Goal: Transaction & Acquisition: Purchase product/service

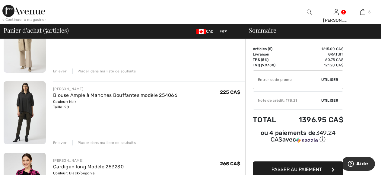
scroll to position [211, 0]
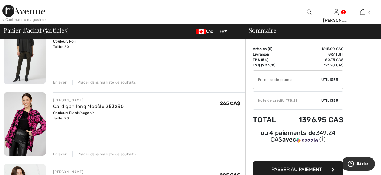
click at [61, 154] on div "Enlever" at bounding box center [60, 153] width 14 height 5
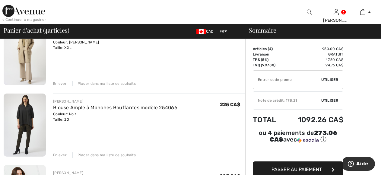
scroll to position [121, 0]
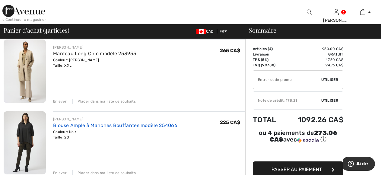
click at [59, 125] on link "Blouse Ample à Manches Bouffantes modèle 254066" at bounding box center [115, 125] width 124 height 6
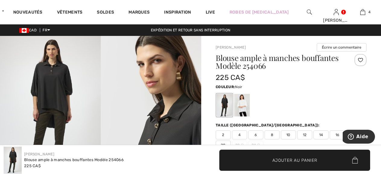
click at [45, 92] on img at bounding box center [50, 111] width 101 height 151
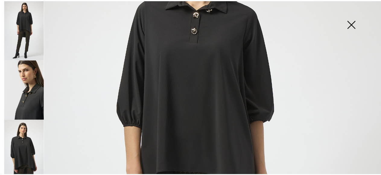
scroll to position [60, 0]
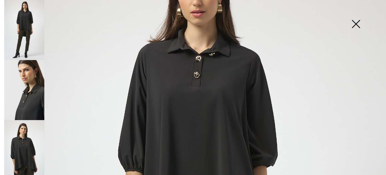
click at [356, 29] on img at bounding box center [355, 24] width 30 height 31
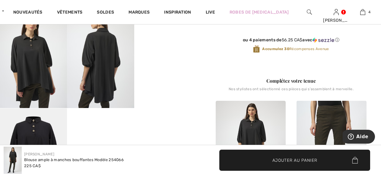
scroll to position [151, 0]
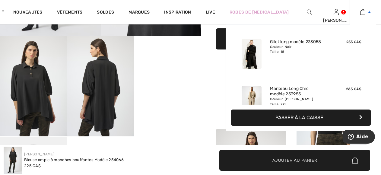
click at [365, 14] on img at bounding box center [362, 11] width 5 height 7
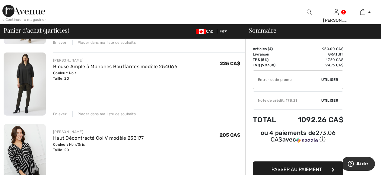
scroll to position [181, 0]
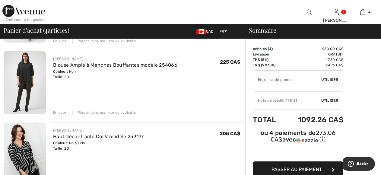
click at [58, 113] on div "Enlever" at bounding box center [60, 112] width 14 height 5
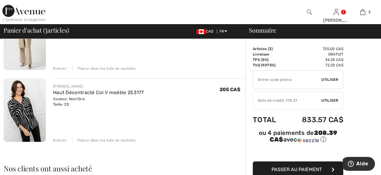
scroll to position [30, 0]
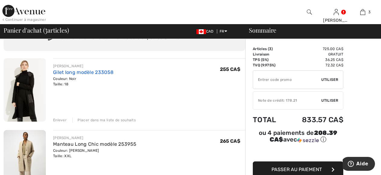
click at [63, 70] on link "Gilet long modèle 233058" at bounding box center [83, 72] width 60 height 6
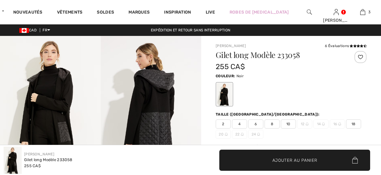
click at [146, 100] on img at bounding box center [151, 111] width 101 height 151
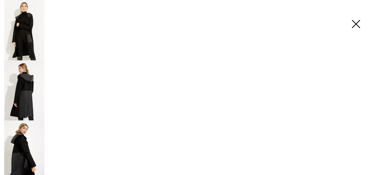
checkbox input "true"
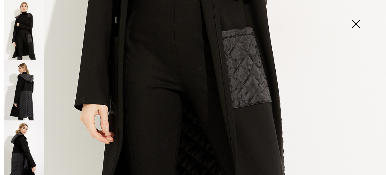
scroll to position [396, 0]
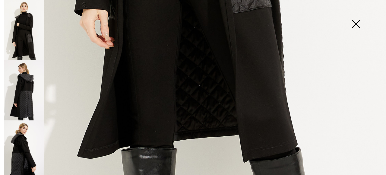
click at [25, 85] on img at bounding box center [24, 90] width 40 height 60
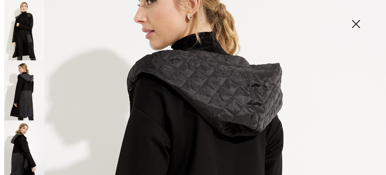
scroll to position [35, 0]
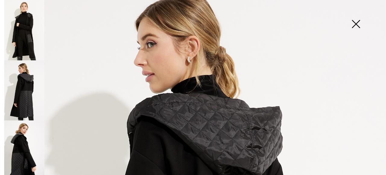
click at [9, 153] on img at bounding box center [24, 150] width 40 height 60
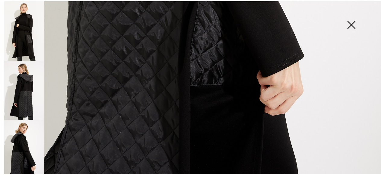
scroll to position [396, 0]
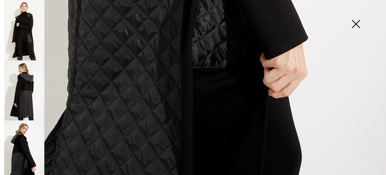
click at [359, 23] on img at bounding box center [355, 24] width 30 height 31
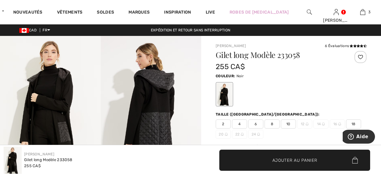
scroll to position [388, 0]
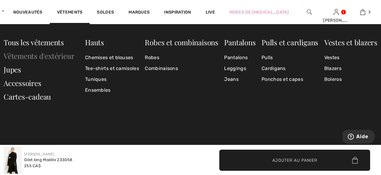
click at [47, 56] on link "Vêtements d'extérieur" at bounding box center [39, 56] width 71 height 10
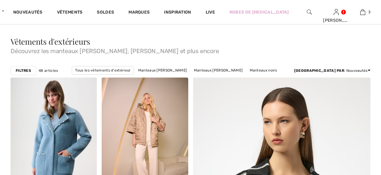
scroll to position [90, 0]
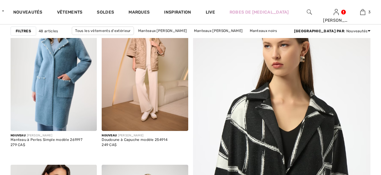
checkbox input "true"
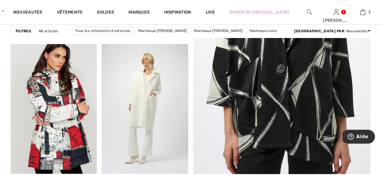
scroll to position [271, 0]
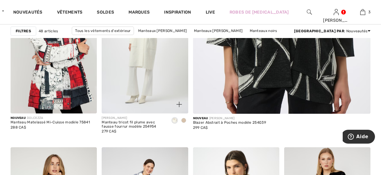
click at [184, 119] on span at bounding box center [183, 120] width 5 height 5
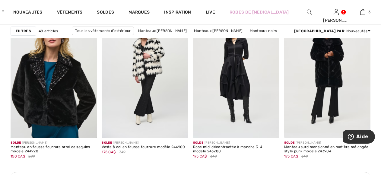
scroll to position [1808, 0]
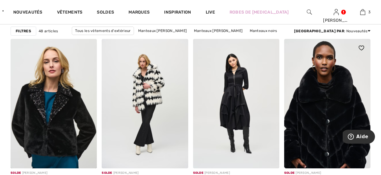
click at [317, 85] on img at bounding box center [327, 103] width 86 height 129
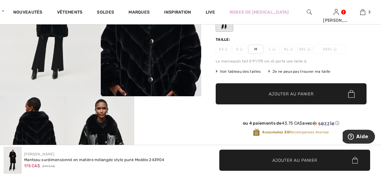
scroll to position [181, 0]
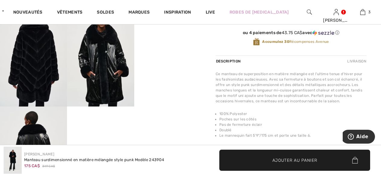
click at [160, 39] on video "Your browser does not support the video tag." at bounding box center [167, 22] width 67 height 33
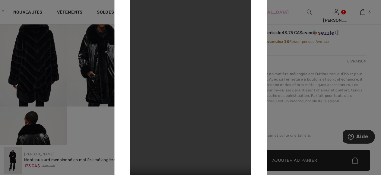
click at [19, 46] on div at bounding box center [190, 87] width 381 height 175
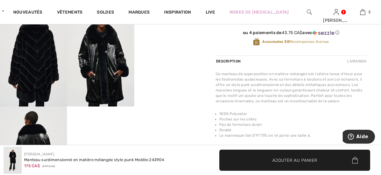
click at [85, 82] on img at bounding box center [100, 56] width 67 height 100
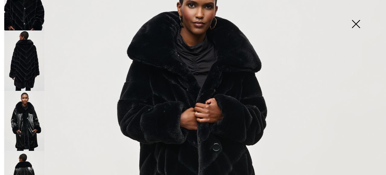
scroll to position [90, 0]
click at [28, 125] on img at bounding box center [24, 120] width 40 height 60
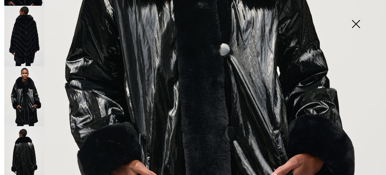
scroll to position [5, 0]
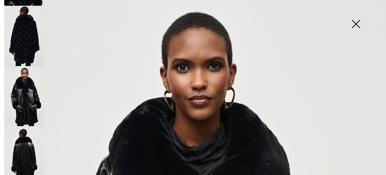
click at [353, 24] on img at bounding box center [355, 24] width 30 height 31
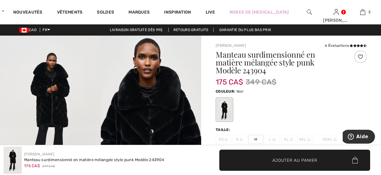
scroll to position [0, 0]
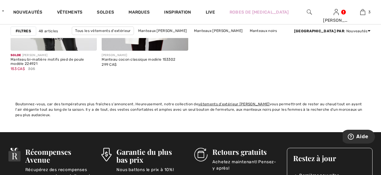
scroll to position [2471, 0]
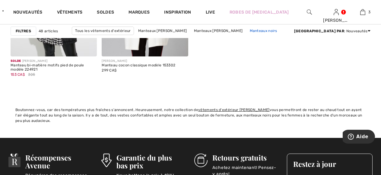
click at [246, 29] on link "Manteaux noirs" at bounding box center [262, 31] width 33 height 8
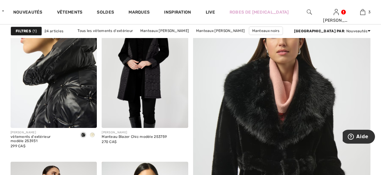
click at [36, 92] on img at bounding box center [54, 62] width 86 height 129
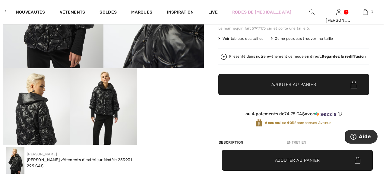
scroll to position [121, 0]
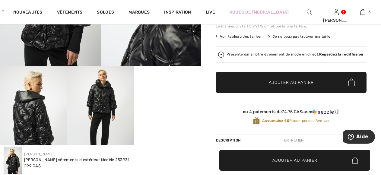
click at [143, 87] on video "Your browser does not support the video tag." at bounding box center [167, 82] width 67 height 33
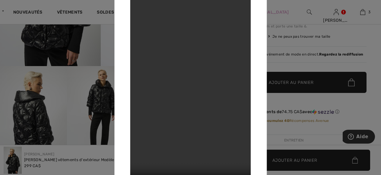
click at [97, 106] on div at bounding box center [190, 87] width 381 height 175
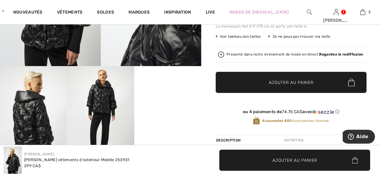
click at [97, 106] on img at bounding box center [100, 116] width 67 height 100
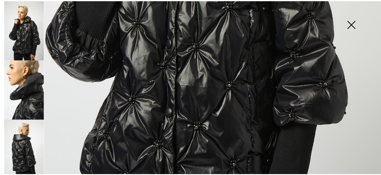
scroll to position [392, 0]
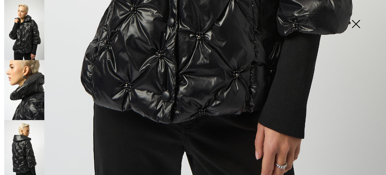
click at [354, 27] on img at bounding box center [355, 24] width 30 height 31
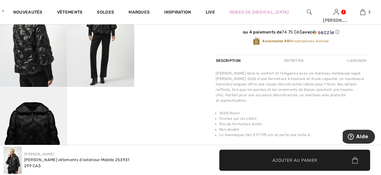
scroll to position [271, 0]
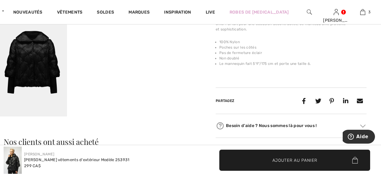
click at [34, 77] on img at bounding box center [33, 66] width 67 height 100
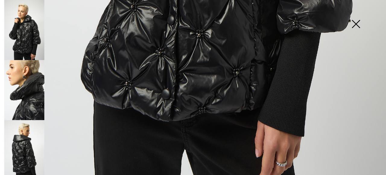
scroll to position [396, 0]
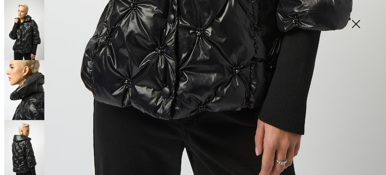
click at [23, 131] on img at bounding box center [24, 150] width 40 height 60
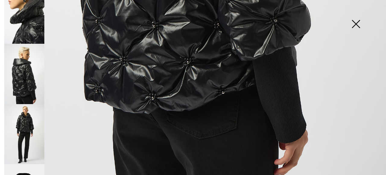
scroll to position [114, 0]
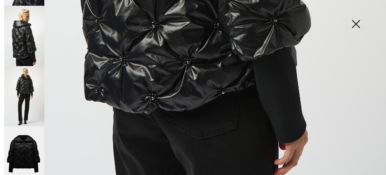
click at [23, 140] on img at bounding box center [24, 156] width 40 height 60
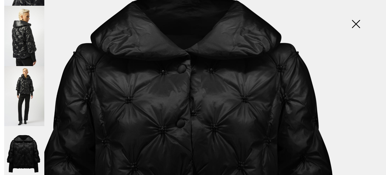
scroll to position [90, 0]
click at [24, 76] on img at bounding box center [24, 96] width 40 height 60
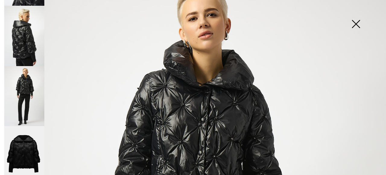
scroll to position [0, 0]
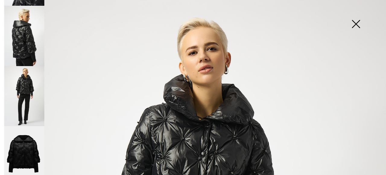
click at [355, 21] on img at bounding box center [355, 24] width 30 height 31
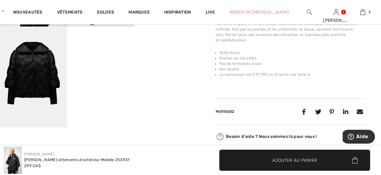
scroll to position [331, 0]
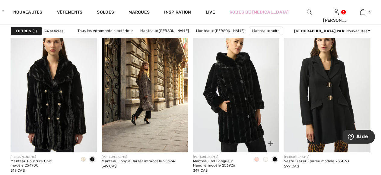
scroll to position [392, 0]
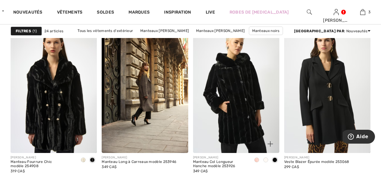
click at [257, 159] on span at bounding box center [256, 159] width 5 height 5
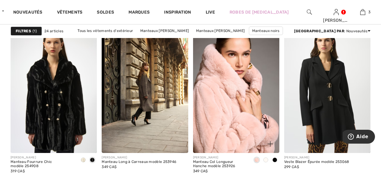
click at [265, 160] on span at bounding box center [265, 159] width 5 height 5
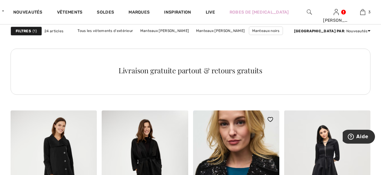
scroll to position [783, 0]
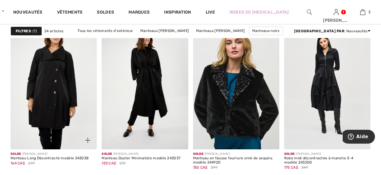
click at [40, 74] on img at bounding box center [54, 84] width 86 height 129
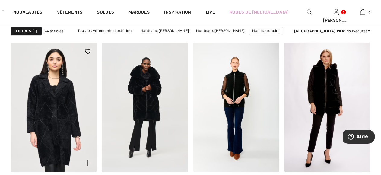
scroll to position [934, 0]
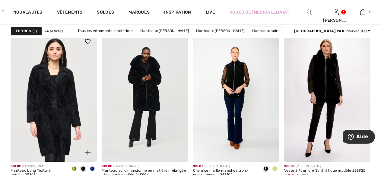
click at [55, 118] on img at bounding box center [54, 96] width 86 height 129
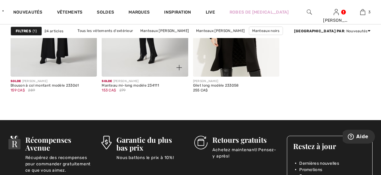
scroll to position [1100, 0]
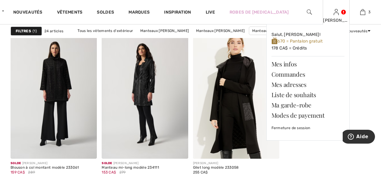
click at [336, 10] on img at bounding box center [335, 11] width 5 height 7
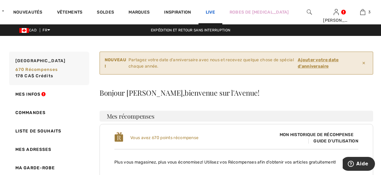
click at [215, 9] on link "Live" at bounding box center [209, 12] width 9 height 6
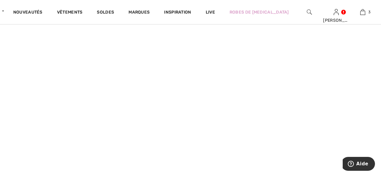
scroll to position [181, 0]
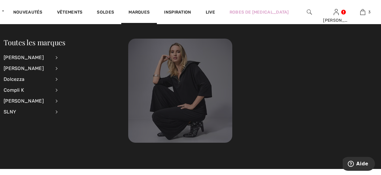
click at [177, 85] on img at bounding box center [180, 91] width 104 height 104
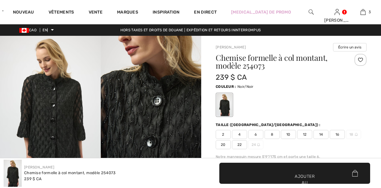
checkbox input "true"
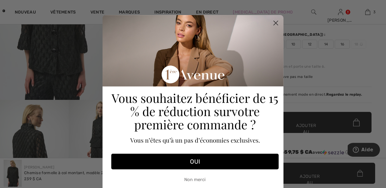
click at [273, 22] on circle "Fermer la boîte de dialogue" at bounding box center [276, 23] width 10 height 10
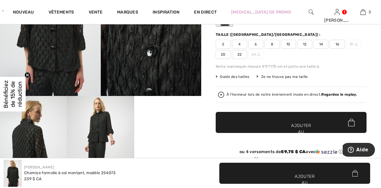
click at [175, 130] on video "Votre navigateur ne prend pas en charge la balise vidéo." at bounding box center [167, 112] width 67 height 33
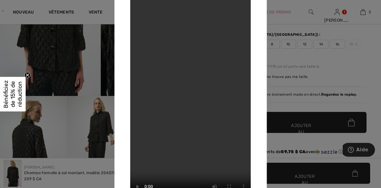
click at [68, 115] on div at bounding box center [190, 94] width 381 height 188
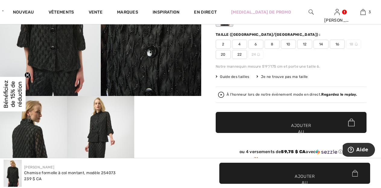
click at [52, 74] on img at bounding box center [50, 20] width 101 height 151
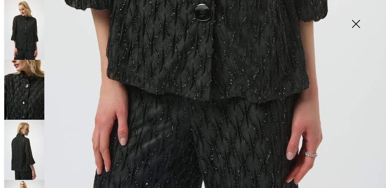
scroll to position [101, 0]
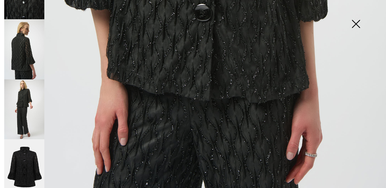
click at [28, 149] on img at bounding box center [24, 170] width 40 height 60
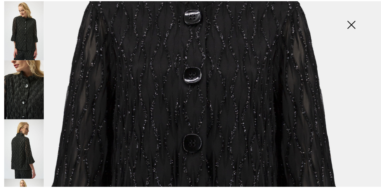
scroll to position [20, 0]
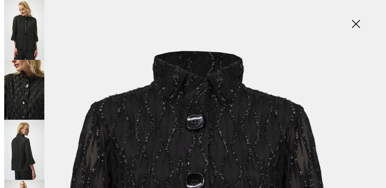
click at [357, 20] on img at bounding box center [355, 24] width 30 height 31
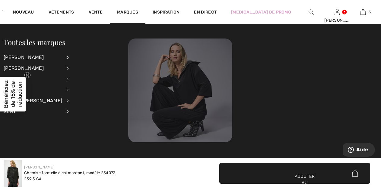
scroll to position [0, 0]
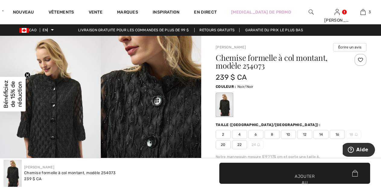
click at [222, 146] on font "20" at bounding box center [223, 145] width 5 height 4
click at [306, 177] on font "Ajouter au panier" at bounding box center [304, 183] width 20 height 19
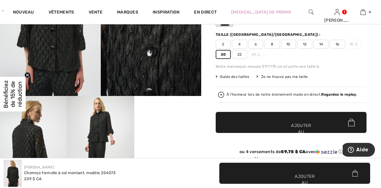
scroll to position [181, 0]
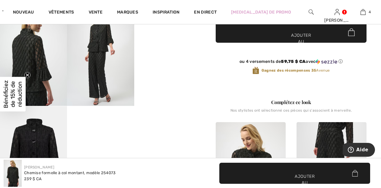
click at [326, 137] on img at bounding box center [331, 174] width 70 height 105
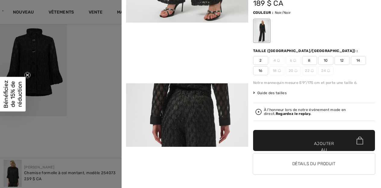
scroll to position [42, 0]
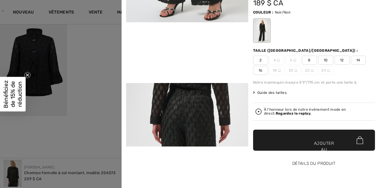
click at [315, 162] on font "Détails du produit" at bounding box center [313, 163] width 43 height 5
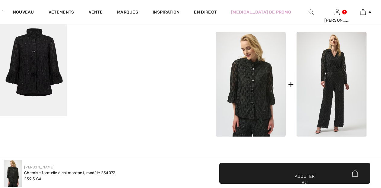
checkbox input "true"
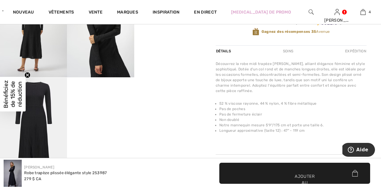
scroll to position [211, 0]
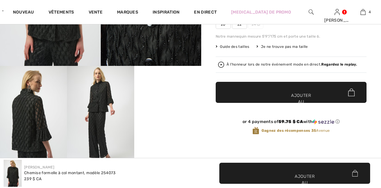
scroll to position [181, 0]
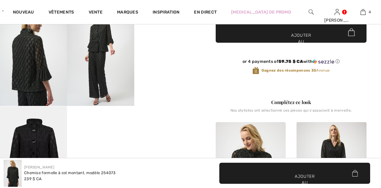
click at [158, 39] on video "Votre navigateur ne prend pas en charge la balise vidéo." at bounding box center [167, 22] width 67 height 33
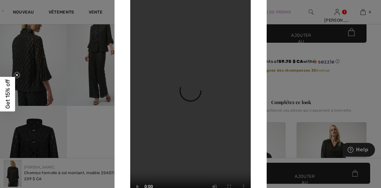
scroll to position [0, 0]
click at [100, 96] on div at bounding box center [190, 94] width 381 height 188
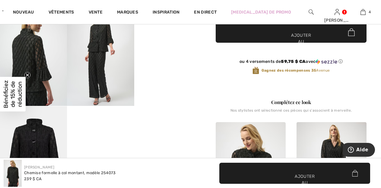
scroll to position [331, 0]
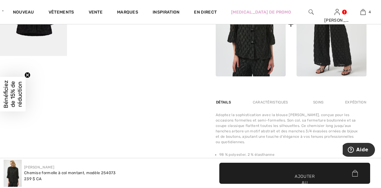
click at [324, 68] on img at bounding box center [331, 24] width 70 height 105
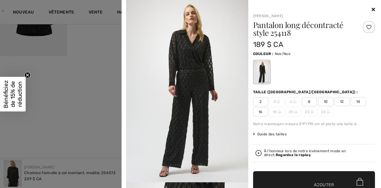
click at [177, 117] on img at bounding box center [187, 91] width 122 height 183
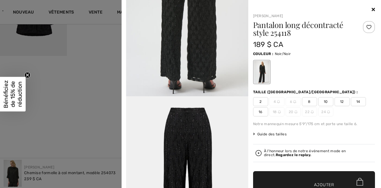
scroll to position [42, 0]
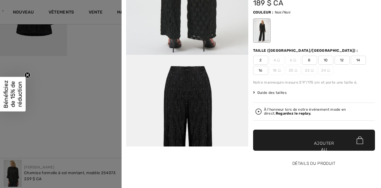
click at [312, 166] on font "Détails du produit" at bounding box center [313, 163] width 43 height 5
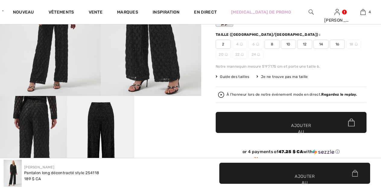
scroll to position [178, 0]
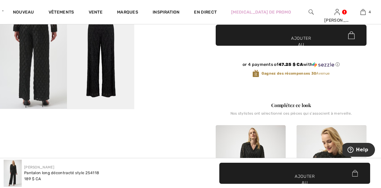
checkbox input "true"
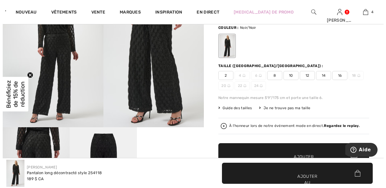
scroll to position [0, 0]
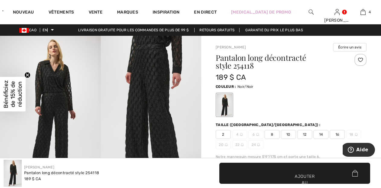
click at [163, 117] on img at bounding box center [151, 111] width 101 height 151
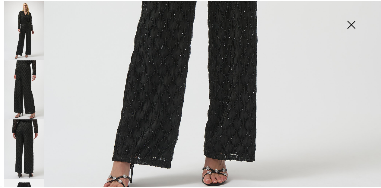
scroll to position [382, 0]
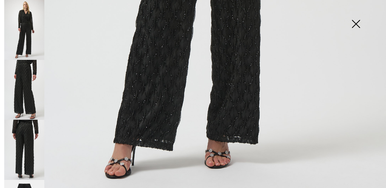
click at [353, 22] on img at bounding box center [355, 24] width 30 height 31
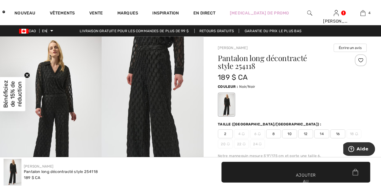
scroll to position [374, 0]
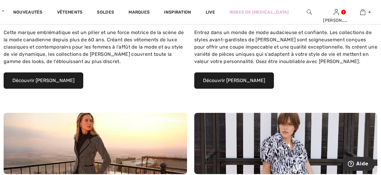
scroll to position [90, 0]
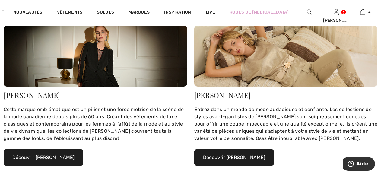
click at [51, 151] on button "Découvrir [PERSON_NAME]" at bounding box center [44, 157] width 80 height 16
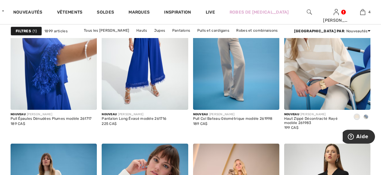
scroll to position [2200, 0]
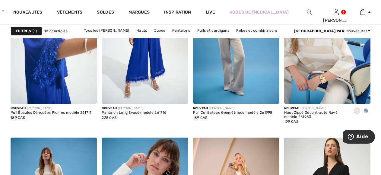
click at [365, 109] on span at bounding box center [365, 110] width 5 height 5
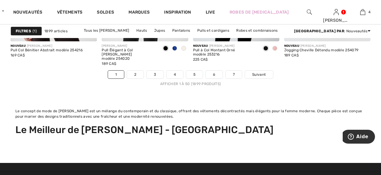
scroll to position [2531, 0]
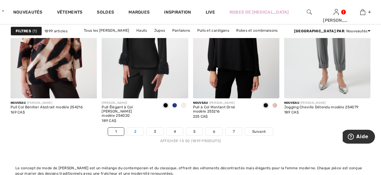
click at [137, 129] on link "2" at bounding box center [135, 131] width 17 height 8
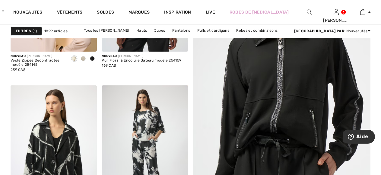
scroll to position [271, 0]
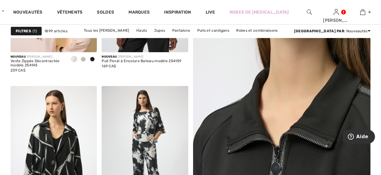
click at [298, 152] on img at bounding box center [281, 82] width 213 height 319
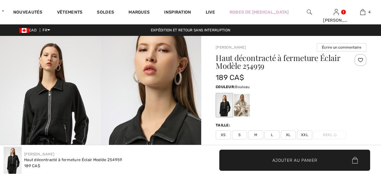
click at [240, 102] on div at bounding box center [242, 105] width 16 height 23
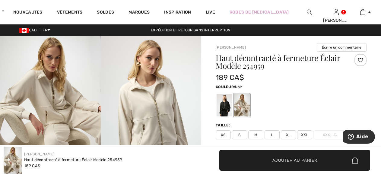
click at [221, 108] on div at bounding box center [224, 105] width 16 height 23
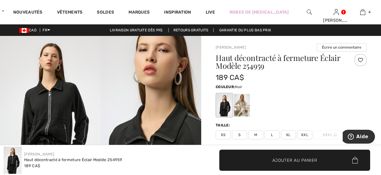
click at [58, 99] on img at bounding box center [50, 111] width 101 height 151
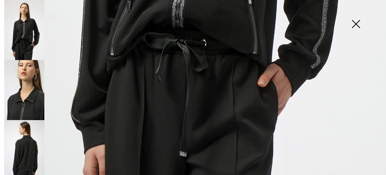
scroll to position [396, 0]
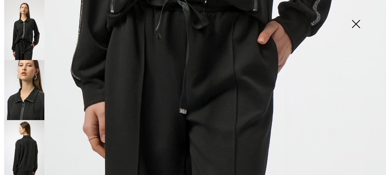
click at [22, 96] on img at bounding box center [24, 90] width 40 height 60
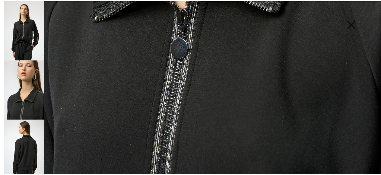
scroll to position [245, 0]
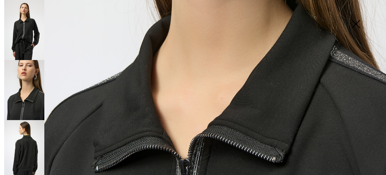
click at [356, 24] on img at bounding box center [355, 24] width 30 height 31
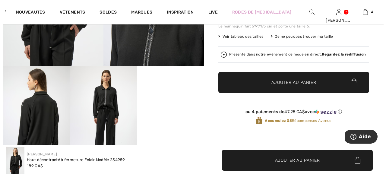
scroll to position [151, 0]
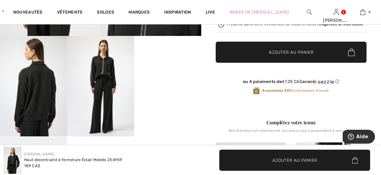
click at [97, 93] on img at bounding box center [100, 86] width 67 height 100
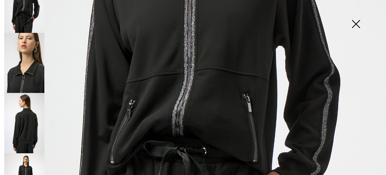
scroll to position [114, 0]
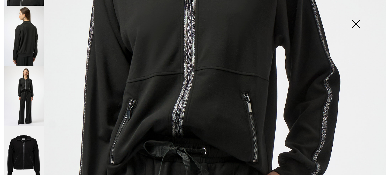
click at [20, 139] on img at bounding box center [24, 156] width 40 height 60
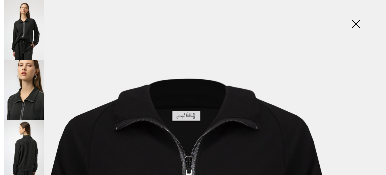
scroll to position [0, 0]
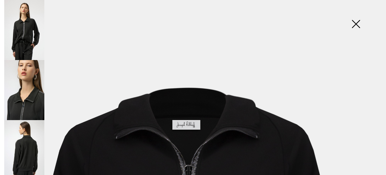
click at [357, 24] on img at bounding box center [355, 24] width 30 height 31
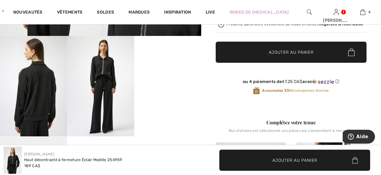
click at [171, 69] on video "Your browser does not support the video tag." at bounding box center [167, 52] width 67 height 33
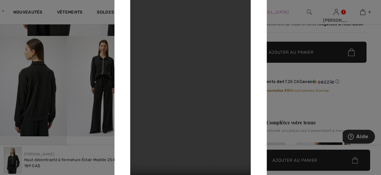
click at [45, 55] on div at bounding box center [190, 87] width 381 height 175
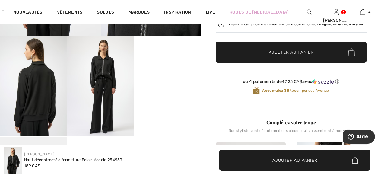
click at [42, 77] on img at bounding box center [33, 86] width 67 height 100
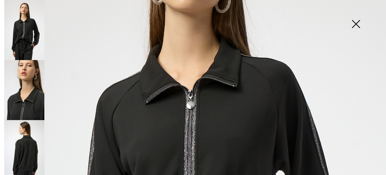
scroll to position [271, 0]
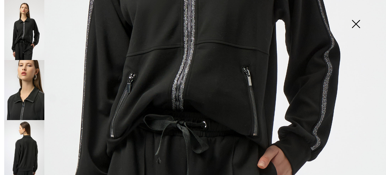
click at [26, 104] on img at bounding box center [24, 90] width 40 height 60
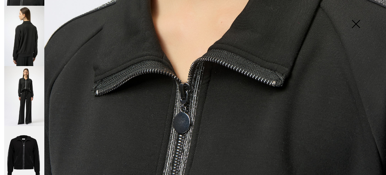
scroll to position [396, 0]
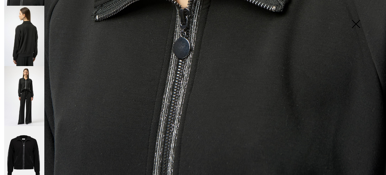
click at [15, 152] on img at bounding box center [24, 156] width 40 height 60
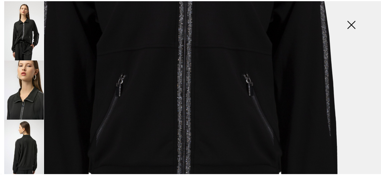
scroll to position [34, 0]
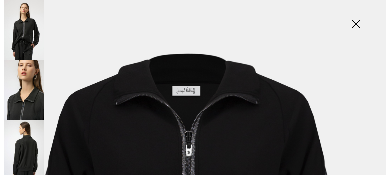
click at [356, 24] on img at bounding box center [355, 24] width 30 height 31
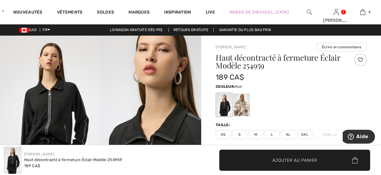
scroll to position [0, 0]
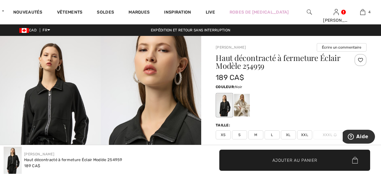
click at [305, 134] on span "XXL" at bounding box center [304, 134] width 15 height 9
click at [294, 156] on span "✔ Ajouté au panier Ajouter au panier" at bounding box center [294, 159] width 151 height 21
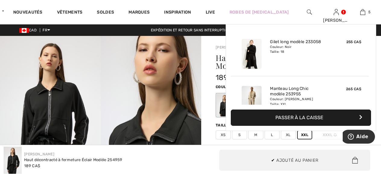
scroll to position [160, 0]
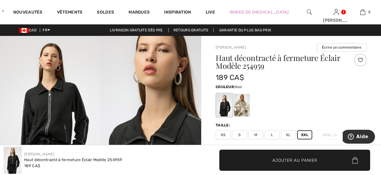
click at [293, 158] on span "Ajouter au panier" at bounding box center [294, 160] width 45 height 6
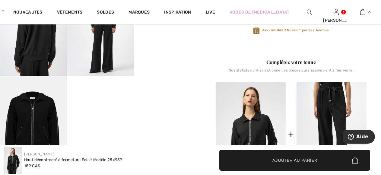
scroll to position [271, 0]
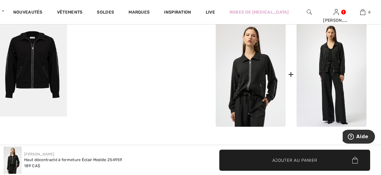
click at [320, 77] on img at bounding box center [331, 74] width 70 height 105
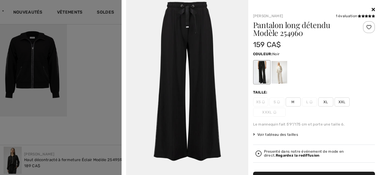
scroll to position [917, 0]
click at [335, 101] on span "XXL" at bounding box center [341, 101] width 15 height 9
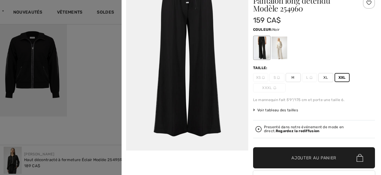
scroll to position [55, 0]
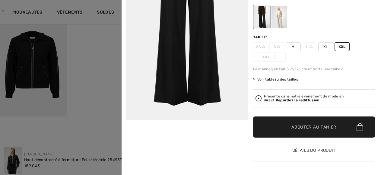
click at [313, 121] on span "✔ Ajouté au panier Ajouter au panier" at bounding box center [314, 126] width 122 height 21
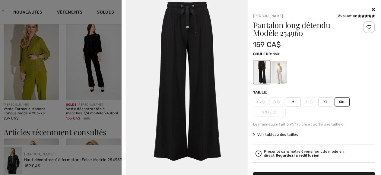
scroll to position [603, 0]
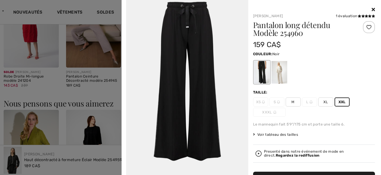
click at [371, 7] on icon at bounding box center [372, 9] width 3 height 5
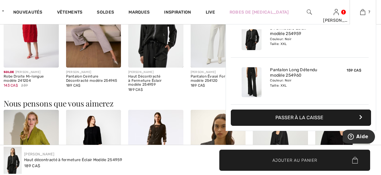
click at [266, 80] on div at bounding box center [251, 82] width 32 height 35
click at [279, 72] on link "Pantalon Long Détendu modèle 254960" at bounding box center [299, 72] width 59 height 11
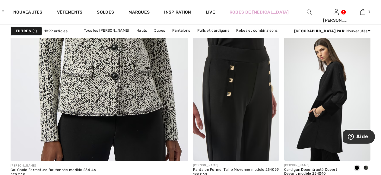
scroll to position [1657, 0]
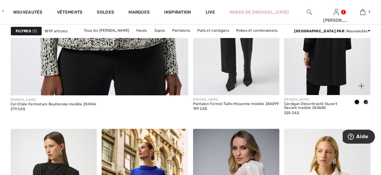
click at [313, 72] on img at bounding box center [327, 29] width 86 height 129
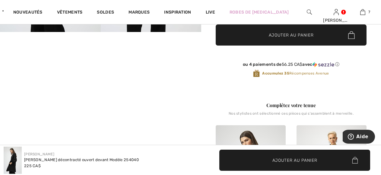
scroll to position [181, 0]
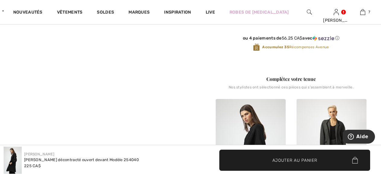
click at [20, 39] on video "Your browser does not support the video tag." at bounding box center [33, 22] width 67 height 33
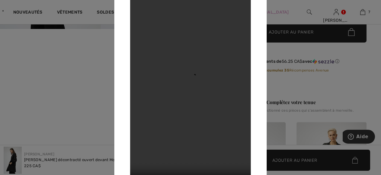
scroll to position [90, 0]
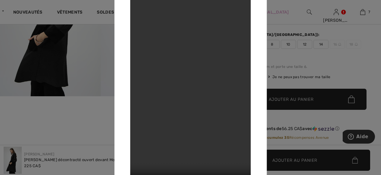
click at [32, 38] on div at bounding box center [190, 87] width 381 height 175
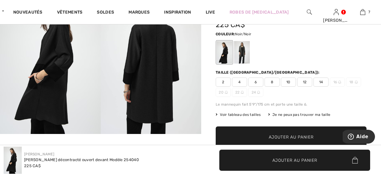
scroll to position [0, 0]
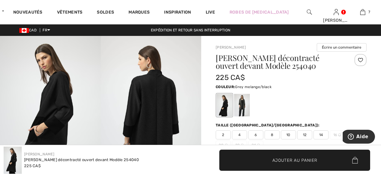
click at [243, 103] on div at bounding box center [242, 105] width 16 height 23
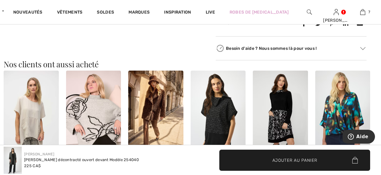
scroll to position [542, 0]
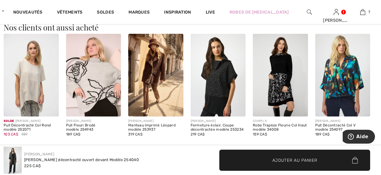
click at [87, 79] on img at bounding box center [93, 75] width 55 height 83
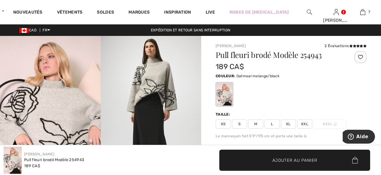
click at [47, 116] on img at bounding box center [50, 111] width 101 height 151
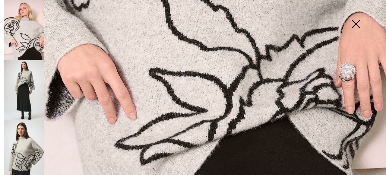
scroll to position [396, 0]
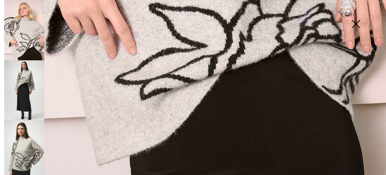
click at [20, 84] on img at bounding box center [24, 90] width 40 height 60
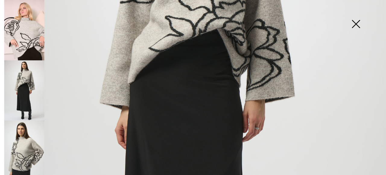
scroll to position [64, 0]
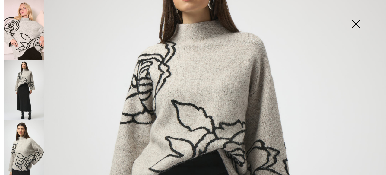
click at [24, 35] on img at bounding box center [24, 30] width 40 height 60
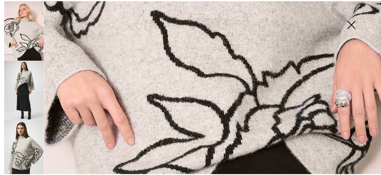
scroll to position [396, 0]
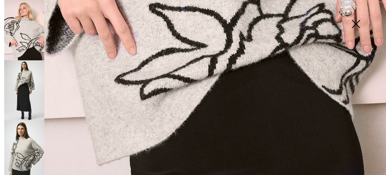
click at [355, 23] on img at bounding box center [355, 24] width 30 height 31
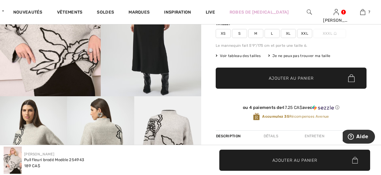
scroll to position [211, 0]
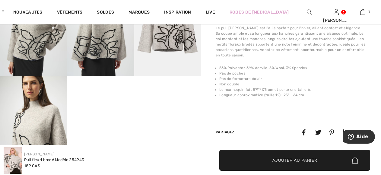
click at [34, 109] on img at bounding box center [33, 126] width 67 height 100
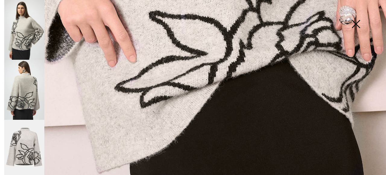
scroll to position [151, 0]
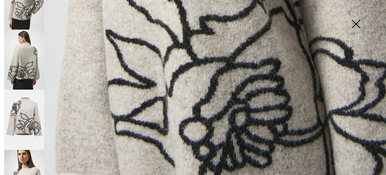
scroll to position [396, 0]
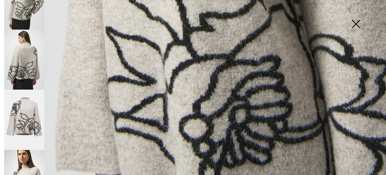
click at [353, 22] on img at bounding box center [355, 24] width 30 height 31
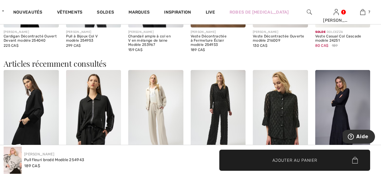
scroll to position [633, 0]
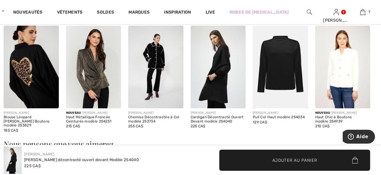
click at [153, 62] on img at bounding box center [155, 67] width 55 height 83
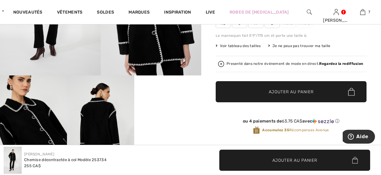
scroll to position [151, 0]
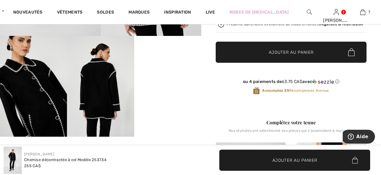
click at [166, 69] on video "Your browser does not support the video tag." at bounding box center [167, 52] width 67 height 33
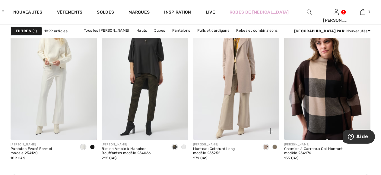
scroll to position [1959, 0]
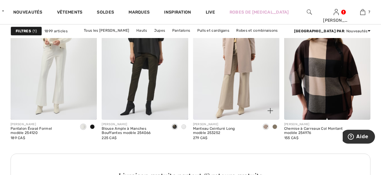
click at [277, 127] on div at bounding box center [274, 127] width 9 height 10
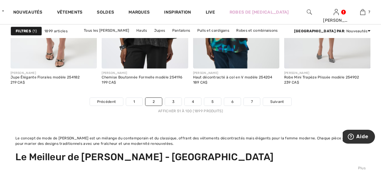
scroll to position [2561, 0]
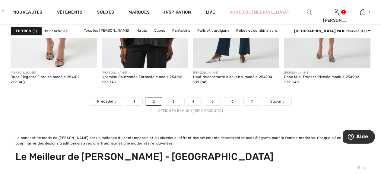
click at [179, 105] on li "3" at bounding box center [173, 101] width 17 height 8
click at [177, 99] on link "3" at bounding box center [173, 101] width 17 height 8
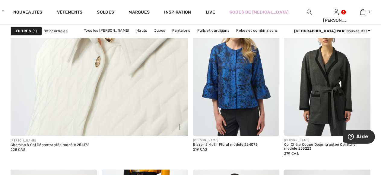
scroll to position [1627, 0]
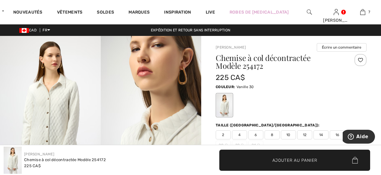
click at [51, 93] on img at bounding box center [50, 111] width 101 height 151
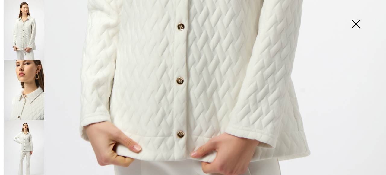
scroll to position [392, 0]
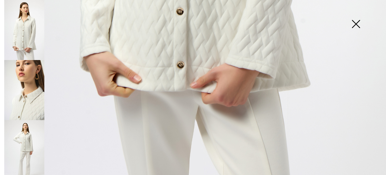
click at [12, 147] on img at bounding box center [24, 150] width 40 height 60
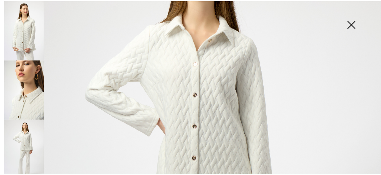
scroll to position [90, 0]
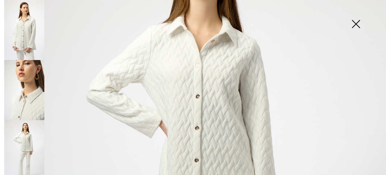
click at [359, 21] on img at bounding box center [355, 24] width 30 height 31
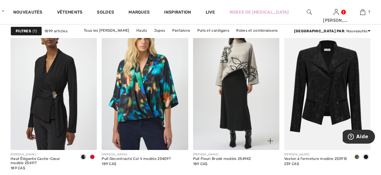
click at [243, 62] on img at bounding box center [236, 84] width 86 height 129
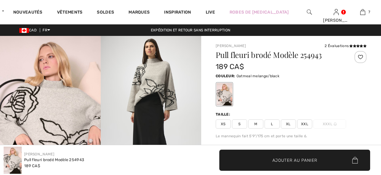
click at [301, 121] on span "XXL" at bounding box center [304, 123] width 15 height 9
click at [296, 161] on span "Ajouter au panier" at bounding box center [294, 160] width 45 height 6
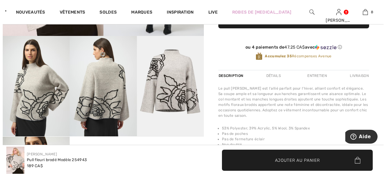
scroll to position [30, 0]
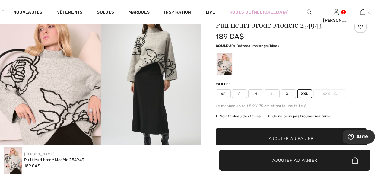
click at [67, 87] on img at bounding box center [50, 81] width 101 height 151
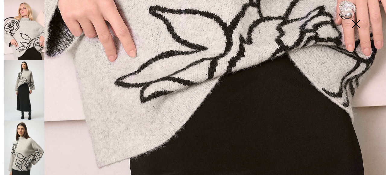
scroll to position [396, 0]
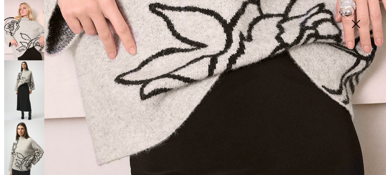
click at [27, 88] on img at bounding box center [24, 90] width 40 height 60
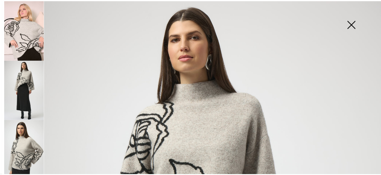
scroll to position [94, 0]
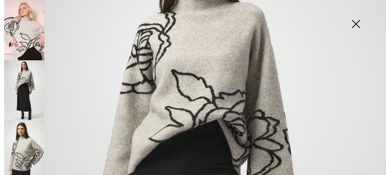
click at [355, 22] on img at bounding box center [355, 24] width 30 height 31
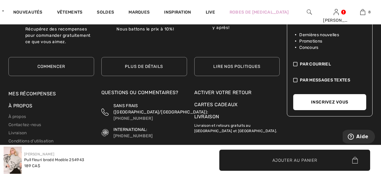
scroll to position [1247, 0]
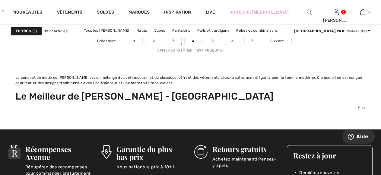
scroll to position [2501, 0]
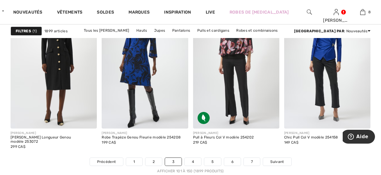
click at [187, 166] on li "4" at bounding box center [192, 161] width 17 height 8
click at [189, 160] on link "4" at bounding box center [192, 162] width 17 height 8
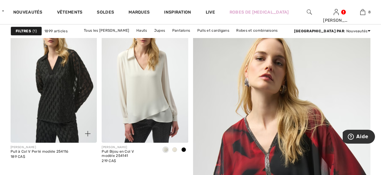
click at [51, 90] on img at bounding box center [54, 77] width 86 height 129
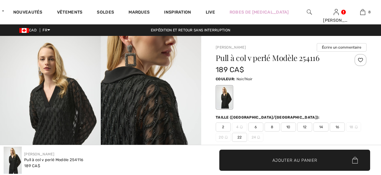
checkbox input "true"
click at [46, 108] on img at bounding box center [50, 111] width 101 height 151
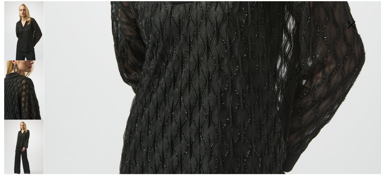
scroll to position [362, 0]
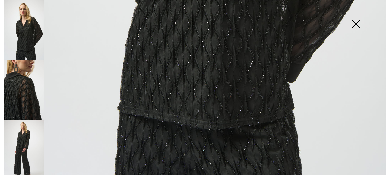
click at [354, 24] on img at bounding box center [355, 24] width 30 height 31
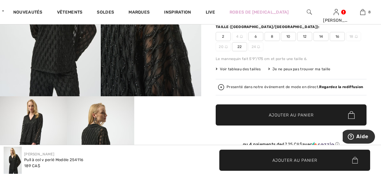
scroll to position [151, 0]
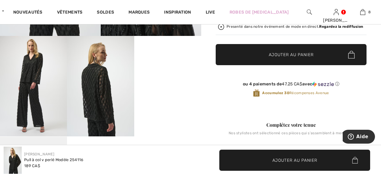
click at [148, 69] on video "Your browser does not support the video tag." at bounding box center [167, 52] width 67 height 33
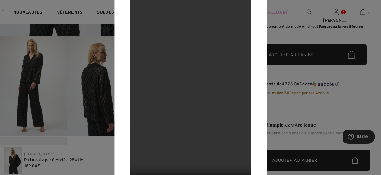
click at [40, 115] on div at bounding box center [190, 87] width 381 height 175
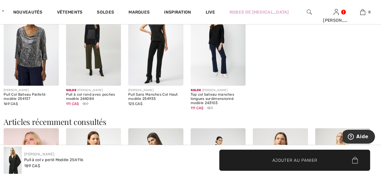
scroll to position [645, 0]
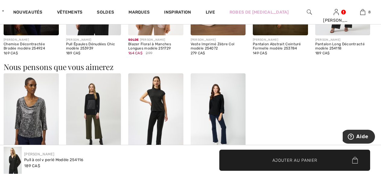
click at [87, 106] on img at bounding box center [93, 114] width 55 height 83
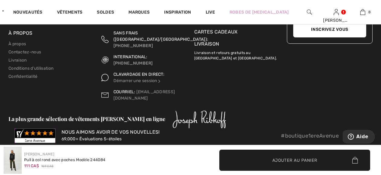
scroll to position [1036, 0]
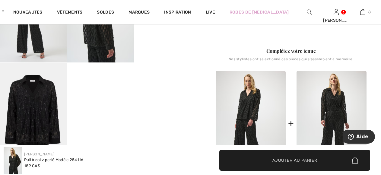
scroll to position [222, 0]
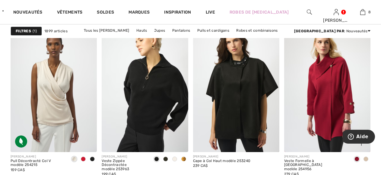
scroll to position [663, 0]
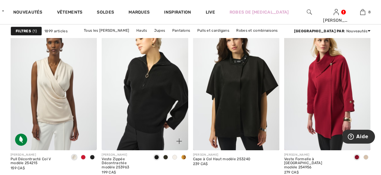
click at [166, 156] on span at bounding box center [165, 157] width 5 height 5
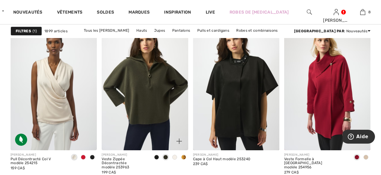
click at [174, 157] on span at bounding box center [174, 157] width 5 height 5
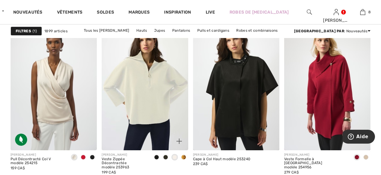
click at [182, 159] on span at bounding box center [183, 157] width 5 height 5
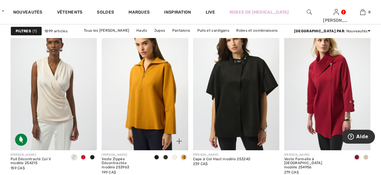
click at [155, 157] on span at bounding box center [156, 157] width 5 height 5
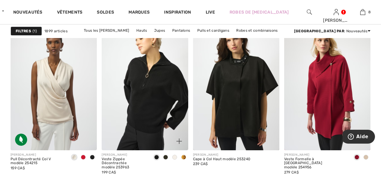
click at [165, 158] on span at bounding box center [165, 157] width 5 height 5
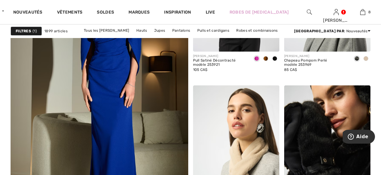
scroll to position [1597, 0]
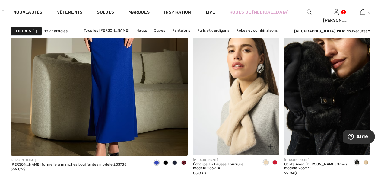
click at [274, 163] on span at bounding box center [274, 162] width 5 height 5
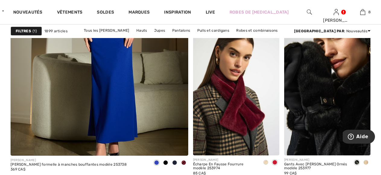
click at [365, 161] on span at bounding box center [365, 162] width 5 height 5
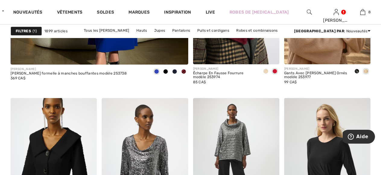
scroll to position [1627, 0]
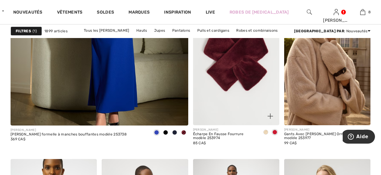
click at [229, 58] on img at bounding box center [236, 59] width 86 height 129
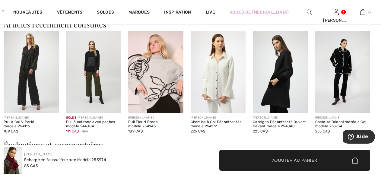
scroll to position [573, 0]
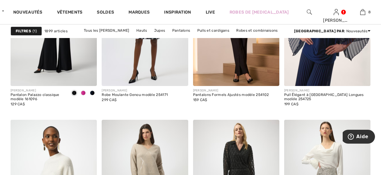
scroll to position [2531, 0]
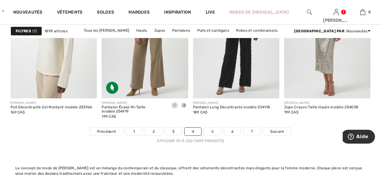
click at [214, 130] on link "5" at bounding box center [212, 131] width 17 height 8
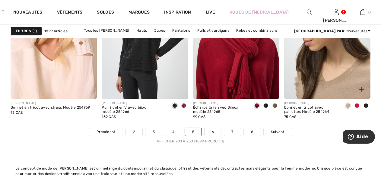
scroll to position [2531, 0]
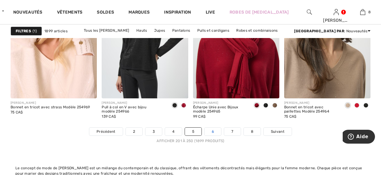
click at [217, 129] on link "6" at bounding box center [212, 131] width 17 height 8
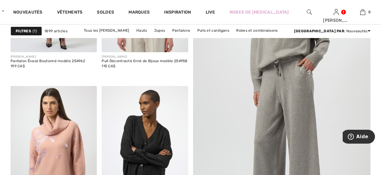
scroll to position [392, 0]
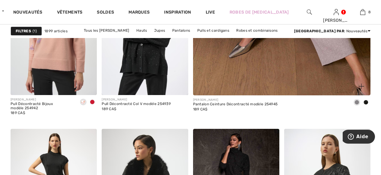
click at [366, 101] on span at bounding box center [365, 102] width 5 height 5
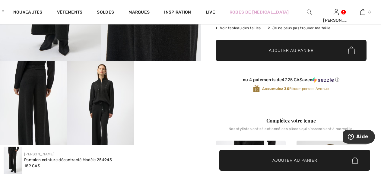
scroll to position [181, 0]
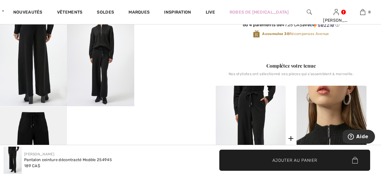
click at [330, 121] on img at bounding box center [331, 138] width 70 height 105
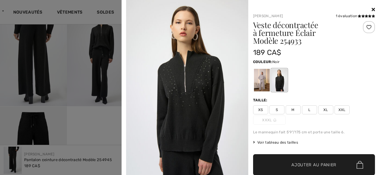
click at [189, 96] on img at bounding box center [187, 91] width 122 height 183
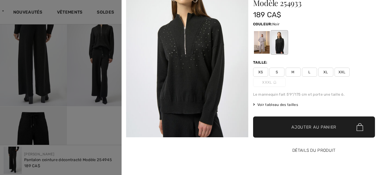
click at [309, 150] on button "Détails du produit" at bounding box center [314, 150] width 122 height 21
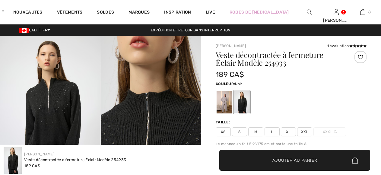
click at [29, 118] on img at bounding box center [50, 111] width 101 height 151
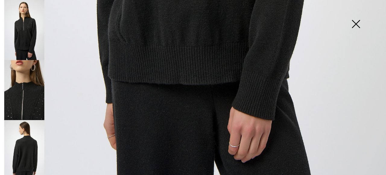
scroll to position [396, 0]
click at [11, 72] on img at bounding box center [24, 90] width 40 height 60
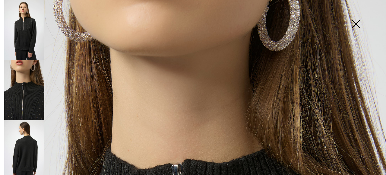
scroll to position [0, 0]
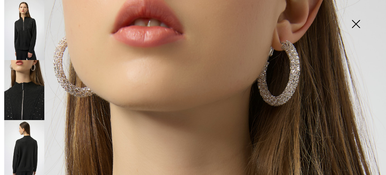
click at [24, 145] on img at bounding box center [24, 150] width 40 height 60
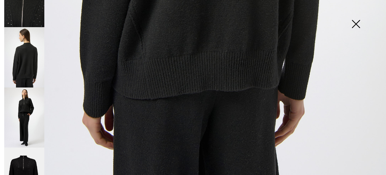
scroll to position [114, 0]
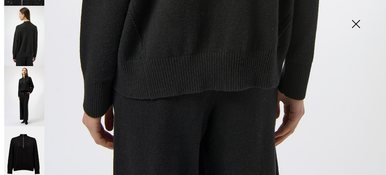
click at [37, 97] on img at bounding box center [24, 96] width 40 height 60
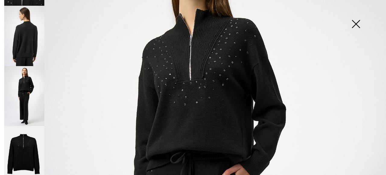
scroll to position [124, 0]
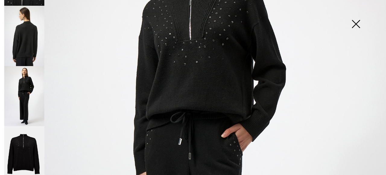
click at [30, 151] on img at bounding box center [24, 156] width 40 height 60
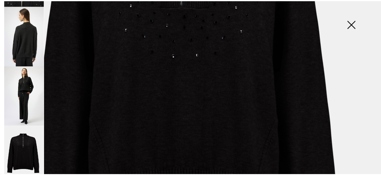
scroll to position [301, 0]
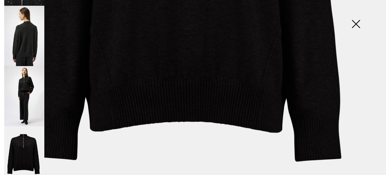
click at [357, 24] on img at bounding box center [355, 24] width 30 height 31
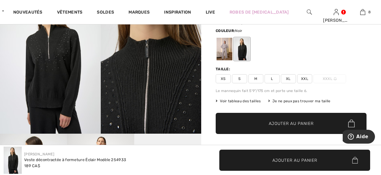
scroll to position [30, 0]
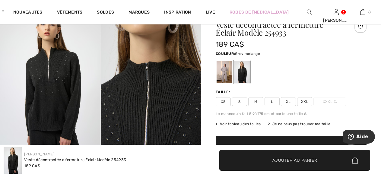
click at [225, 72] on div at bounding box center [224, 72] width 16 height 23
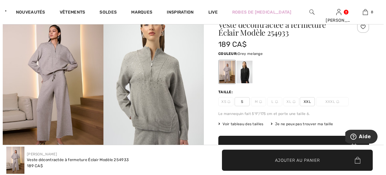
scroll to position [7, 0]
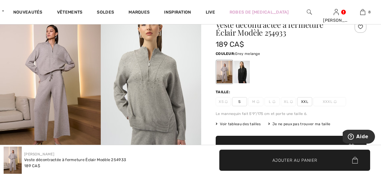
click at [141, 89] on img at bounding box center [151, 81] width 101 height 151
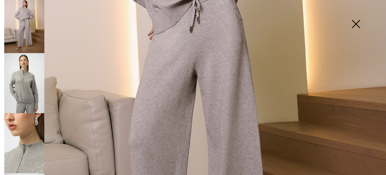
scroll to position [121, 0]
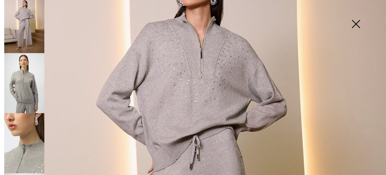
click at [22, 157] on img at bounding box center [24, 143] width 40 height 60
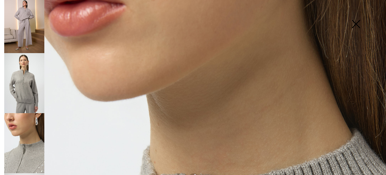
click at [18, 143] on img at bounding box center [24, 143] width 40 height 60
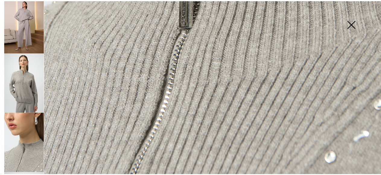
scroll to position [396, 0]
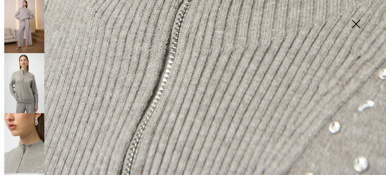
click at [354, 22] on img at bounding box center [355, 24] width 30 height 31
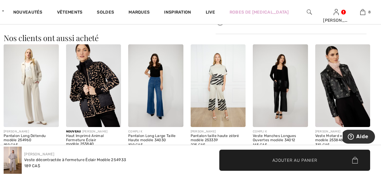
scroll to position [542, 0]
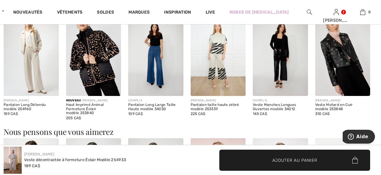
click at [33, 48] on img at bounding box center [31, 54] width 55 height 83
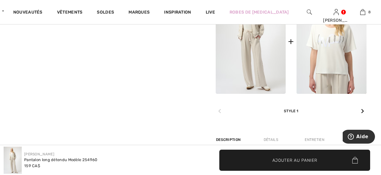
scroll to position [301, 0]
click at [362, 111] on icon at bounding box center [362, 110] width 3 height 5
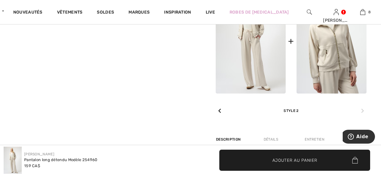
click at [337, 44] on img at bounding box center [331, 41] width 70 height 105
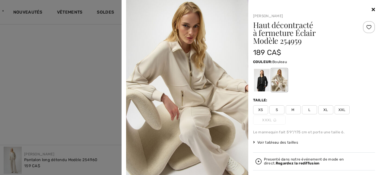
click at [170, 86] on img at bounding box center [187, 91] width 122 height 183
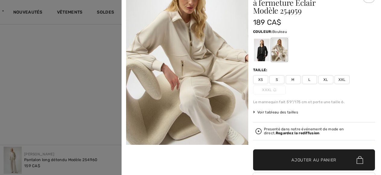
scroll to position [63, 0]
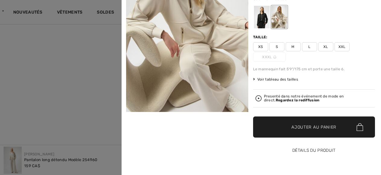
click at [318, 148] on button "Détails du produit" at bounding box center [314, 150] width 122 height 21
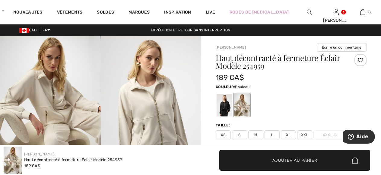
click at [123, 111] on img at bounding box center [151, 111] width 101 height 151
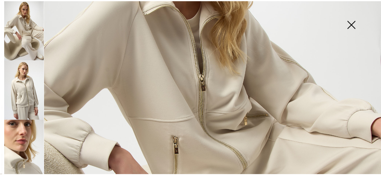
scroll to position [241, 0]
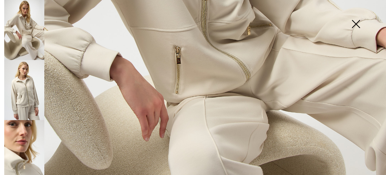
click at [355, 23] on img at bounding box center [355, 24] width 30 height 31
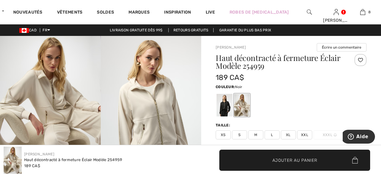
click at [223, 103] on div at bounding box center [224, 105] width 16 height 23
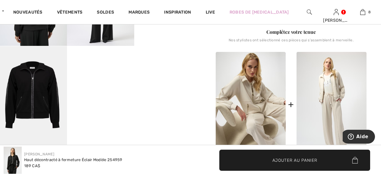
click at [36, 105] on img at bounding box center [33, 96] width 67 height 100
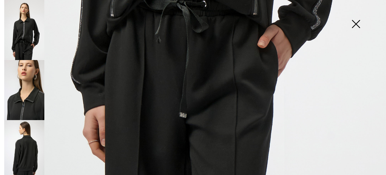
scroll to position [396, 0]
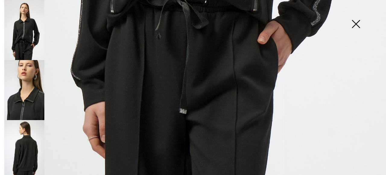
click at [353, 24] on img at bounding box center [355, 24] width 30 height 31
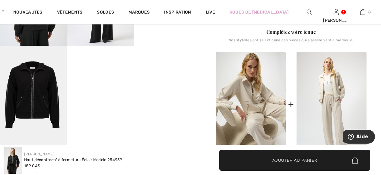
scroll to position [388, 0]
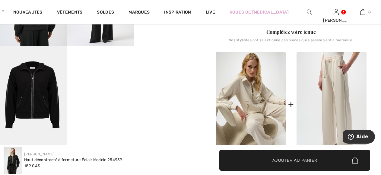
click at [329, 108] on img at bounding box center [331, 104] width 70 height 105
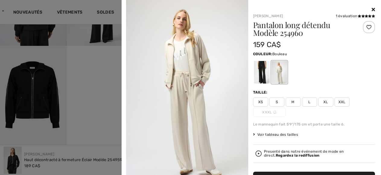
click at [262, 62] on div at bounding box center [261, 72] width 16 height 23
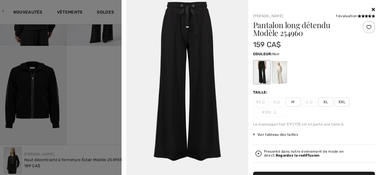
scroll to position [904, 0]
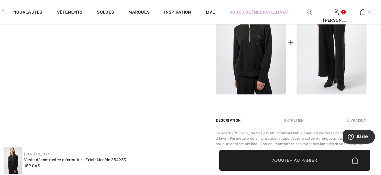
scroll to position [331, 0]
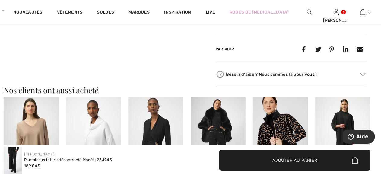
scroll to position [542, 0]
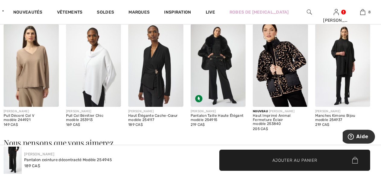
click at [271, 64] on img at bounding box center [280, 65] width 55 height 83
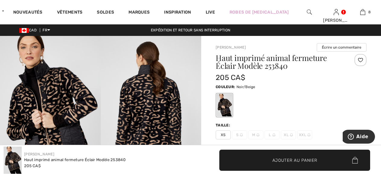
click at [54, 104] on img at bounding box center [50, 111] width 101 height 151
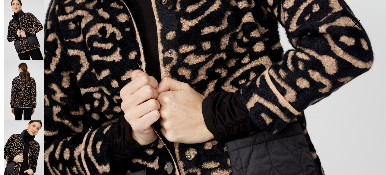
scroll to position [362, 0]
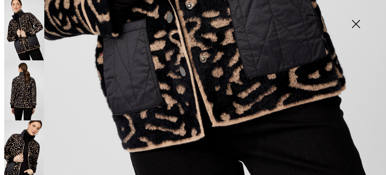
click at [26, 160] on img at bounding box center [24, 150] width 40 height 60
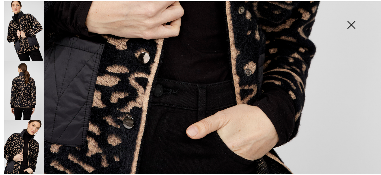
scroll to position [181, 0]
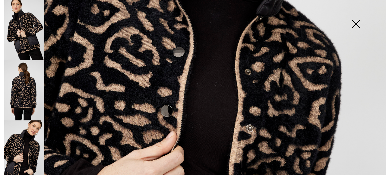
click at [357, 22] on img at bounding box center [355, 24] width 30 height 31
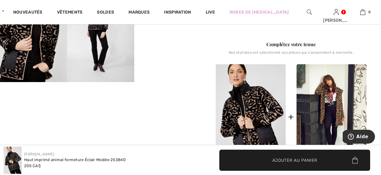
scroll to position [121, 0]
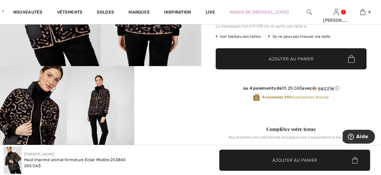
click at [148, 99] on video "Your browser does not support the video tag." at bounding box center [167, 82] width 67 height 33
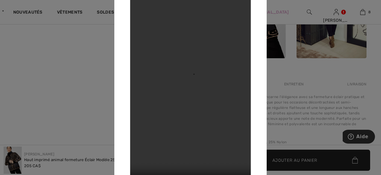
scroll to position [362, 0]
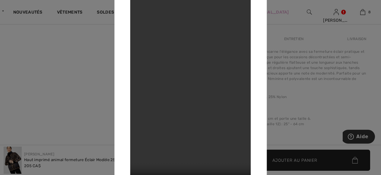
click at [47, 115] on div at bounding box center [190, 87] width 381 height 175
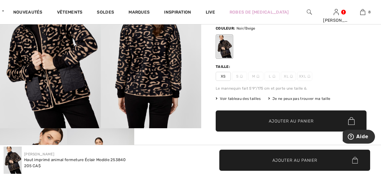
scroll to position [0, 0]
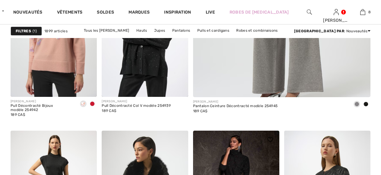
scroll to position [271, 0]
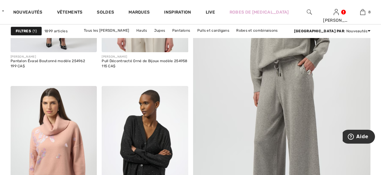
checkbox input "true"
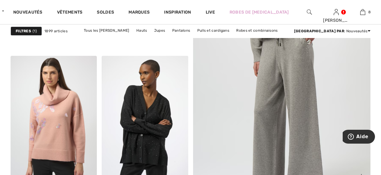
scroll to position [331, 0]
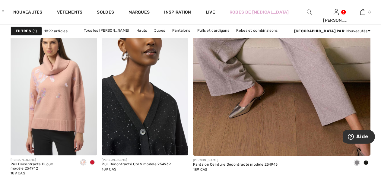
click at [123, 110] on img at bounding box center [145, 90] width 86 height 129
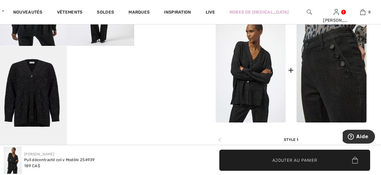
click at [317, 74] on img at bounding box center [331, 69] width 70 height 105
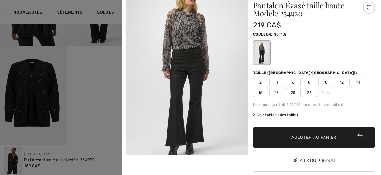
scroll to position [30, 0]
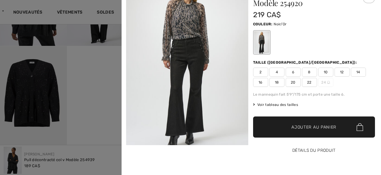
click at [303, 151] on button "Détails du produit" at bounding box center [314, 150] width 122 height 21
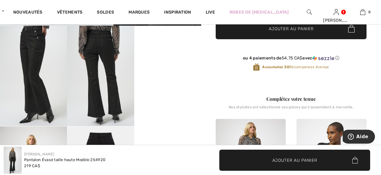
scroll to position [211, 0]
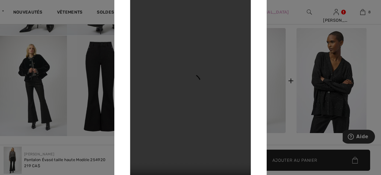
scroll to position [271, 0]
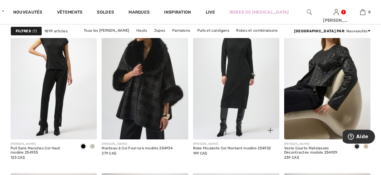
scroll to position [512, 0]
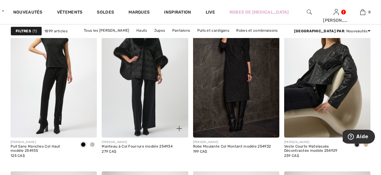
click at [140, 88] on img at bounding box center [145, 72] width 86 height 129
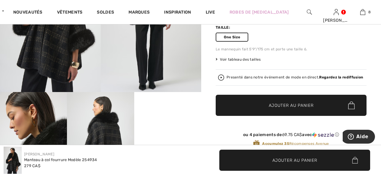
scroll to position [151, 0]
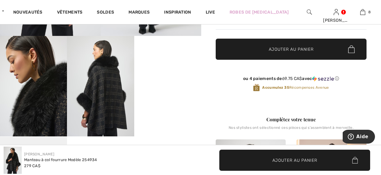
click at [149, 69] on video "Your browser does not support the video tag." at bounding box center [167, 52] width 67 height 33
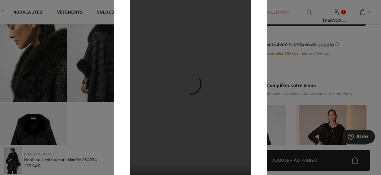
scroll to position [211, 0]
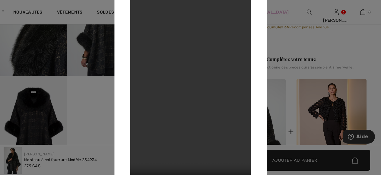
click at [28, 104] on div at bounding box center [190, 87] width 381 height 175
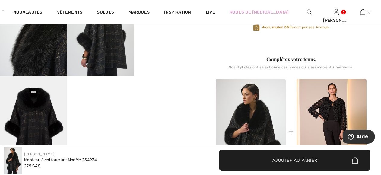
click at [85, 64] on img at bounding box center [100, 26] width 67 height 100
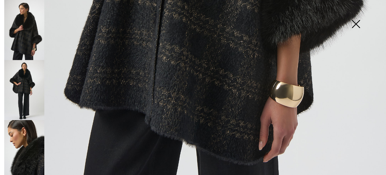
scroll to position [396, 0]
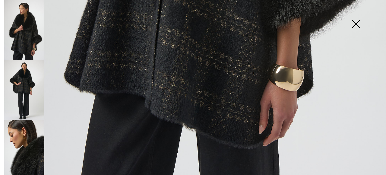
click at [353, 24] on img at bounding box center [355, 24] width 30 height 31
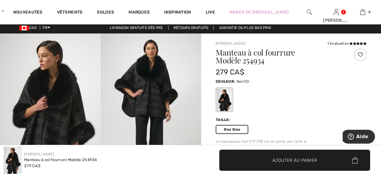
scroll to position [0, 0]
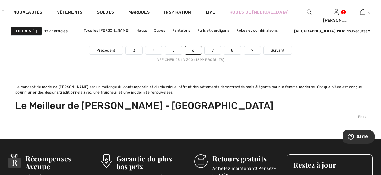
scroll to position [2621, 0]
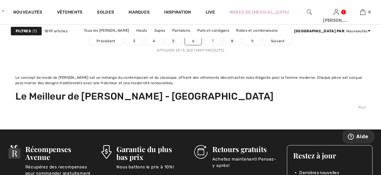
click at [214, 42] on link "7" at bounding box center [212, 41] width 16 height 8
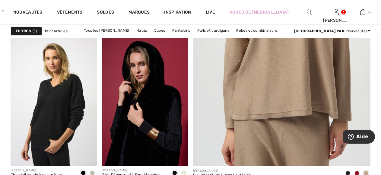
scroll to position [331, 0]
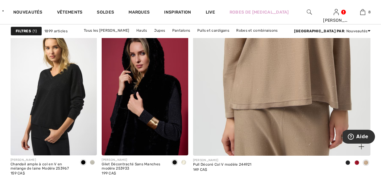
click at [354, 160] on div at bounding box center [356, 163] width 9 height 10
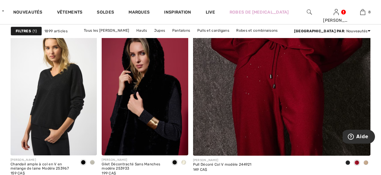
click at [347, 161] on span at bounding box center [347, 162] width 5 height 5
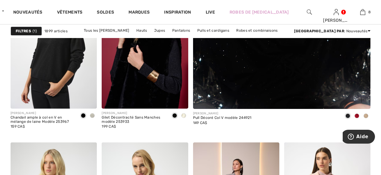
scroll to position [301, 0]
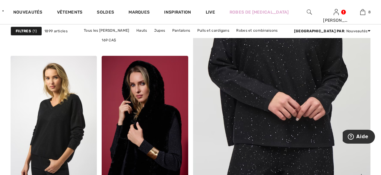
click at [276, 84] on img at bounding box center [281, 52] width 213 height 319
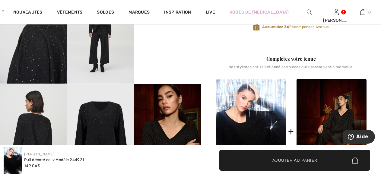
scroll to position [241, 0]
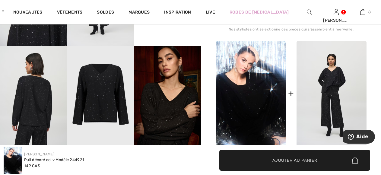
click at [341, 107] on img at bounding box center [331, 93] width 70 height 105
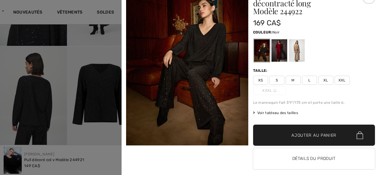
scroll to position [30, 0]
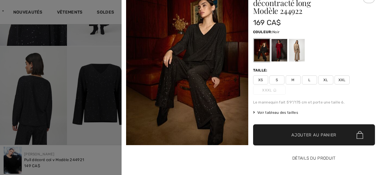
click at [307, 148] on button "Détails du produit" at bounding box center [314, 158] width 122 height 21
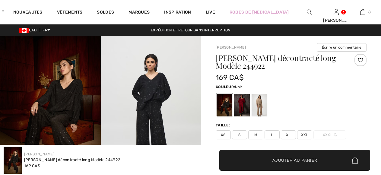
click at [80, 106] on img at bounding box center [50, 111] width 101 height 151
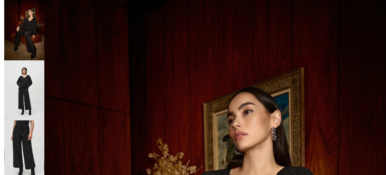
click at [13, 101] on img at bounding box center [24, 90] width 40 height 60
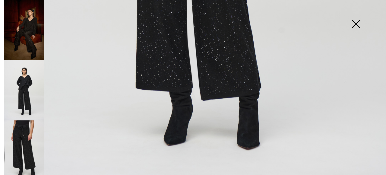
scroll to position [396, 0]
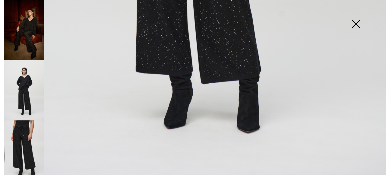
click at [25, 155] on img at bounding box center [24, 150] width 40 height 60
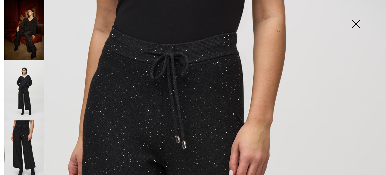
scroll to position [0, 0]
click at [28, 41] on img at bounding box center [24, 30] width 40 height 60
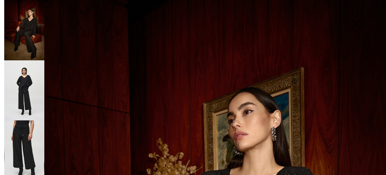
click at [24, 99] on img at bounding box center [24, 90] width 40 height 60
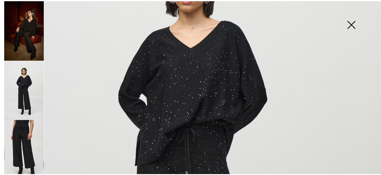
scroll to position [211, 0]
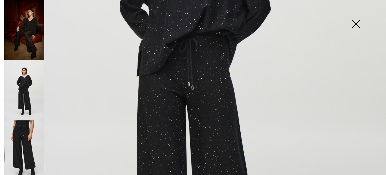
click at [353, 24] on img at bounding box center [355, 24] width 30 height 31
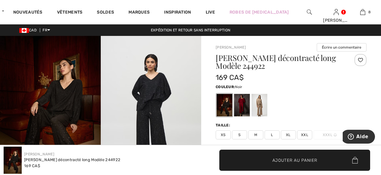
click at [306, 133] on span "XXL" at bounding box center [304, 134] width 15 height 9
click at [285, 156] on span "✔ Ajouté au panier Ajouter au panier" at bounding box center [294, 159] width 151 height 21
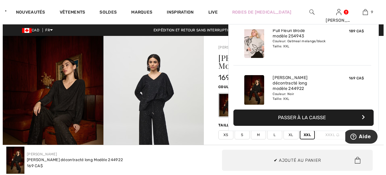
scroll to position [348, 0]
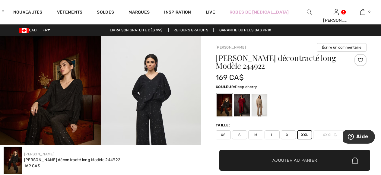
click at [242, 102] on div at bounding box center [242, 105] width 16 height 23
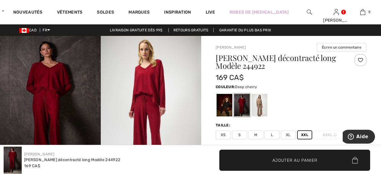
click at [164, 109] on img at bounding box center [151, 111] width 101 height 151
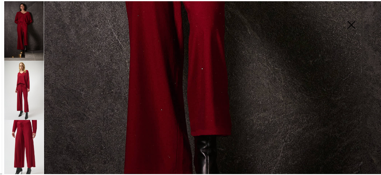
scroll to position [215, 0]
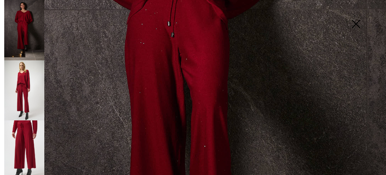
click at [357, 23] on img at bounding box center [355, 24] width 30 height 31
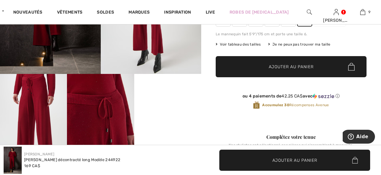
scroll to position [121, 0]
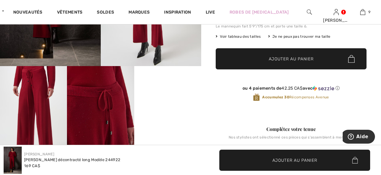
click at [173, 99] on video "Your browser does not support the video tag." at bounding box center [167, 82] width 67 height 33
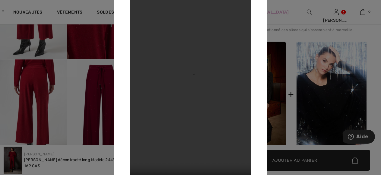
scroll to position [241, 0]
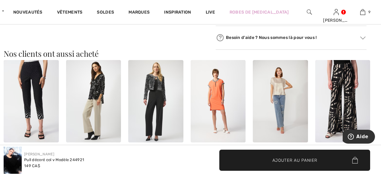
scroll to position [542, 0]
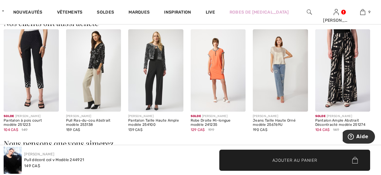
click at [90, 58] on img at bounding box center [93, 70] width 55 height 83
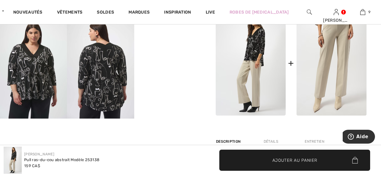
scroll to position [271, 0]
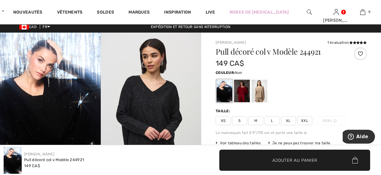
scroll to position [1, 0]
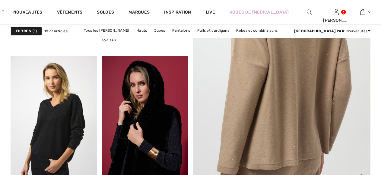
checkbox input "true"
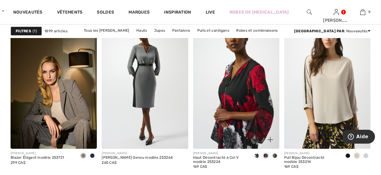
scroll to position [1205, 0]
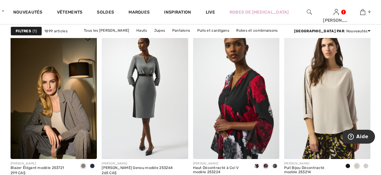
click at [91, 165] on span at bounding box center [92, 165] width 5 height 5
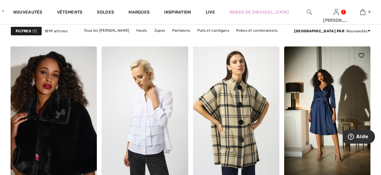
scroll to position [1898, 0]
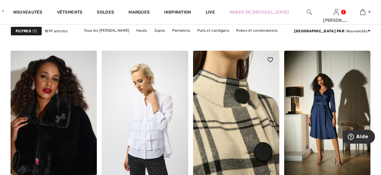
click at [232, 145] on img at bounding box center [236, 115] width 86 height 129
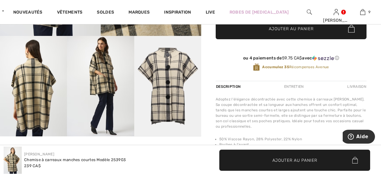
click at [118, 93] on img at bounding box center [100, 86] width 67 height 100
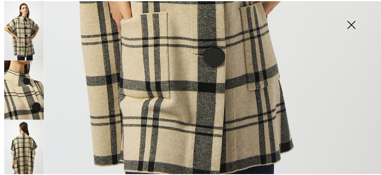
scroll to position [396, 0]
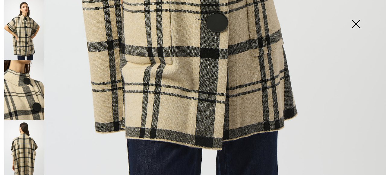
click at [356, 23] on img at bounding box center [355, 24] width 30 height 31
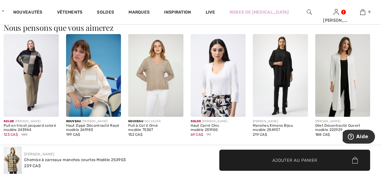
scroll to position [633, 0]
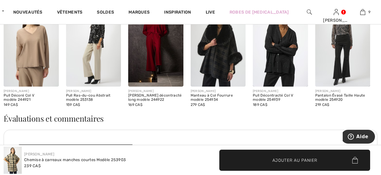
click at [207, 69] on img at bounding box center [217, 45] width 55 height 83
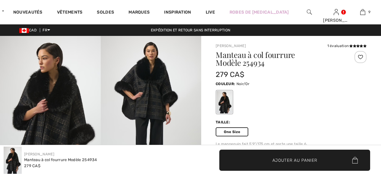
checkbox input "true"
click at [63, 91] on img at bounding box center [50, 111] width 101 height 151
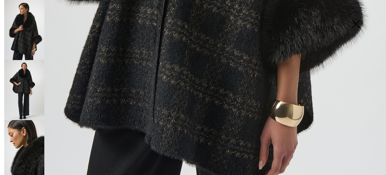
scroll to position [396, 0]
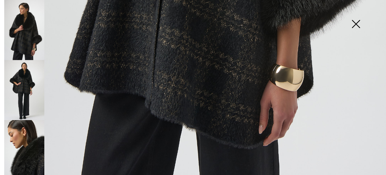
click at [20, 89] on img at bounding box center [24, 90] width 40 height 60
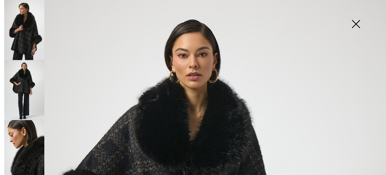
scroll to position [94, 0]
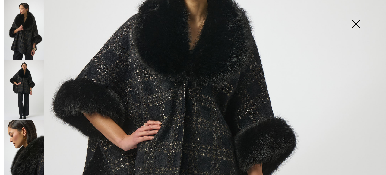
click at [23, 156] on img at bounding box center [24, 150] width 40 height 60
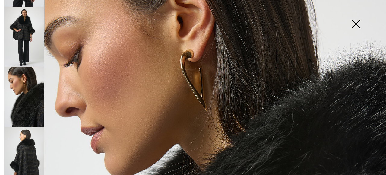
scroll to position [114, 0]
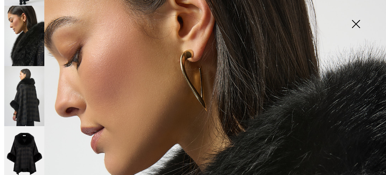
click at [32, 146] on img at bounding box center [24, 156] width 40 height 60
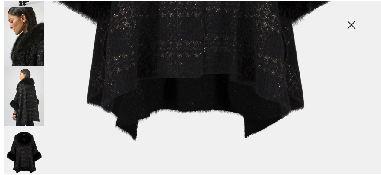
scroll to position [331, 0]
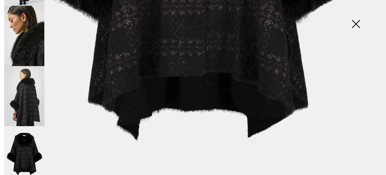
click at [357, 21] on img at bounding box center [355, 24] width 30 height 31
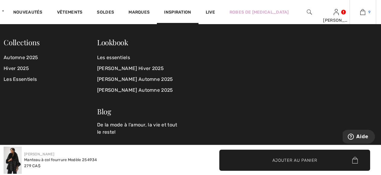
click at [363, 10] on img at bounding box center [362, 11] width 5 height 7
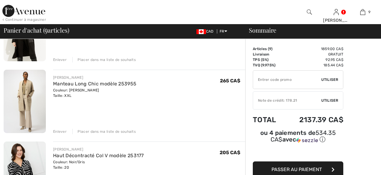
scroll to position [181, 0]
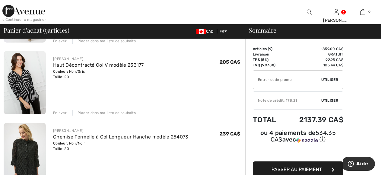
click at [56, 111] on div "Enlever" at bounding box center [60, 112] width 14 height 5
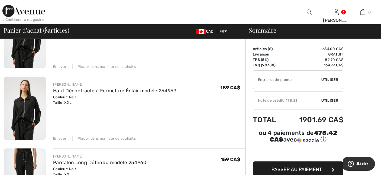
scroll to position [301, 0]
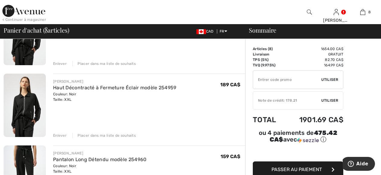
click at [55, 136] on div "Enlever" at bounding box center [60, 135] width 14 height 5
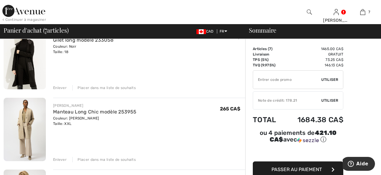
scroll to position [121, 0]
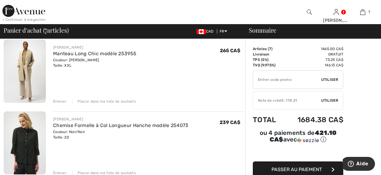
click at [31, 133] on img at bounding box center [25, 142] width 42 height 63
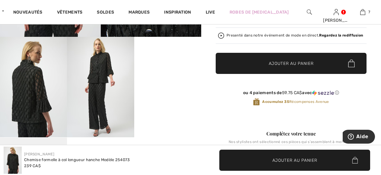
scroll to position [151, 0]
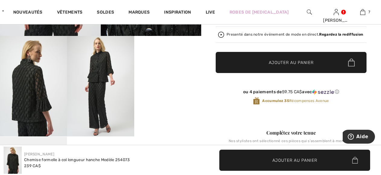
click at [168, 69] on video "Your browser does not support the video tag." at bounding box center [167, 52] width 67 height 33
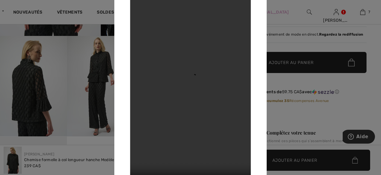
scroll to position [0, 0]
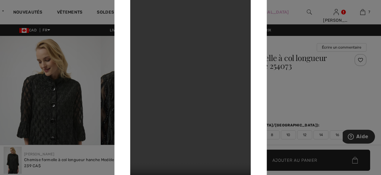
click at [37, 67] on div at bounding box center [190, 87] width 381 height 175
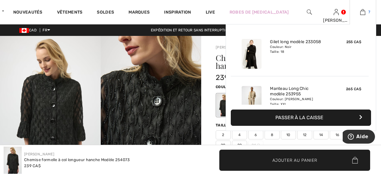
click at [360, 9] on img at bounding box center [362, 11] width 5 height 7
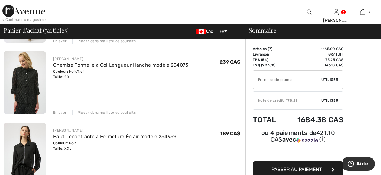
click at [57, 112] on div "Enlever" at bounding box center [60, 112] width 14 height 5
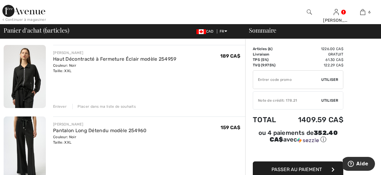
scroll to position [189, 0]
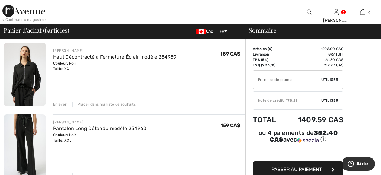
click at [29, 72] on img at bounding box center [25, 74] width 42 height 63
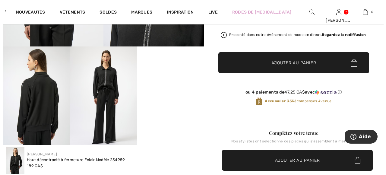
scroll to position [151, 0]
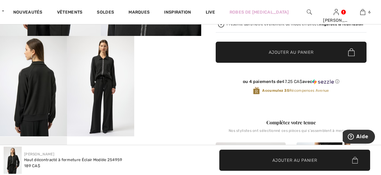
click at [108, 99] on img at bounding box center [100, 86] width 67 height 100
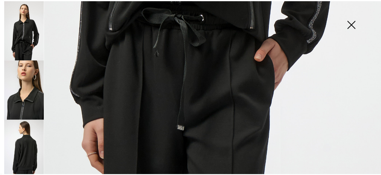
scroll to position [396, 0]
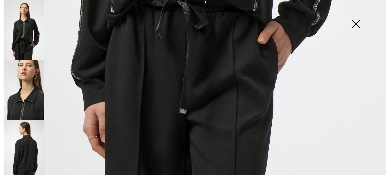
click at [355, 22] on img at bounding box center [355, 24] width 30 height 31
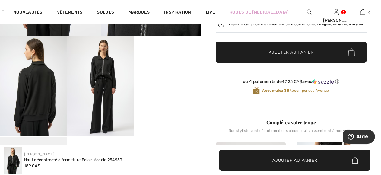
scroll to position [271, 0]
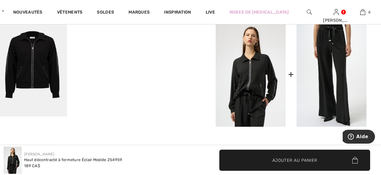
click at [44, 82] on img at bounding box center [33, 66] width 67 height 100
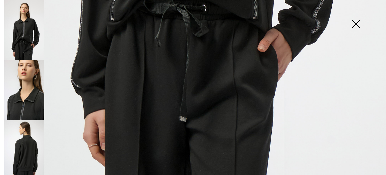
scroll to position [90, 0]
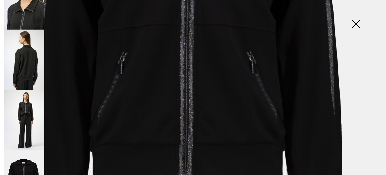
scroll to position [86, 0]
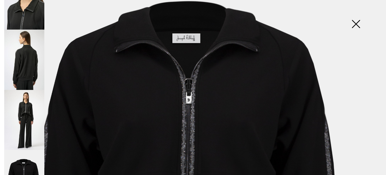
click at [354, 24] on img at bounding box center [355, 24] width 30 height 31
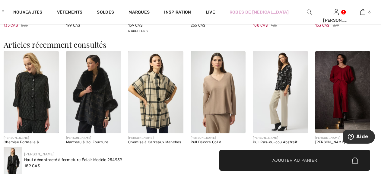
scroll to position [844, 0]
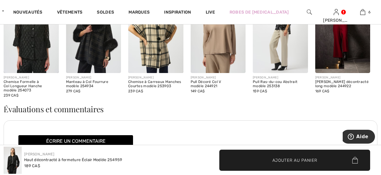
click at [89, 48] on img at bounding box center [93, 32] width 55 height 83
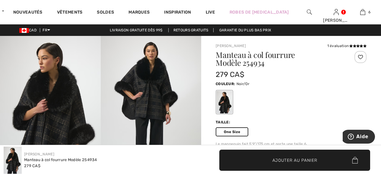
click at [120, 113] on img at bounding box center [151, 111] width 101 height 151
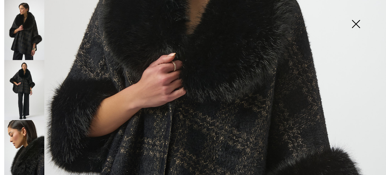
scroll to position [94, 0]
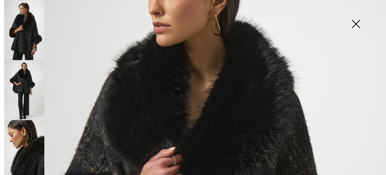
click at [42, 87] on img at bounding box center [24, 90] width 40 height 60
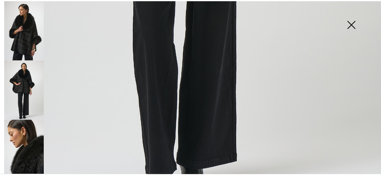
scroll to position [396, 0]
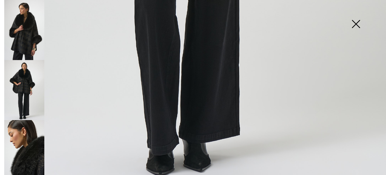
click at [354, 22] on img at bounding box center [355, 24] width 30 height 31
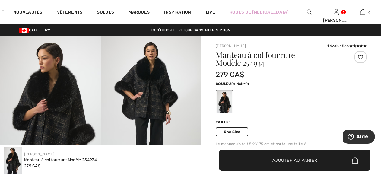
scroll to position [388, 0]
click at [291, 161] on span "Ajouter au panier" at bounding box center [294, 160] width 45 height 6
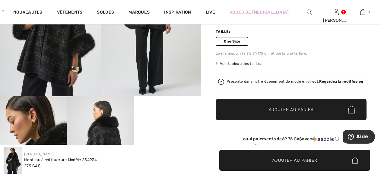
scroll to position [181, 0]
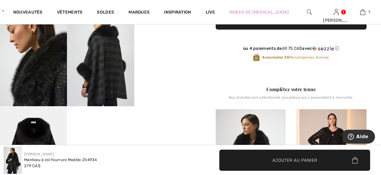
click at [159, 39] on video "Your browser does not support the video tag." at bounding box center [167, 22] width 67 height 33
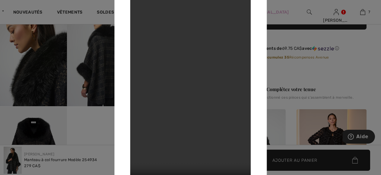
click at [47, 123] on div at bounding box center [190, 87] width 381 height 175
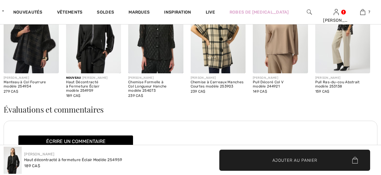
checkbox input "true"
click at [33, 42] on img at bounding box center [31, 32] width 55 height 83
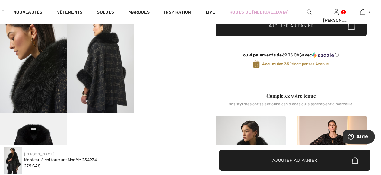
scroll to position [241, 0]
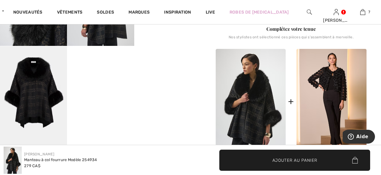
click at [30, 118] on img at bounding box center [33, 96] width 67 height 100
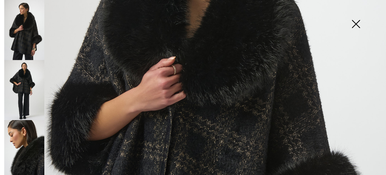
scroll to position [64, 0]
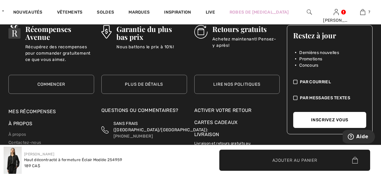
scroll to position [1175, 0]
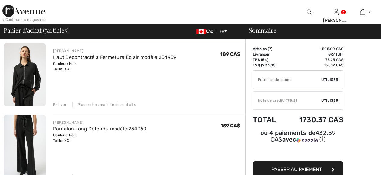
checkbox input "true"
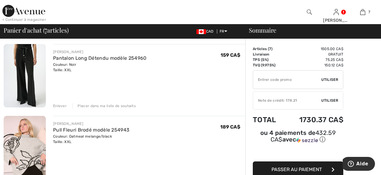
scroll to position [158, 0]
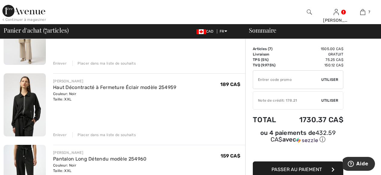
click at [60, 133] on div "Enlever" at bounding box center [60, 134] width 14 height 5
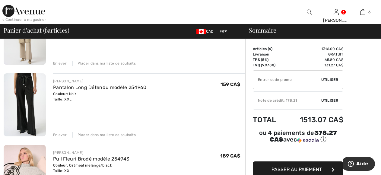
click at [59, 135] on div "Enlever" at bounding box center [60, 134] width 14 height 5
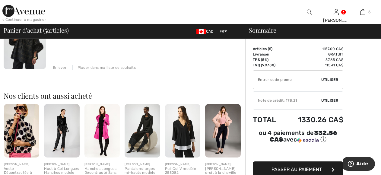
scroll to position [369, 0]
click at [101, 130] on img at bounding box center [101, 130] width 35 height 53
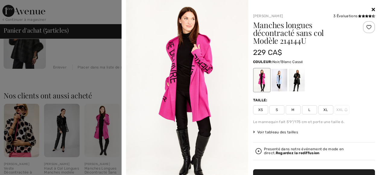
click at [293, 80] on div at bounding box center [296, 80] width 16 height 23
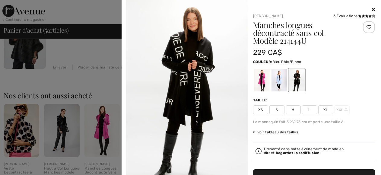
click at [278, 82] on div at bounding box center [279, 80] width 16 height 23
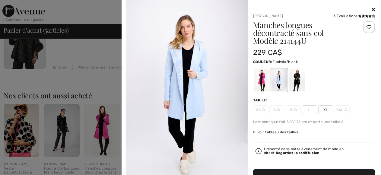
click at [261, 88] on div at bounding box center [261, 80] width 16 height 23
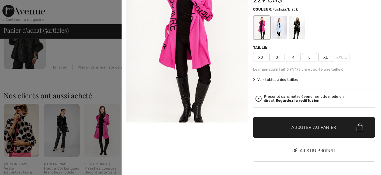
scroll to position [53, 0]
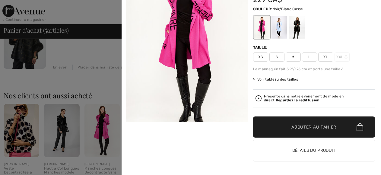
click at [293, 27] on div at bounding box center [296, 27] width 16 height 23
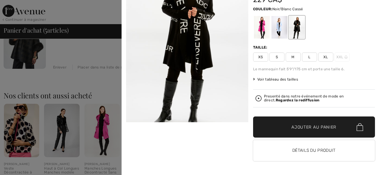
click at [197, 76] on img at bounding box center [187, 38] width 122 height 183
click at [325, 145] on button "Détails du produit" at bounding box center [314, 150] width 122 height 21
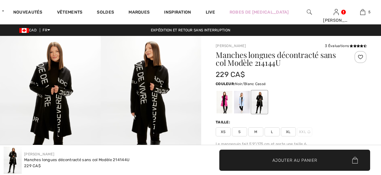
click at [57, 96] on img at bounding box center [50, 111] width 101 height 151
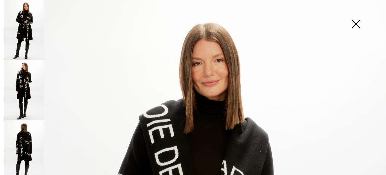
click at [23, 86] on img at bounding box center [24, 90] width 40 height 60
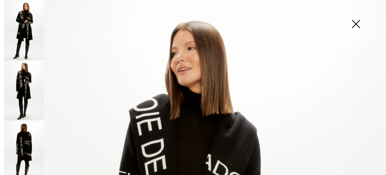
checkbox input "true"
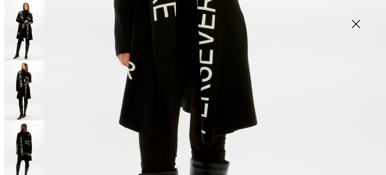
scroll to position [331, 0]
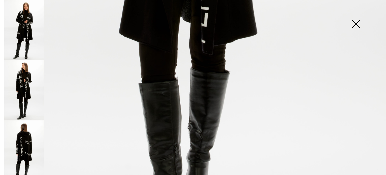
click at [34, 138] on img at bounding box center [24, 150] width 40 height 60
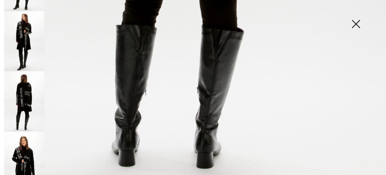
scroll to position [115, 0]
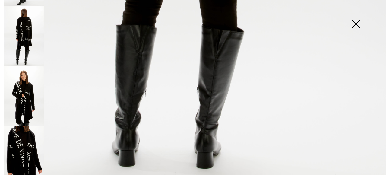
click at [29, 149] on img at bounding box center [24, 156] width 40 height 60
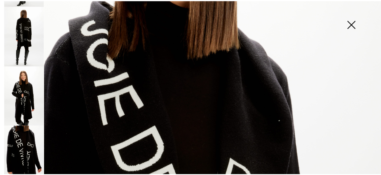
scroll to position [0, 0]
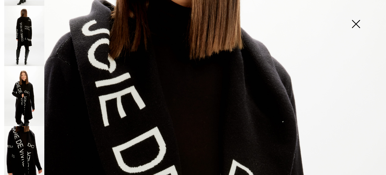
click at [353, 25] on img at bounding box center [355, 24] width 30 height 31
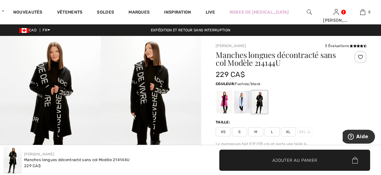
click at [221, 97] on div at bounding box center [224, 102] width 16 height 23
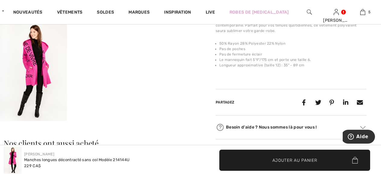
scroll to position [181, 0]
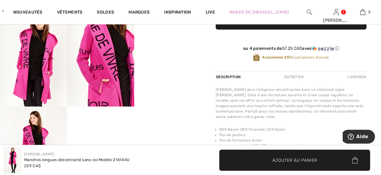
click at [88, 121] on video "Your browser does not support the video tag." at bounding box center [100, 122] width 67 height 33
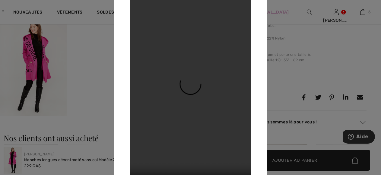
scroll to position [301, 0]
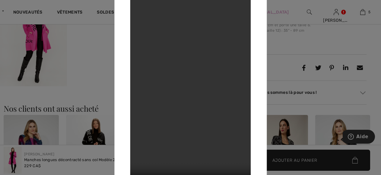
click at [65, 47] on div at bounding box center [190, 87] width 381 height 175
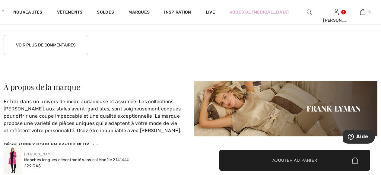
scroll to position [964, 0]
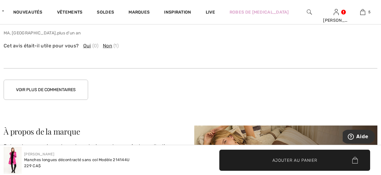
click at [70, 80] on button "Voir plus de commentaires" at bounding box center [46, 90] width 84 height 20
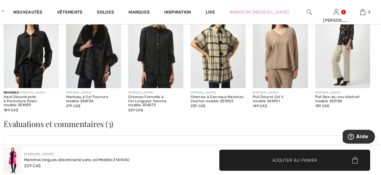
scroll to position [645, 0]
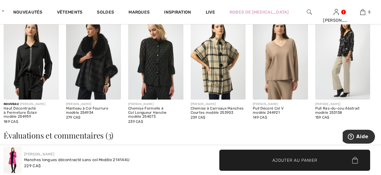
click at [282, 49] on img at bounding box center [280, 58] width 55 height 83
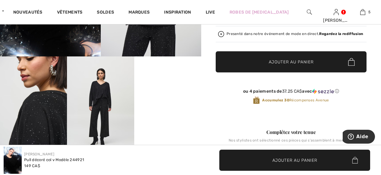
scroll to position [181, 0]
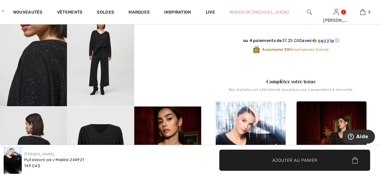
click at [167, 39] on video "Your browser does not support the video tag." at bounding box center [167, 22] width 67 height 33
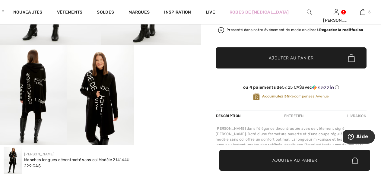
scroll to position [132, 0]
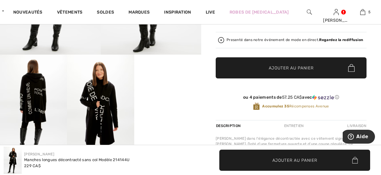
click at [164, 88] on video "Your browser does not support the video tag." at bounding box center [167, 71] width 67 height 33
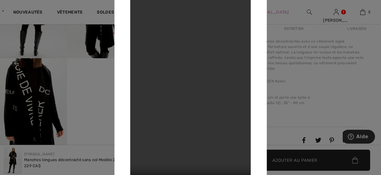
scroll to position [253, 0]
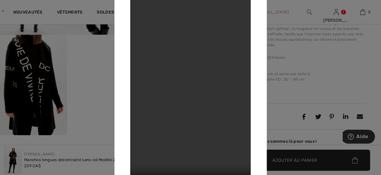
click at [92, 81] on div at bounding box center [190, 87] width 381 height 175
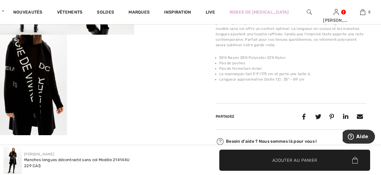
click at [92, 68] on video "Your browser does not support the video tag." at bounding box center [100, 51] width 67 height 33
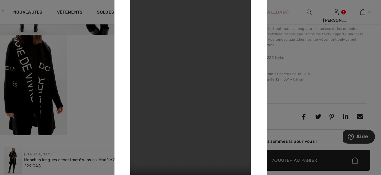
click at [89, 61] on div at bounding box center [190, 87] width 381 height 175
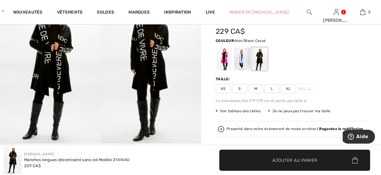
scroll to position [42, 0]
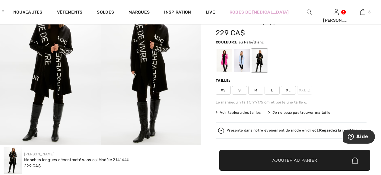
click at [238, 61] on div at bounding box center [242, 60] width 16 height 23
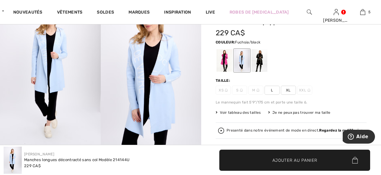
click at [223, 58] on div at bounding box center [224, 60] width 16 height 23
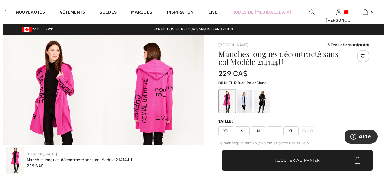
scroll to position [0, 0]
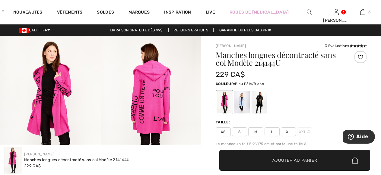
click at [245, 95] on div at bounding box center [242, 102] width 16 height 23
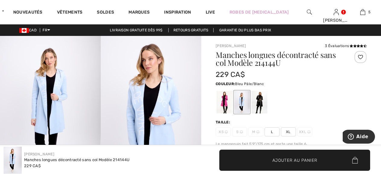
click at [31, 116] on img at bounding box center [50, 111] width 101 height 151
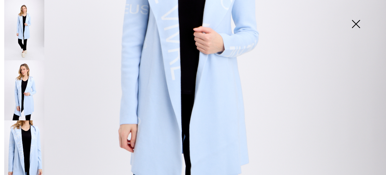
scroll to position [241, 0]
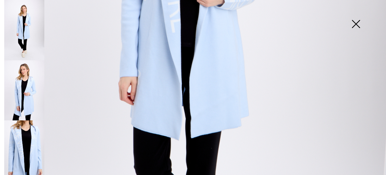
click at [20, 138] on img at bounding box center [24, 150] width 40 height 60
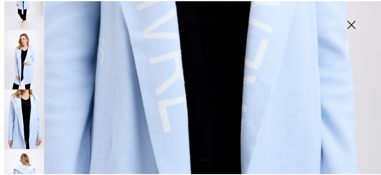
scroll to position [57, 0]
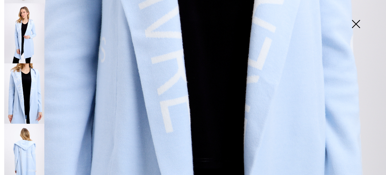
click at [17, 136] on img at bounding box center [24, 154] width 40 height 60
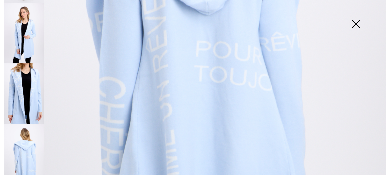
click at [356, 24] on img at bounding box center [355, 24] width 30 height 31
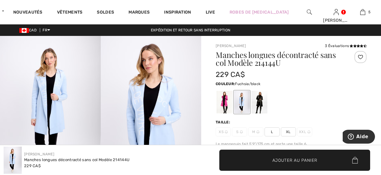
click at [219, 98] on div at bounding box center [224, 102] width 16 height 23
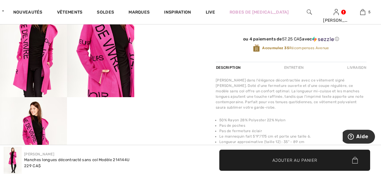
scroll to position [181, 0]
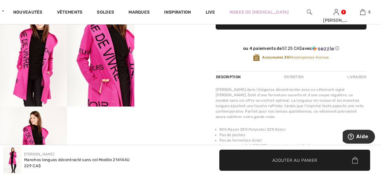
click at [39, 62] on img at bounding box center [33, 56] width 67 height 100
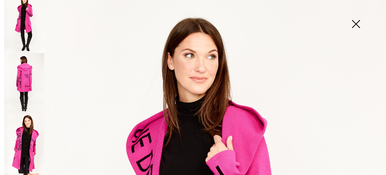
scroll to position [155, 0]
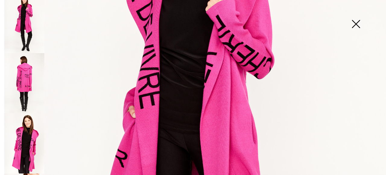
click at [35, 76] on img at bounding box center [24, 83] width 40 height 60
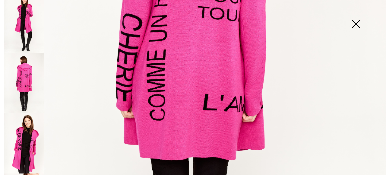
scroll to position [4, 0]
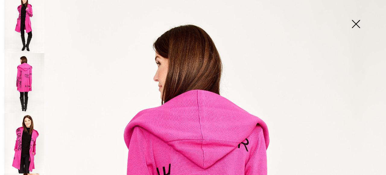
click at [19, 23] on img at bounding box center [24, 23] width 40 height 60
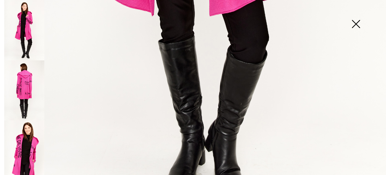
scroll to position [396, 0]
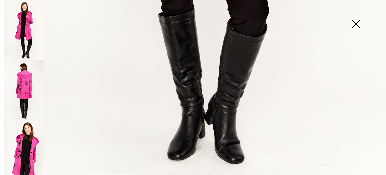
click at [356, 23] on img at bounding box center [355, 24] width 30 height 31
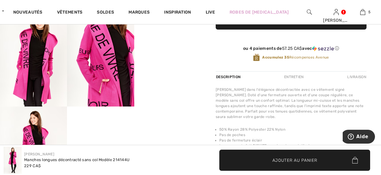
scroll to position [388, 0]
click at [162, 39] on video "Your browser does not support the video tag." at bounding box center [167, 22] width 67 height 33
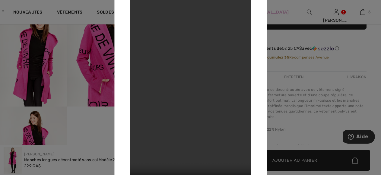
click at [72, 76] on div at bounding box center [190, 87] width 381 height 175
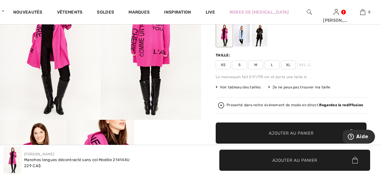
scroll to position [30, 0]
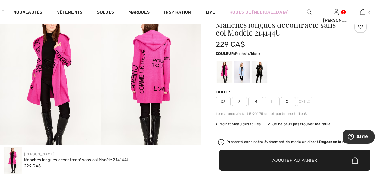
click at [289, 103] on span "XL" at bounding box center [288, 101] width 15 height 9
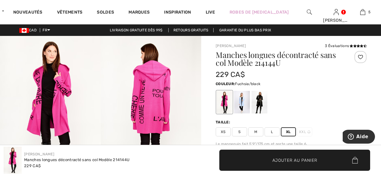
scroll to position [90, 0]
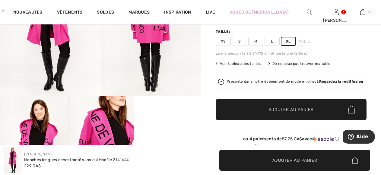
click at [294, 109] on span "Ajouter au panier" at bounding box center [290, 109] width 45 height 6
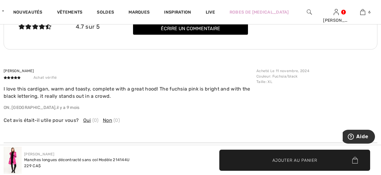
scroll to position [844, 0]
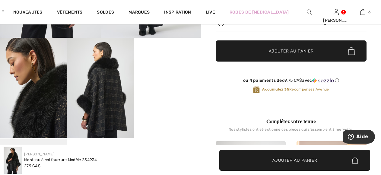
scroll to position [151, 0]
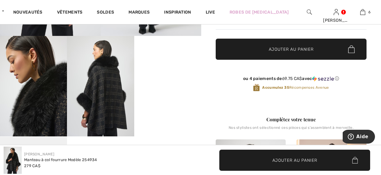
click at [179, 69] on video "Your browser does not support the video tag." at bounding box center [167, 52] width 67 height 33
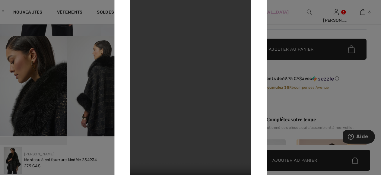
click at [40, 55] on div at bounding box center [190, 87] width 381 height 175
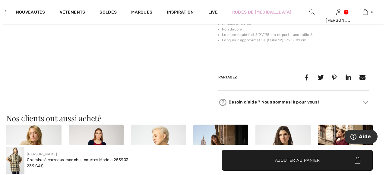
scroll to position [121, 0]
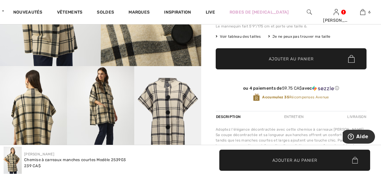
click at [94, 112] on img at bounding box center [100, 116] width 67 height 100
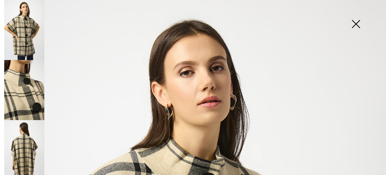
scroll to position [114, 0]
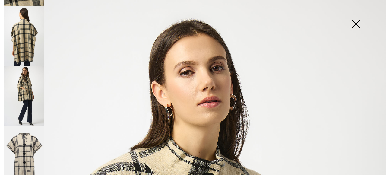
click at [22, 86] on img at bounding box center [24, 96] width 40 height 60
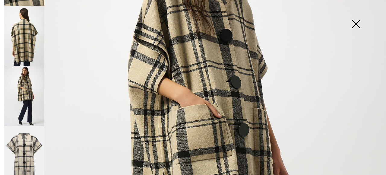
scroll to position [0, 0]
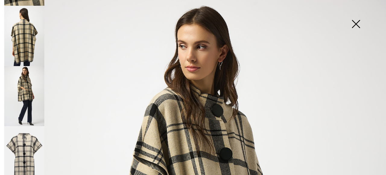
click at [17, 37] on img at bounding box center [24, 36] width 40 height 60
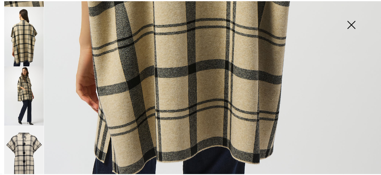
scroll to position [396, 0]
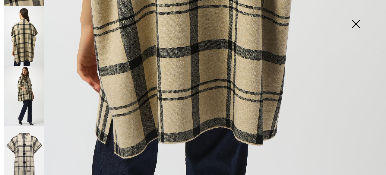
click at [353, 21] on img at bounding box center [355, 24] width 30 height 31
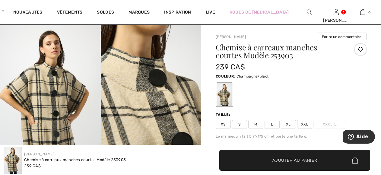
scroll to position [0, 0]
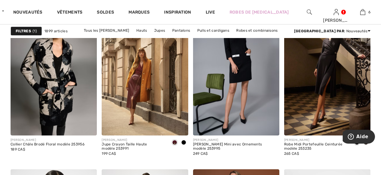
scroll to position [2320, 0]
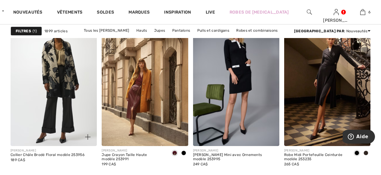
click at [57, 63] on img at bounding box center [54, 81] width 86 height 129
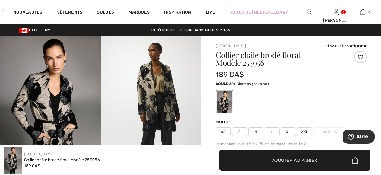
click at [143, 101] on img at bounding box center [151, 111] width 101 height 151
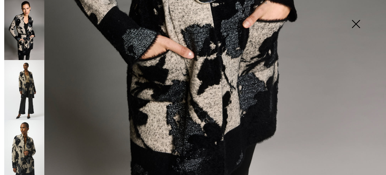
scroll to position [392, 0]
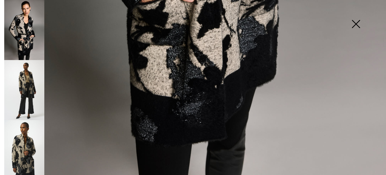
click at [22, 149] on img at bounding box center [24, 150] width 40 height 60
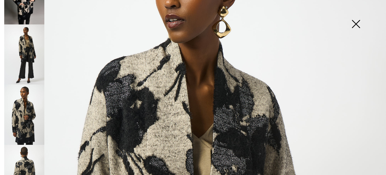
scroll to position [114, 0]
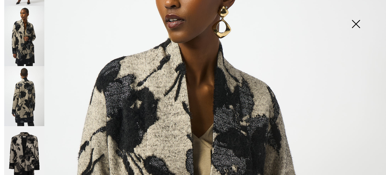
click at [21, 151] on img at bounding box center [24, 156] width 40 height 60
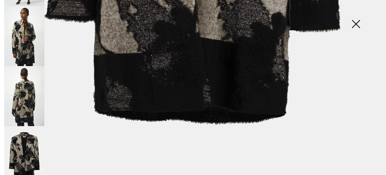
scroll to position [396, 0]
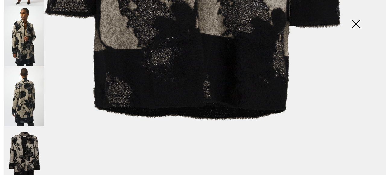
click at [30, 102] on img at bounding box center [24, 96] width 40 height 60
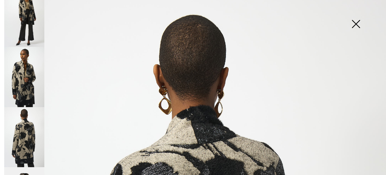
scroll to position [0, 0]
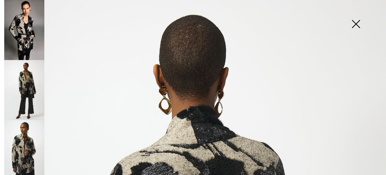
click at [25, 73] on img at bounding box center [24, 90] width 40 height 60
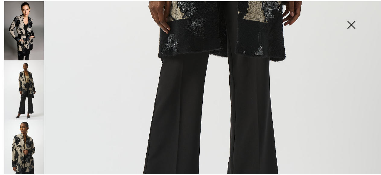
scroll to position [396, 0]
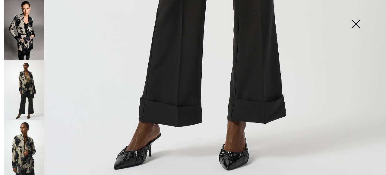
click at [20, 83] on img at bounding box center [24, 90] width 40 height 60
click at [355, 26] on img at bounding box center [355, 24] width 30 height 31
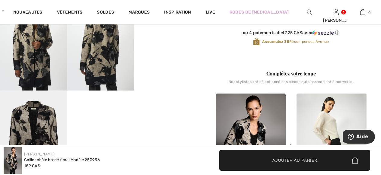
scroll to position [90, 0]
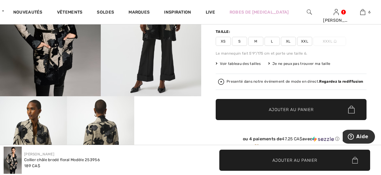
click at [175, 106] on video "Your browser does not support the video tag." at bounding box center [167, 112] width 67 height 33
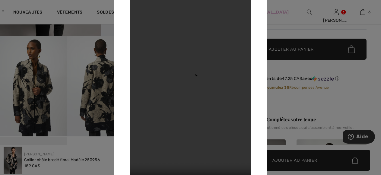
scroll to position [241, 0]
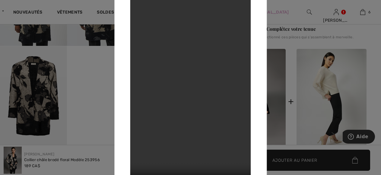
click at [89, 74] on div at bounding box center [190, 87] width 381 height 175
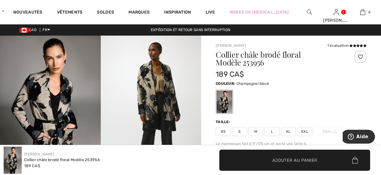
scroll to position [0, 0]
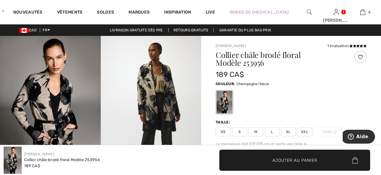
click at [302, 131] on span "XXL" at bounding box center [304, 131] width 15 height 9
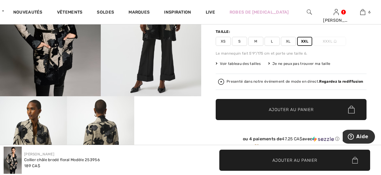
click at [292, 112] on span "Ajouter au panier" at bounding box center [290, 109] width 45 height 6
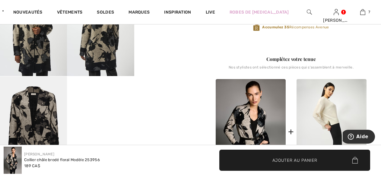
scroll to position [181, 0]
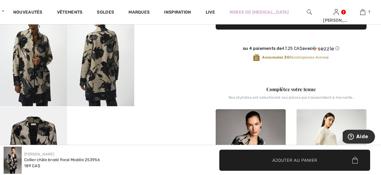
click at [152, 39] on video "Your browser does not support the video tag." at bounding box center [167, 22] width 67 height 33
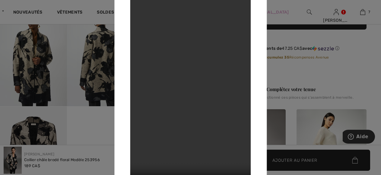
click at [74, 34] on div at bounding box center [190, 87] width 381 height 175
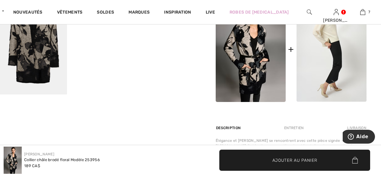
scroll to position [211, 0]
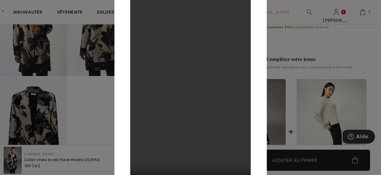
click at [45, 42] on div at bounding box center [190, 87] width 381 height 175
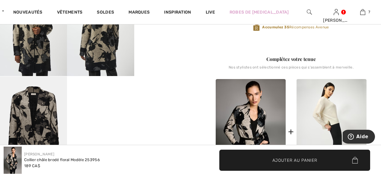
click at [45, 44] on img at bounding box center [33, 26] width 67 height 100
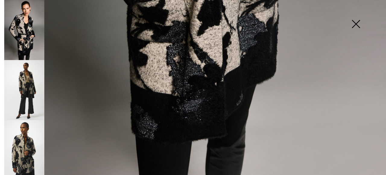
scroll to position [396, 0]
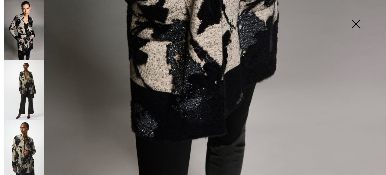
click at [357, 24] on img at bounding box center [355, 24] width 30 height 31
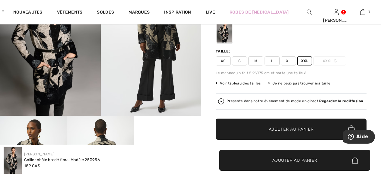
scroll to position [60, 0]
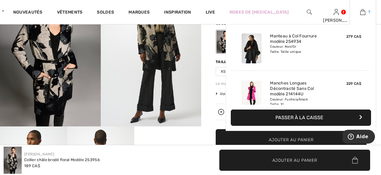
click at [362, 13] on img at bounding box center [362, 11] width 5 height 7
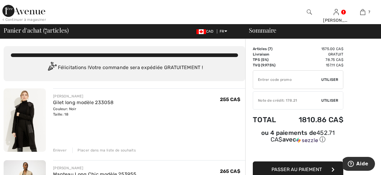
click at [66, 99] on div "Gilet long modèle 233058" at bounding box center [83, 102] width 60 height 7
click at [61, 108] on div "Couleur: Noir Taille: 18" at bounding box center [83, 111] width 60 height 11
click at [66, 113] on div "Couleur: Noir Taille: 18" at bounding box center [83, 111] width 60 height 11
click at [63, 95] on div "[PERSON_NAME]" at bounding box center [83, 95] width 60 height 5
click at [59, 103] on link "Gilet long modèle 233058" at bounding box center [83, 102] width 60 height 6
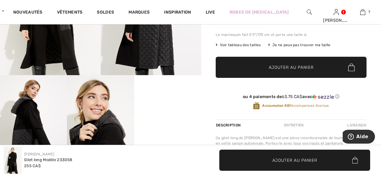
scroll to position [151, 0]
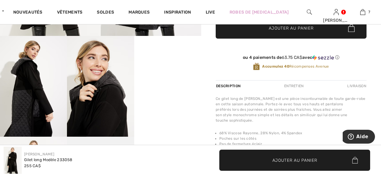
click at [160, 69] on video "Your browser does not support the video tag." at bounding box center [167, 52] width 67 height 33
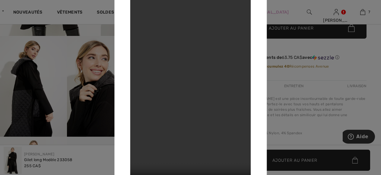
click at [30, 91] on div at bounding box center [190, 87] width 381 height 175
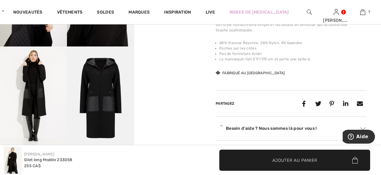
scroll to position [241, 0]
click at [150, 80] on video "Your browser does not support the video tag." at bounding box center [167, 62] width 67 height 33
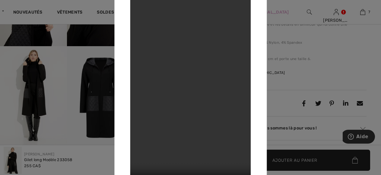
click at [54, 58] on div at bounding box center [190, 87] width 381 height 175
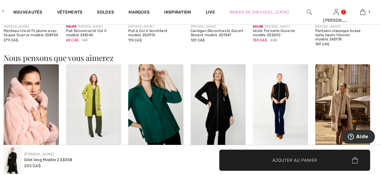
scroll to position [512, 0]
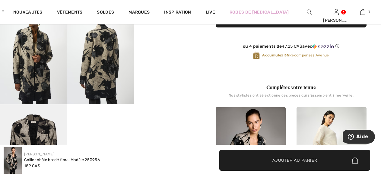
scroll to position [211, 0]
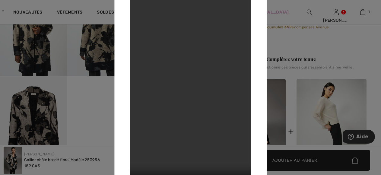
click at [156, 74] on video "Your browser does not support the video tag." at bounding box center [190, 87] width 121 height 214
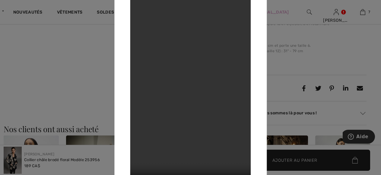
scroll to position [452, 0]
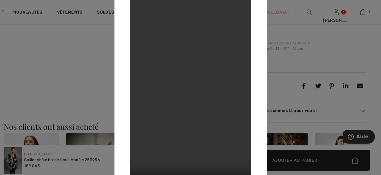
click at [30, 68] on div at bounding box center [190, 87] width 381 height 175
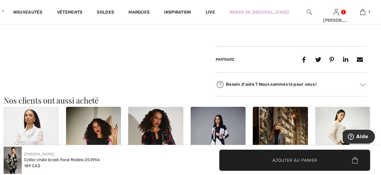
scroll to position [542, 0]
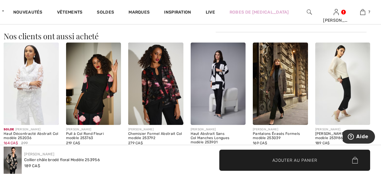
click at [279, 82] on img at bounding box center [280, 83] width 55 height 83
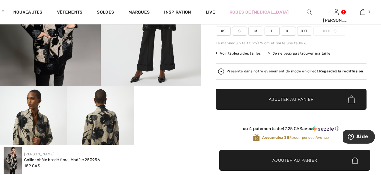
scroll to position [99, 0]
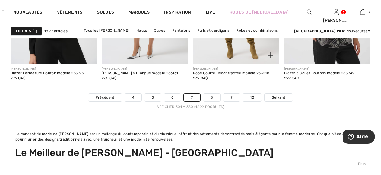
scroll to position [2622, 0]
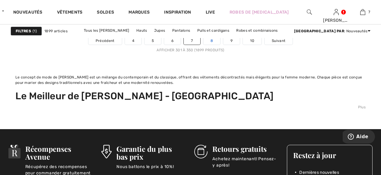
click at [213, 42] on link "8" at bounding box center [211, 41] width 17 height 8
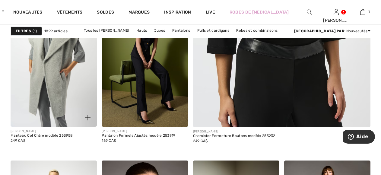
scroll to position [392, 0]
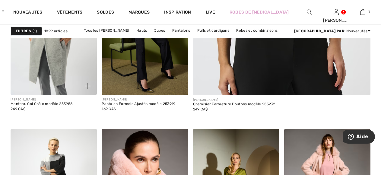
click at [45, 60] on img at bounding box center [54, 29] width 86 height 129
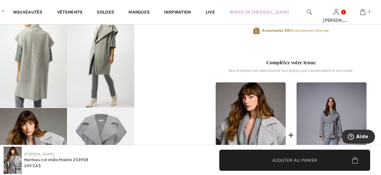
scroll to position [181, 0]
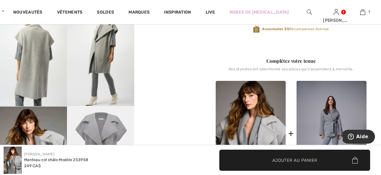
click at [142, 39] on video "Your browser does not support the video tag." at bounding box center [167, 22] width 67 height 33
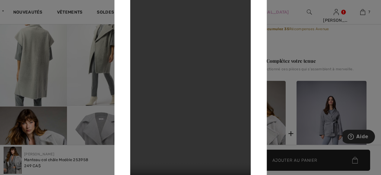
click at [19, 82] on div at bounding box center [190, 87] width 381 height 175
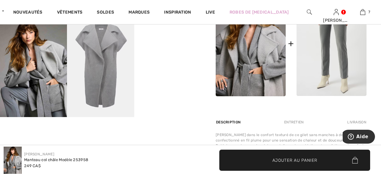
scroll to position [211, 0]
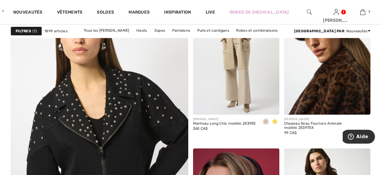
scroll to position [1537, 0]
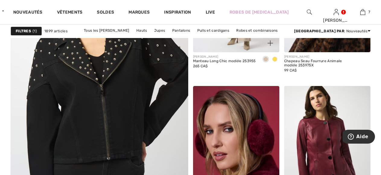
click at [274, 57] on span at bounding box center [274, 59] width 5 height 5
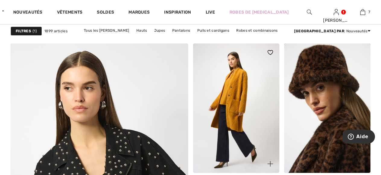
scroll to position [1476, 0]
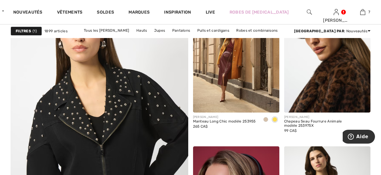
click at [264, 118] on span at bounding box center [265, 119] width 5 height 5
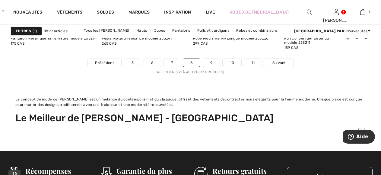
scroll to position [2561, 0]
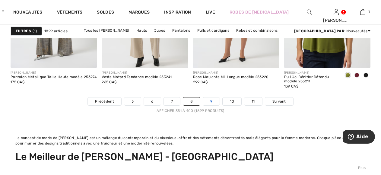
click at [208, 100] on link "9" at bounding box center [211, 101] width 17 height 8
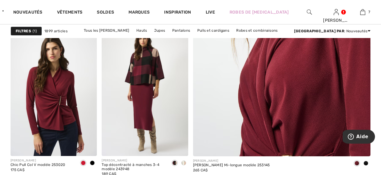
scroll to position [331, 0]
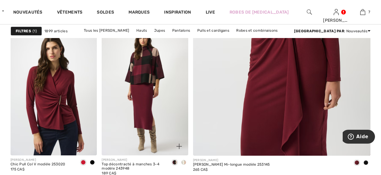
click at [183, 163] on span at bounding box center [183, 162] width 5 height 5
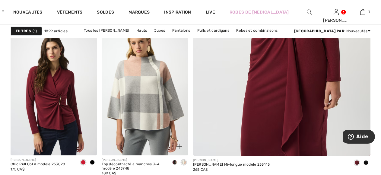
click at [176, 163] on span at bounding box center [174, 162] width 5 height 5
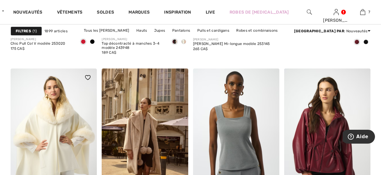
scroll to position [512, 0]
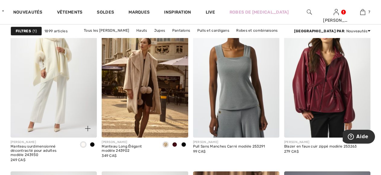
click at [92, 144] on span at bounding box center [92, 144] width 5 height 5
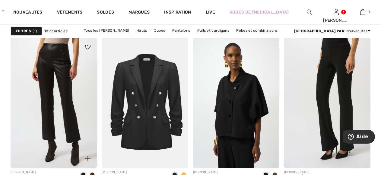
scroll to position [1235, 0]
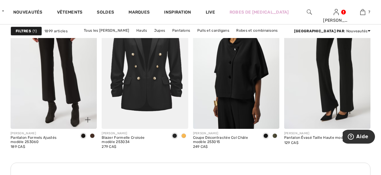
click at [91, 136] on span at bounding box center [92, 135] width 5 height 5
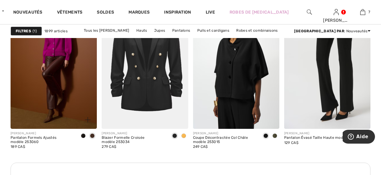
click at [83, 136] on span at bounding box center [83, 135] width 5 height 5
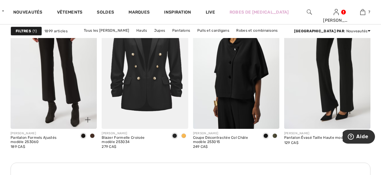
click at [41, 79] on img at bounding box center [54, 63] width 86 height 129
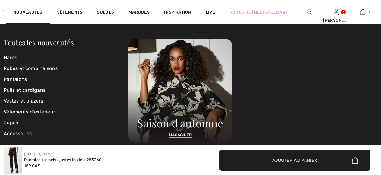
checkbox input "true"
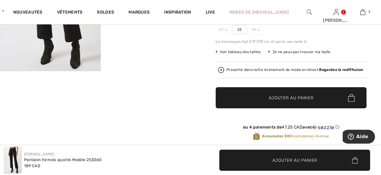
scroll to position [30, 0]
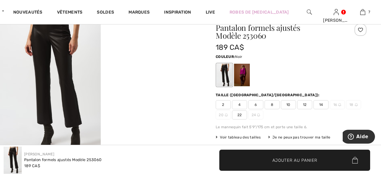
click at [148, 56] on video "Your browser does not support the video tag." at bounding box center [151, 31] width 101 height 50
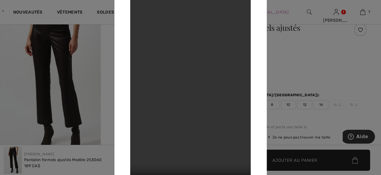
click at [78, 96] on div at bounding box center [190, 87] width 381 height 175
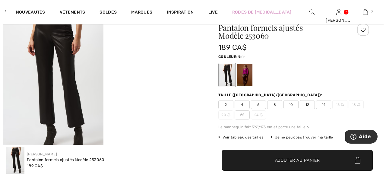
scroll to position [0, 0]
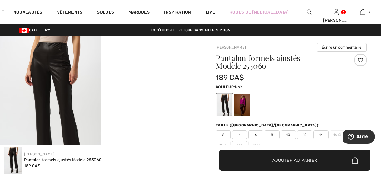
click at [64, 107] on img at bounding box center [50, 111] width 101 height 151
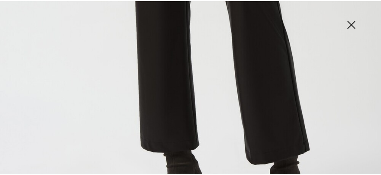
scroll to position [362, 0]
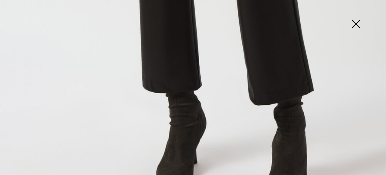
click at [353, 24] on img at bounding box center [355, 24] width 30 height 31
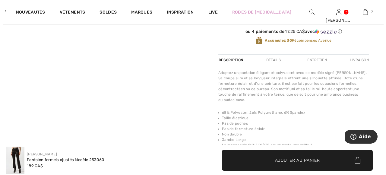
scroll to position [0, 0]
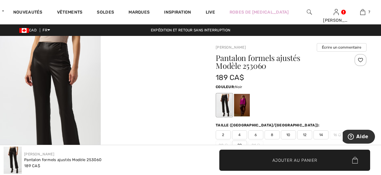
click at [41, 74] on img at bounding box center [50, 111] width 101 height 151
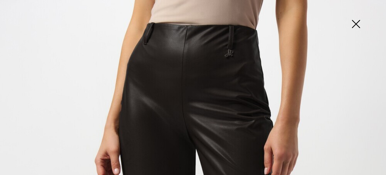
click at [357, 22] on img at bounding box center [355, 24] width 30 height 31
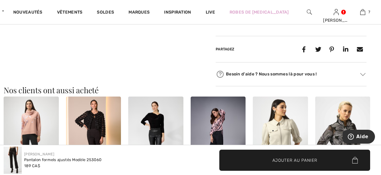
scroll to position [452, 0]
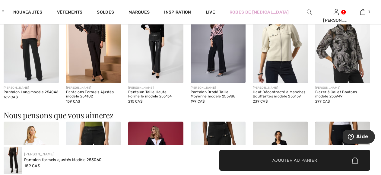
click at [152, 43] on img at bounding box center [155, 42] width 55 height 83
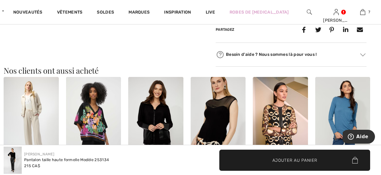
scroll to position [542, 0]
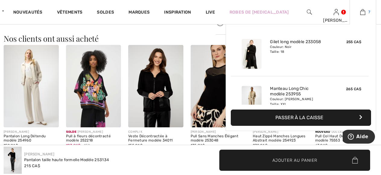
click at [362, 9] on img at bounding box center [362, 11] width 5 height 7
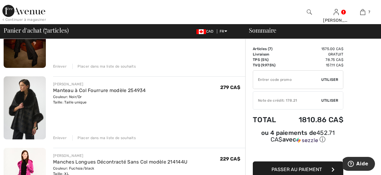
scroll to position [301, 0]
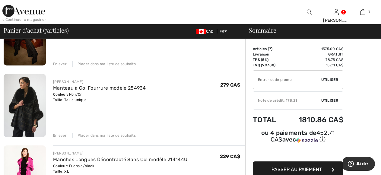
click at [37, 99] on img at bounding box center [25, 105] width 42 height 63
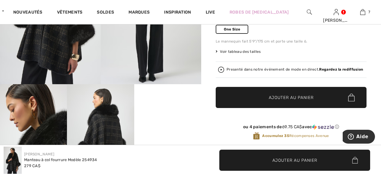
scroll to position [151, 0]
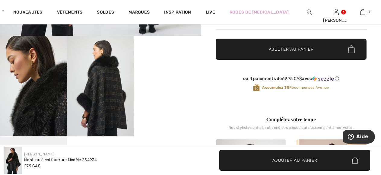
click at [165, 69] on video "Your browser does not support the video tag." at bounding box center [167, 52] width 67 height 33
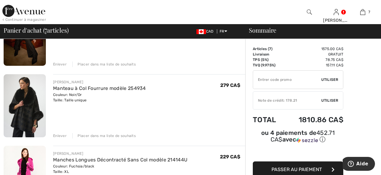
click at [56, 137] on div "Enlever" at bounding box center [60, 135] width 14 height 5
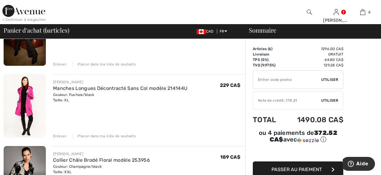
scroll to position [361, 0]
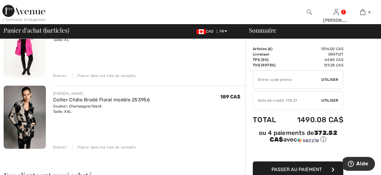
click at [31, 111] on img at bounding box center [25, 117] width 42 height 63
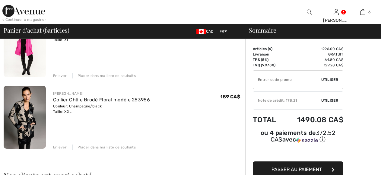
click at [58, 147] on div "Enlever" at bounding box center [60, 146] width 14 height 5
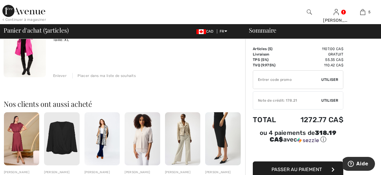
click at [105, 130] on img at bounding box center [101, 138] width 35 height 53
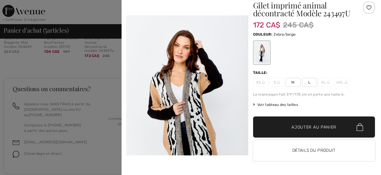
scroll to position [509, 0]
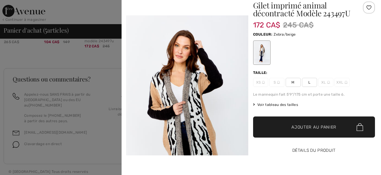
click at [323, 152] on button "Détails du produit" at bounding box center [314, 150] width 122 height 21
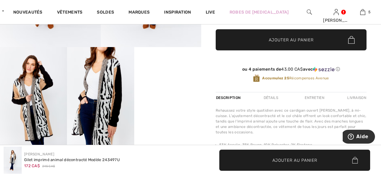
scroll to position [129, 0]
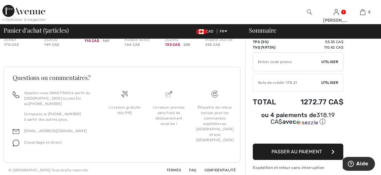
scroll to position [509, 0]
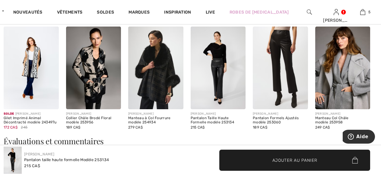
scroll to position [814, 0]
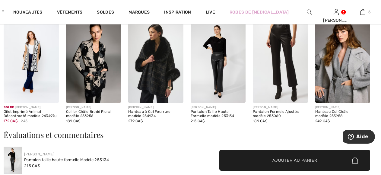
click at [82, 54] on img at bounding box center [93, 61] width 55 height 83
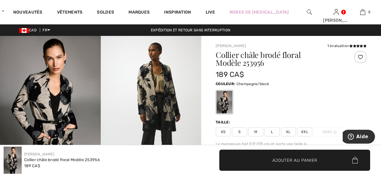
click at [133, 91] on img at bounding box center [151, 111] width 101 height 151
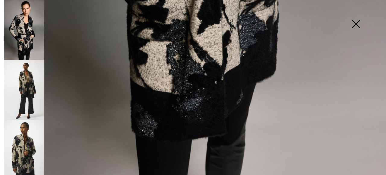
scroll to position [114, 0]
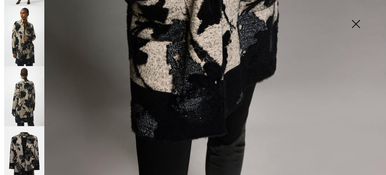
click at [32, 91] on img at bounding box center [24, 96] width 40 height 60
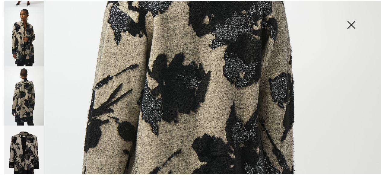
scroll to position [365, 0]
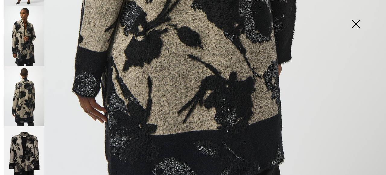
click at [353, 23] on img at bounding box center [355, 24] width 30 height 31
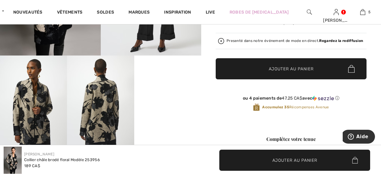
scroll to position [181, 0]
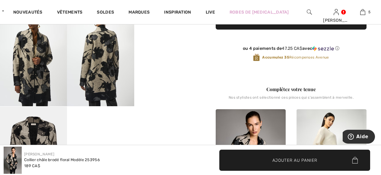
click at [178, 39] on video "Your browser does not support the video tag." at bounding box center [167, 22] width 67 height 33
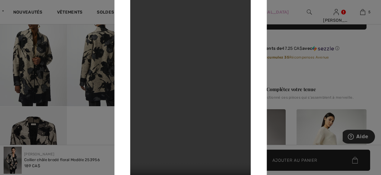
click at [71, 38] on div at bounding box center [190, 87] width 381 height 175
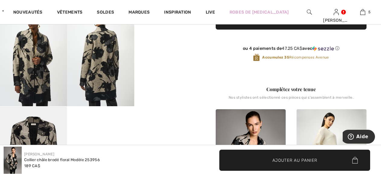
scroll to position [60, 0]
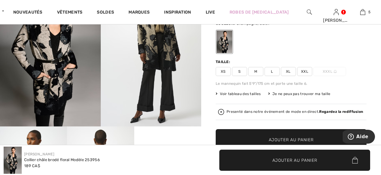
click at [305, 73] on span "XXL" at bounding box center [304, 71] width 15 height 9
click at [296, 137] on span "Ajouter au panier" at bounding box center [290, 139] width 45 height 6
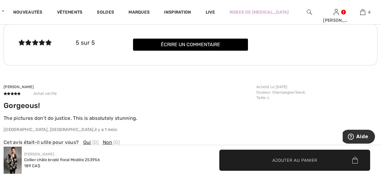
scroll to position [934, 0]
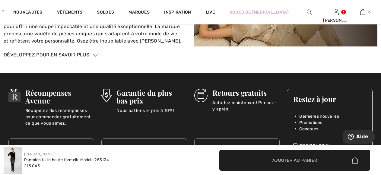
scroll to position [1145, 0]
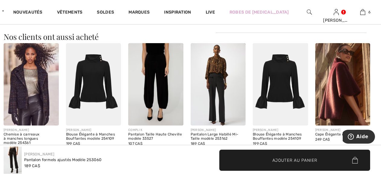
scroll to position [452, 0]
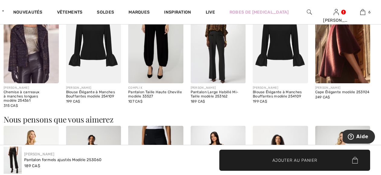
click at [158, 58] on img at bounding box center [155, 42] width 55 height 83
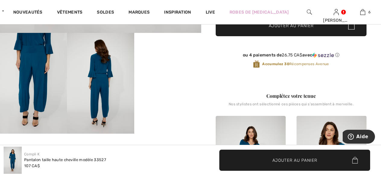
scroll to position [181, 0]
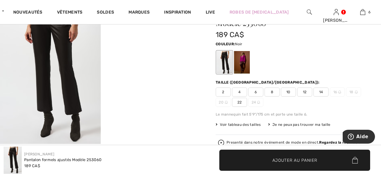
scroll to position [60, 0]
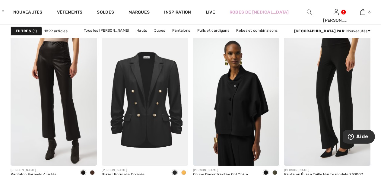
scroll to position [1205, 0]
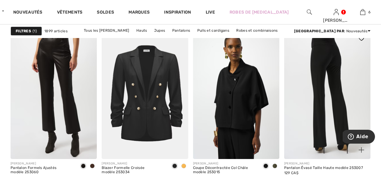
click at [320, 77] on img at bounding box center [327, 93] width 86 height 129
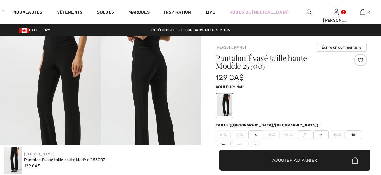
click at [52, 78] on img at bounding box center [50, 111] width 101 height 151
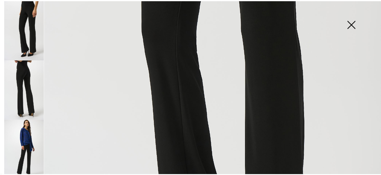
scroll to position [362, 0]
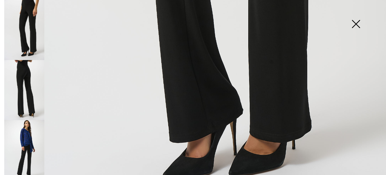
click at [354, 25] on img at bounding box center [355, 24] width 30 height 31
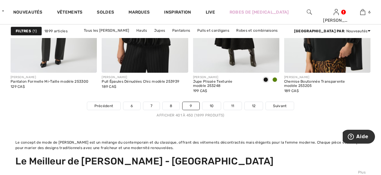
scroll to position [2561, 0]
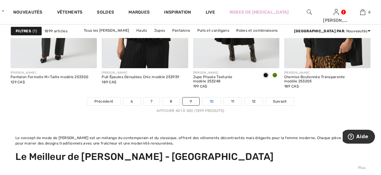
click at [215, 102] on link "10" at bounding box center [211, 101] width 19 height 8
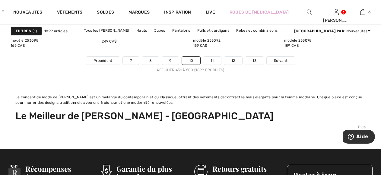
scroll to position [2591, 0]
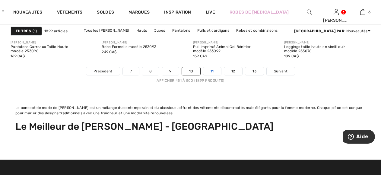
click at [213, 73] on link "11" at bounding box center [212, 71] width 18 height 8
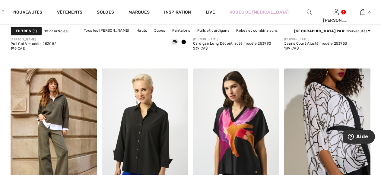
scroll to position [1778, 0]
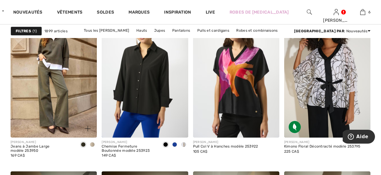
click at [91, 143] on span at bounding box center [92, 144] width 5 height 5
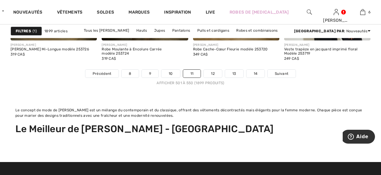
scroll to position [2591, 0]
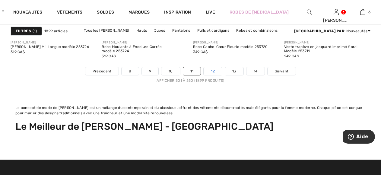
click at [211, 71] on link "12" at bounding box center [212, 71] width 18 height 8
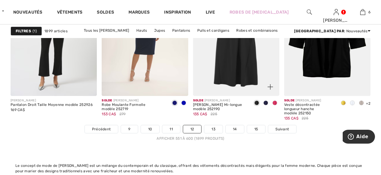
scroll to position [2593, 0]
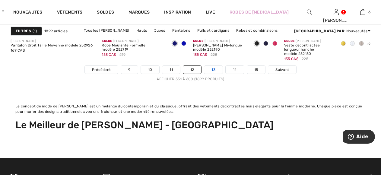
click at [215, 70] on link "13" at bounding box center [213, 70] width 18 height 8
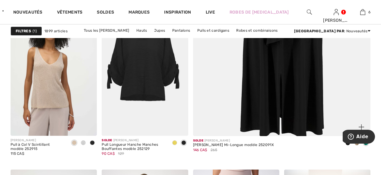
scroll to position [362, 0]
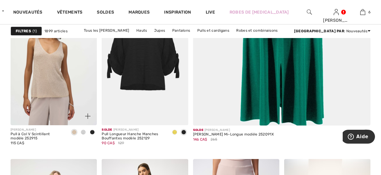
click at [83, 130] on span at bounding box center [83, 132] width 5 height 5
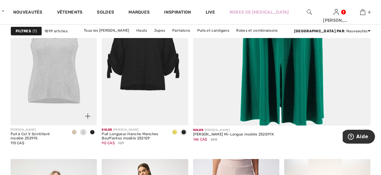
click at [91, 133] on span at bounding box center [92, 132] width 5 height 5
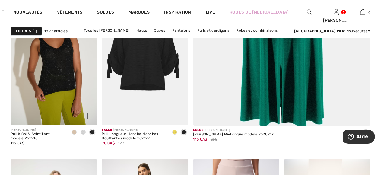
click at [64, 68] on img at bounding box center [54, 59] width 86 height 129
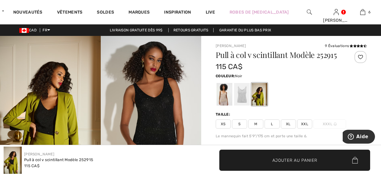
click at [150, 118] on img at bounding box center [151, 111] width 101 height 151
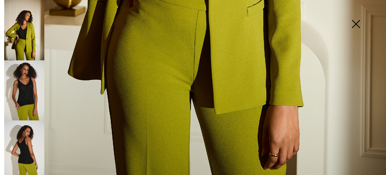
scroll to position [396, 0]
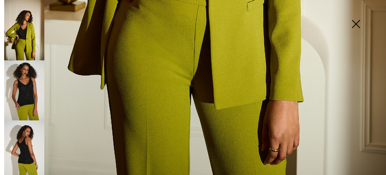
click at [39, 97] on img at bounding box center [24, 90] width 40 height 60
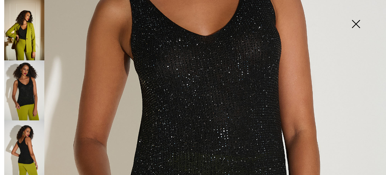
scroll to position [246, 0]
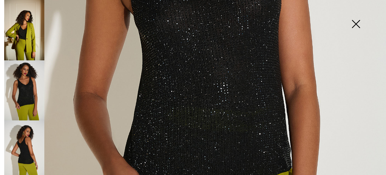
click at [14, 145] on img at bounding box center [24, 150] width 40 height 60
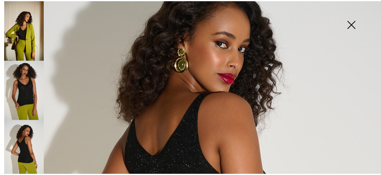
scroll to position [65, 0]
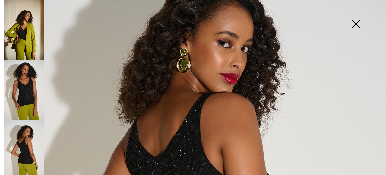
click at [354, 24] on img at bounding box center [355, 24] width 30 height 31
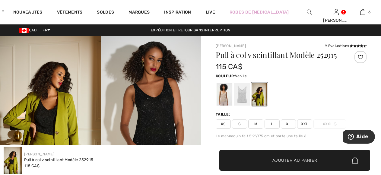
click at [236, 96] on div at bounding box center [242, 94] width 16 height 23
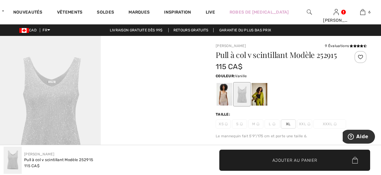
click at [111, 86] on video "Your browser does not support the video tag." at bounding box center [151, 61] width 101 height 50
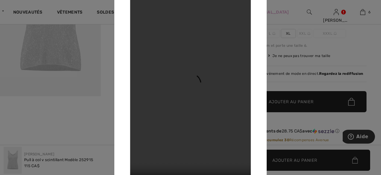
scroll to position [181, 0]
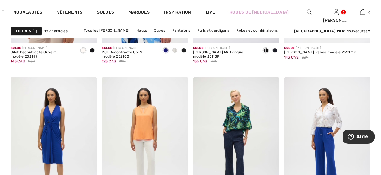
scroll to position [2320, 0]
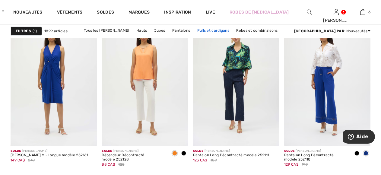
click at [210, 30] on link "Pulls et cardigans" at bounding box center [213, 31] width 38 height 8
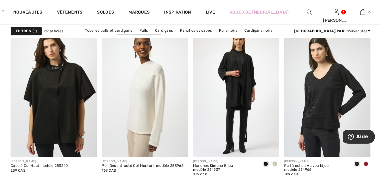
scroll to position [603, 0]
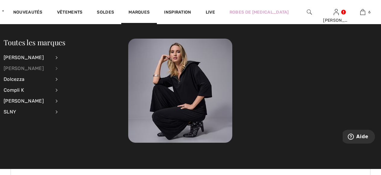
click at [22, 67] on div "[PERSON_NAME]" at bounding box center [27, 68] width 47 height 11
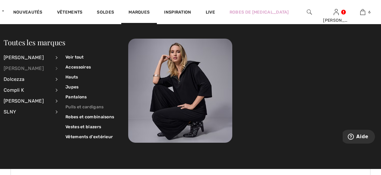
click at [75, 105] on link "Pulls et cardigans" at bounding box center [89, 107] width 49 height 10
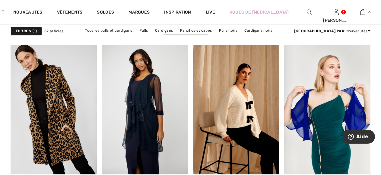
scroll to position [1115, 0]
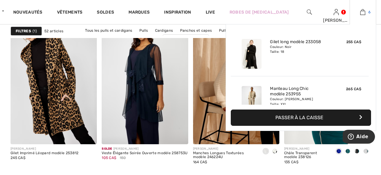
click at [365, 13] on img at bounding box center [362, 11] width 5 height 7
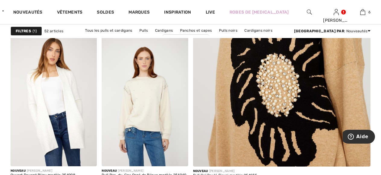
scroll to position [211, 0]
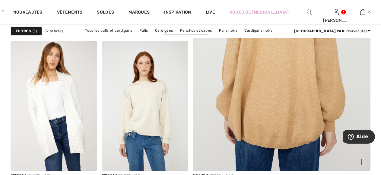
click at [252, 87] on img at bounding box center [281, 37] width 213 height 319
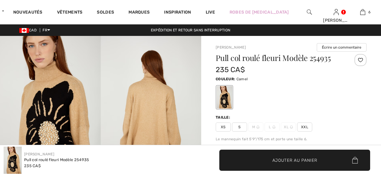
click at [57, 98] on img at bounding box center [50, 111] width 101 height 151
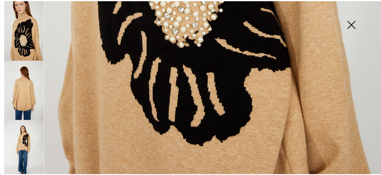
scroll to position [396, 0]
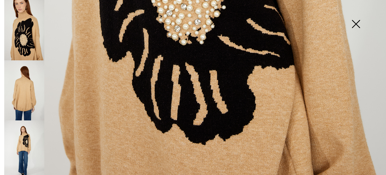
click at [351, 23] on img at bounding box center [355, 24] width 30 height 31
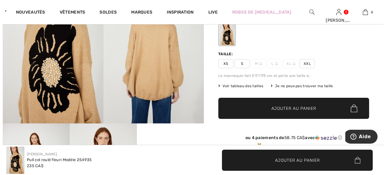
scroll to position [121, 0]
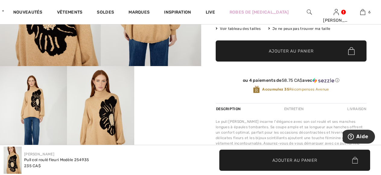
click at [143, 99] on video "Your browser does not support the video tag." at bounding box center [167, 82] width 67 height 33
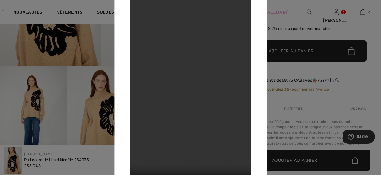
click at [9, 102] on div at bounding box center [190, 87] width 381 height 175
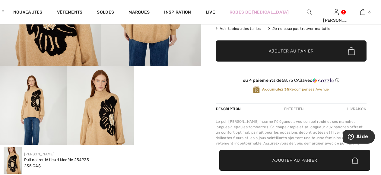
click at [12, 105] on img at bounding box center [33, 116] width 67 height 100
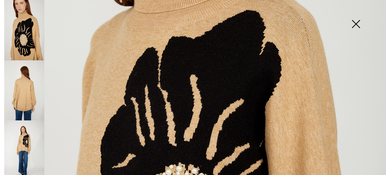
scroll to position [241, 0]
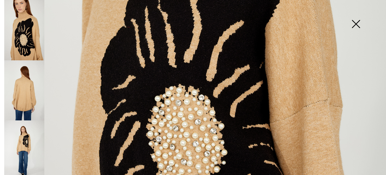
click at [12, 82] on img at bounding box center [24, 90] width 40 height 60
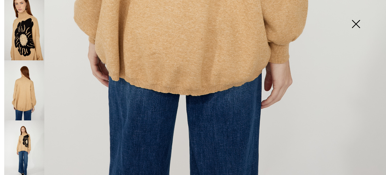
scroll to position [396, 0]
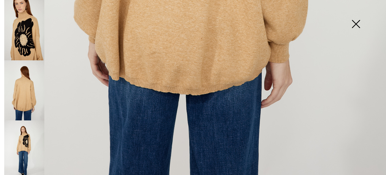
click at [16, 138] on img at bounding box center [24, 150] width 40 height 60
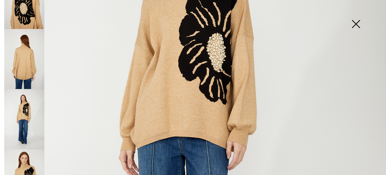
scroll to position [57, 0]
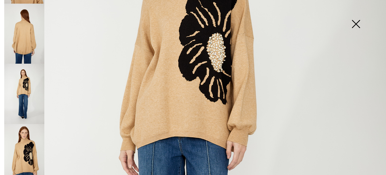
click at [17, 149] on img at bounding box center [24, 154] width 40 height 60
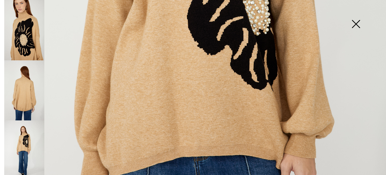
scroll to position [396, 0]
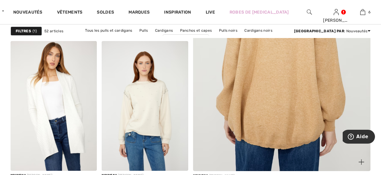
click at [300, 115] on img at bounding box center [281, 37] width 213 height 319
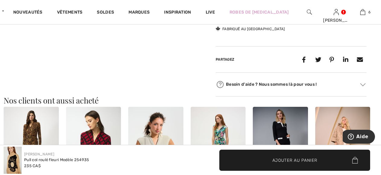
scroll to position [181, 0]
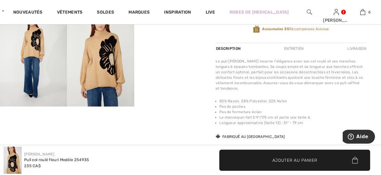
click at [158, 39] on video "Your browser does not support the video tag." at bounding box center [167, 22] width 67 height 33
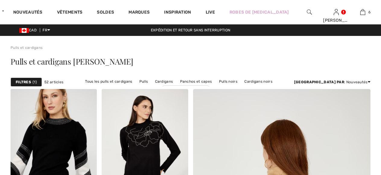
scroll to position [211, 0]
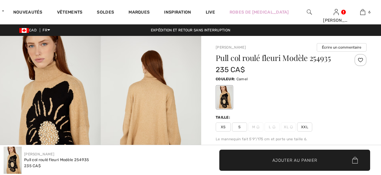
click at [302, 127] on span "XXL" at bounding box center [304, 126] width 15 height 9
click at [284, 158] on span "Ajouter au panier" at bounding box center [294, 160] width 45 height 6
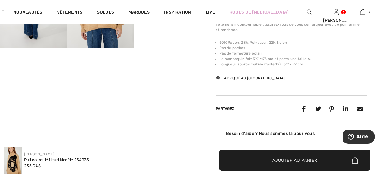
scroll to position [241, 0]
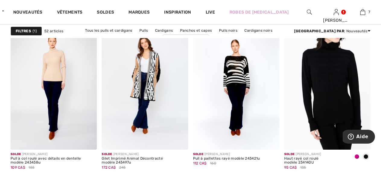
scroll to position [2049, 0]
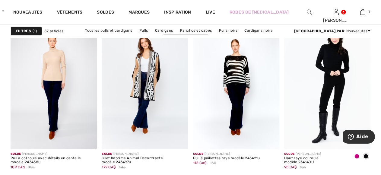
click at [355, 156] on span at bounding box center [356, 156] width 5 height 5
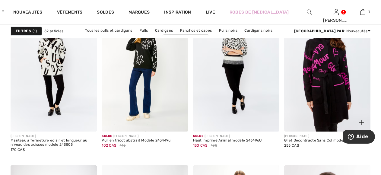
scroll to position [2200, 0]
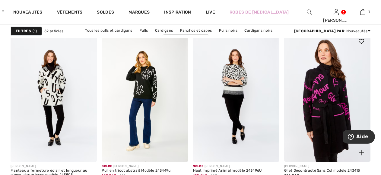
click at [330, 96] on img at bounding box center [327, 96] width 86 height 129
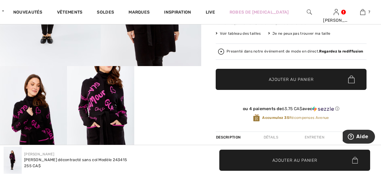
scroll to position [60, 0]
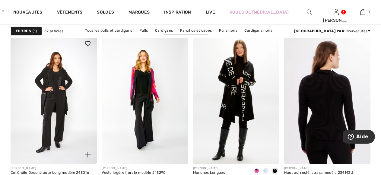
scroll to position [2350, 0]
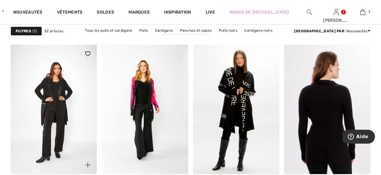
click at [42, 88] on img at bounding box center [54, 109] width 86 height 129
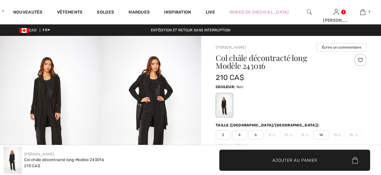
click at [47, 91] on img at bounding box center [50, 111] width 101 height 151
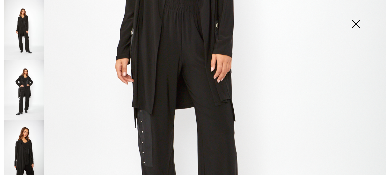
scroll to position [241, 0]
click at [23, 99] on img at bounding box center [24, 90] width 40 height 60
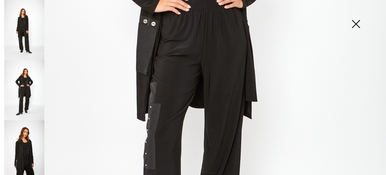
scroll to position [90, 0]
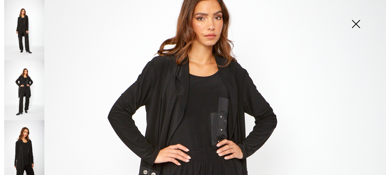
click at [33, 139] on img at bounding box center [24, 150] width 40 height 60
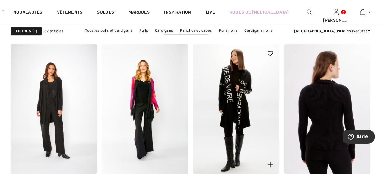
click at [239, 105] on img at bounding box center [236, 108] width 86 height 129
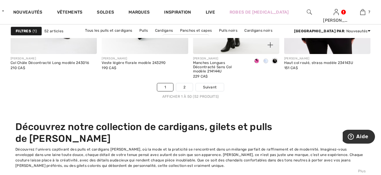
scroll to position [2471, 0]
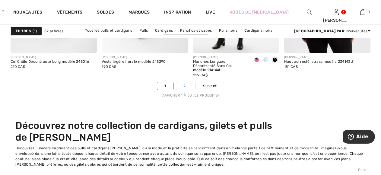
click at [186, 86] on link "2" at bounding box center [184, 86] width 17 height 8
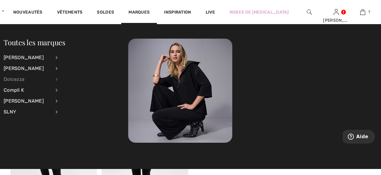
click at [14, 79] on div "Dolcezza" at bounding box center [27, 79] width 47 height 11
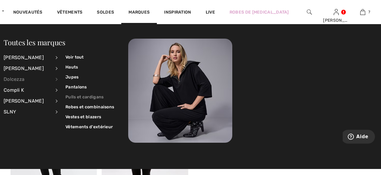
click at [75, 98] on link "Pulls et cardigans" at bounding box center [89, 97] width 49 height 10
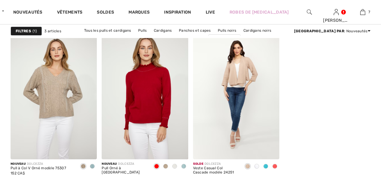
scroll to position [60, 0]
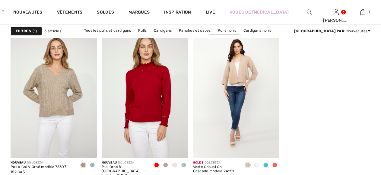
checkbox input "true"
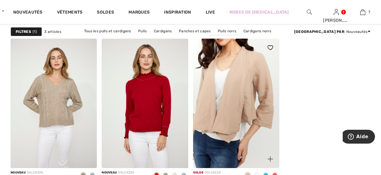
scroll to position [0, 0]
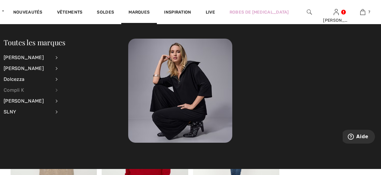
click at [22, 89] on div "Compli K" at bounding box center [27, 90] width 47 height 11
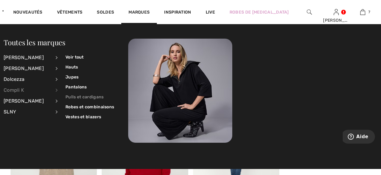
click at [81, 96] on link "Pulls et cardigans" at bounding box center [89, 97] width 49 height 10
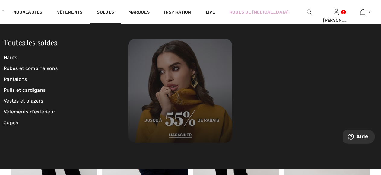
scroll to position [241, 0]
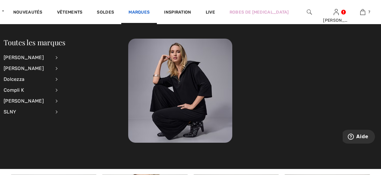
click at [149, 10] on link "Marques" at bounding box center [138, 13] width 21 height 6
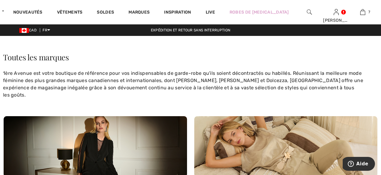
click at [149, 10] on link "Marques" at bounding box center [138, 13] width 21 height 6
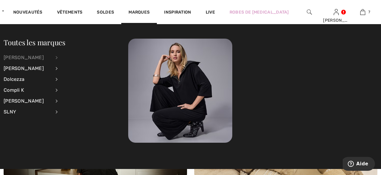
click at [51, 57] on div "[PERSON_NAME]" at bounding box center [27, 57] width 47 height 11
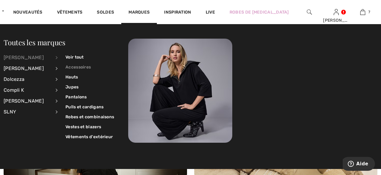
click at [80, 66] on link "Accessoires" at bounding box center [89, 67] width 49 height 10
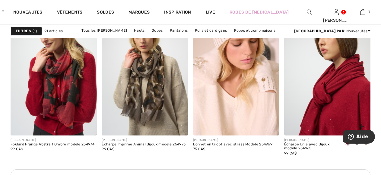
scroll to position [422, 0]
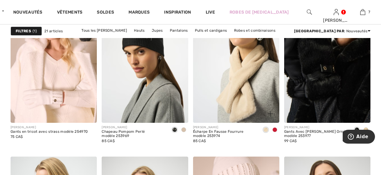
click at [278, 131] on div at bounding box center [274, 130] width 9 height 10
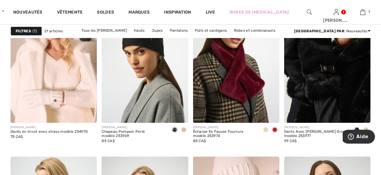
click at [185, 130] on span at bounding box center [183, 129] width 5 height 5
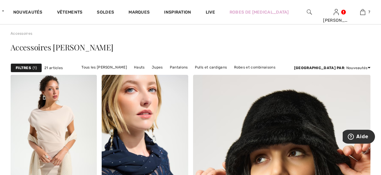
scroll to position [0, 0]
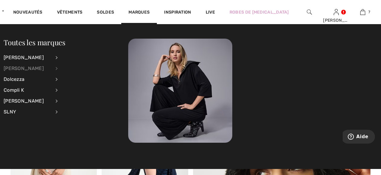
click at [32, 68] on div "[PERSON_NAME]" at bounding box center [27, 68] width 47 height 11
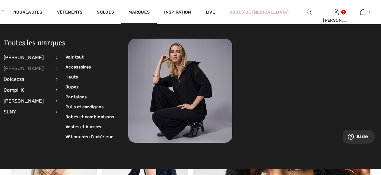
click at [62, 67] on li "Frank Lyman Voir tout Accessoires Hauts Jupes Pantalons Pulls et cardigans Robe…" at bounding box center [35, 68] width 62 height 11
click at [67, 67] on link "Accessoires" at bounding box center [89, 67] width 49 height 10
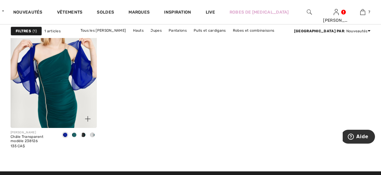
click at [83, 133] on span at bounding box center [83, 134] width 5 height 5
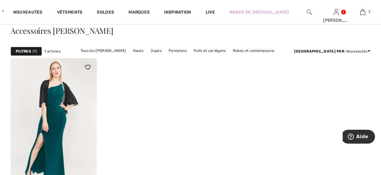
scroll to position [30, 0]
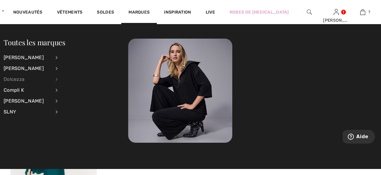
click at [21, 78] on div "Dolcezza" at bounding box center [27, 79] width 47 height 11
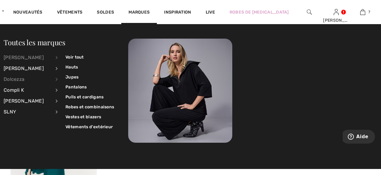
click at [22, 56] on div "[PERSON_NAME]" at bounding box center [27, 57] width 47 height 11
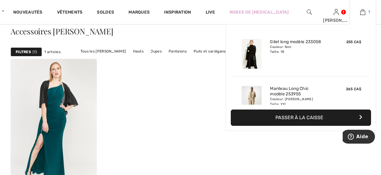
click at [359, 12] on link "7" at bounding box center [363, 11] width 26 height 7
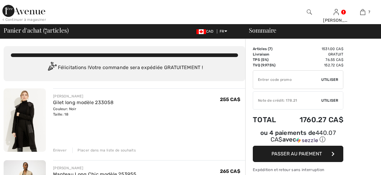
checkbox input "true"
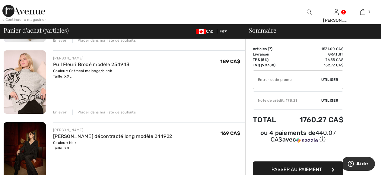
scroll to position [181, 0]
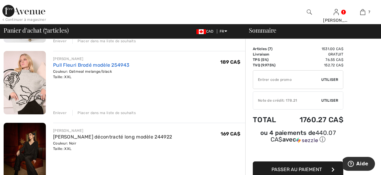
click at [59, 66] on link "Pull Fleuri Brodé modèle 254943" at bounding box center [91, 65] width 76 height 6
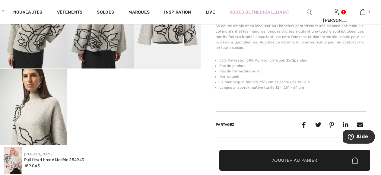
scroll to position [211, 0]
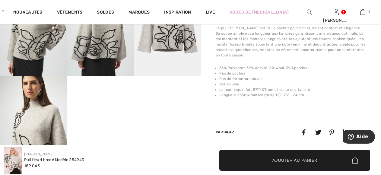
click at [37, 120] on img at bounding box center [33, 126] width 67 height 100
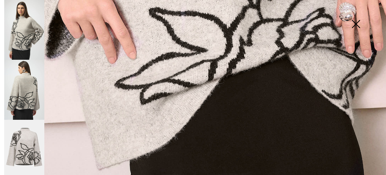
scroll to position [396, 0]
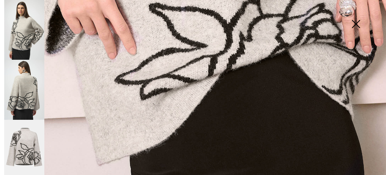
click at [24, 41] on img at bounding box center [24, 30] width 40 height 60
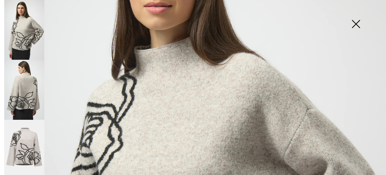
scroll to position [64, 0]
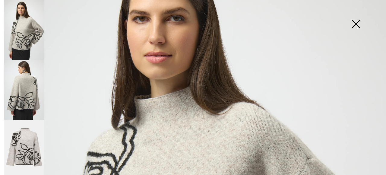
click at [355, 22] on img at bounding box center [355, 24] width 30 height 31
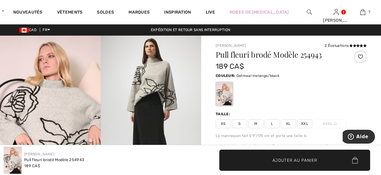
scroll to position [0, 0]
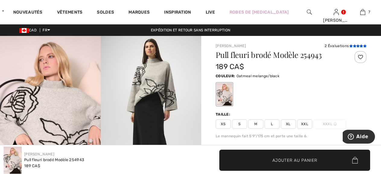
click at [351, 44] on icon at bounding box center [350, 45] width 3 height 3
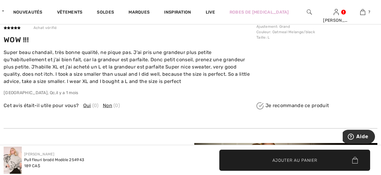
scroll to position [978, 0]
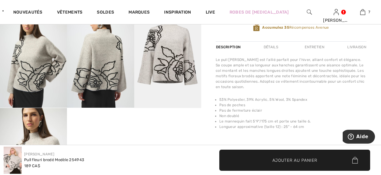
scroll to position [181, 0]
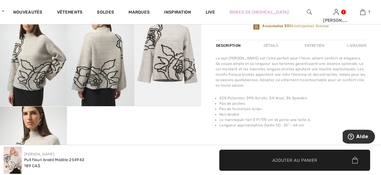
click at [113, 66] on img at bounding box center [100, 56] width 67 height 100
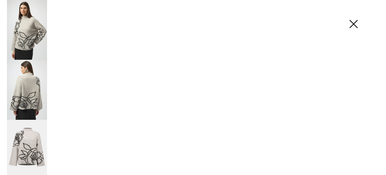
scroll to position [185, 0]
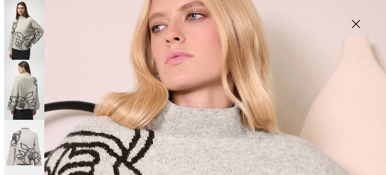
click at [11, 91] on img at bounding box center [24, 90] width 40 height 60
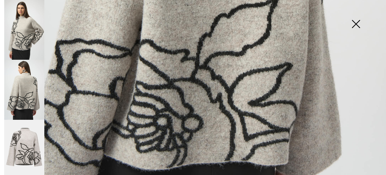
scroll to position [365, 0]
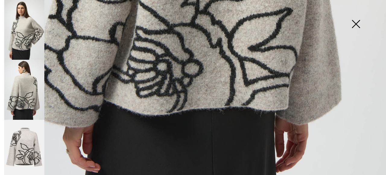
click at [356, 21] on img at bounding box center [355, 24] width 30 height 31
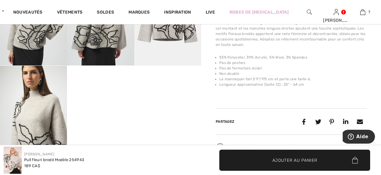
scroll to position [151, 0]
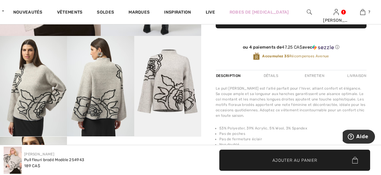
click at [311, 75] on div "Entretien" at bounding box center [314, 75] width 30 height 11
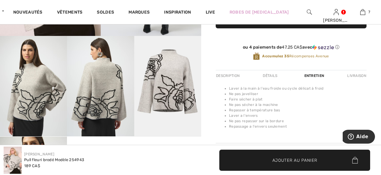
click at [268, 74] on div "Détails" at bounding box center [269, 75] width 25 height 11
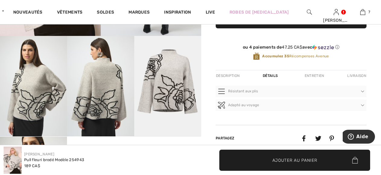
click at [234, 78] on div "Description" at bounding box center [227, 75] width 25 height 11
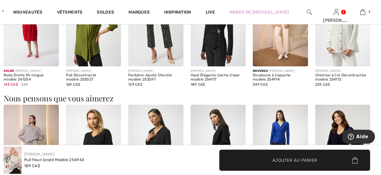
scroll to position [422, 0]
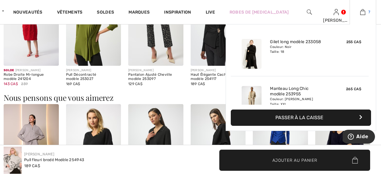
click at [359, 14] on link "7" at bounding box center [363, 11] width 26 height 7
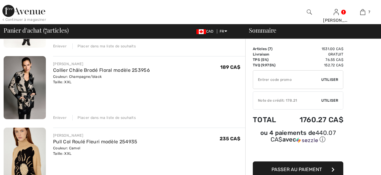
scroll to position [392, 0]
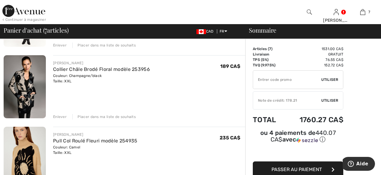
click at [20, 83] on img at bounding box center [25, 86] width 42 height 63
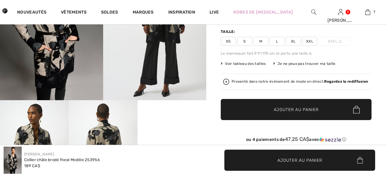
checkbox input "true"
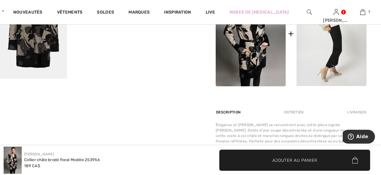
scroll to position [211, 0]
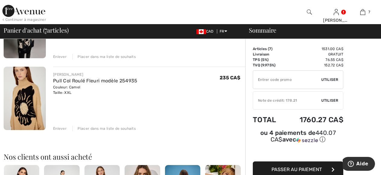
click at [69, 84] on div "Pull Col Roulé Fleuri modèle 254935" at bounding box center [95, 80] width 84 height 7
click at [24, 87] on img at bounding box center [25, 98] width 42 height 63
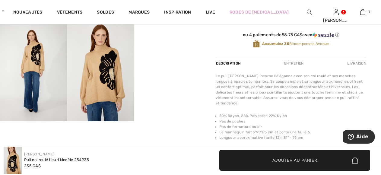
scroll to position [181, 0]
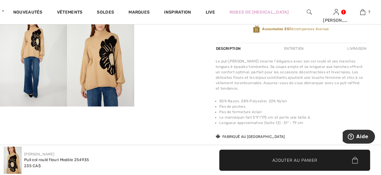
click at [158, 39] on video "Your browser does not support the video tag." at bounding box center [167, 22] width 67 height 33
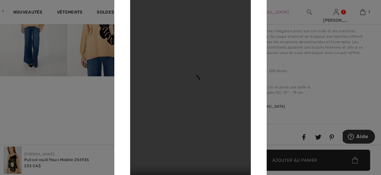
scroll to position [60, 0]
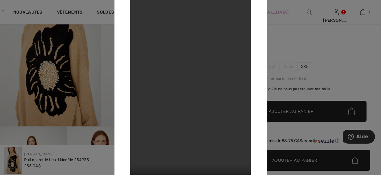
click at [54, 76] on div at bounding box center [190, 87] width 381 height 175
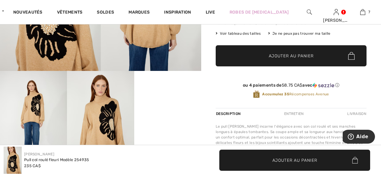
scroll to position [151, 0]
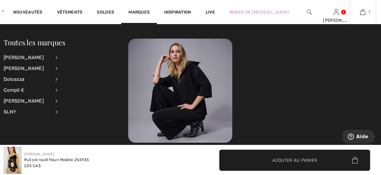
click at [362, 13] on img at bounding box center [362, 11] width 5 height 7
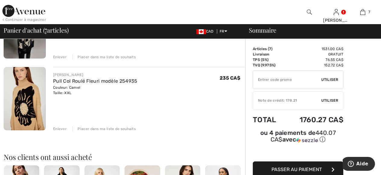
scroll to position [452, 0]
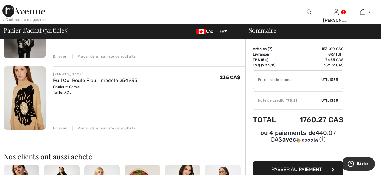
click at [328, 78] on span "Utiliser" at bounding box center [329, 79] width 17 height 5
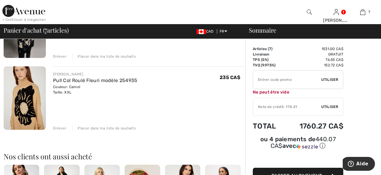
click at [281, 81] on input "TEXT" at bounding box center [287, 80] width 68 height 18
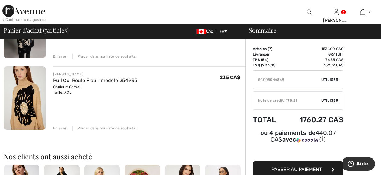
type input "GC005046868"
click at [334, 81] on span "Utiliser" at bounding box center [329, 79] width 17 height 5
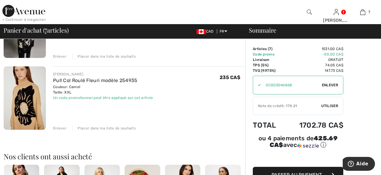
click at [329, 105] on span "Utiliser" at bounding box center [329, 105] width 17 height 5
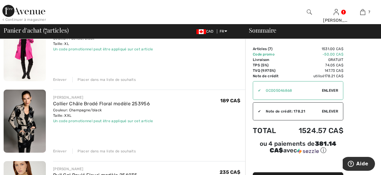
scroll to position [301, 0]
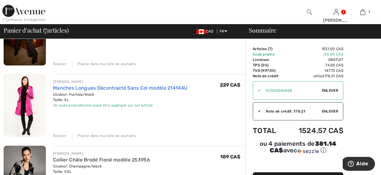
click at [68, 88] on link "Manches Longues Décontracté Sans Col modèle 214144U" at bounding box center [120, 88] width 134 height 6
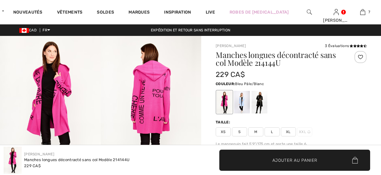
click at [235, 103] on div at bounding box center [242, 102] width 16 height 23
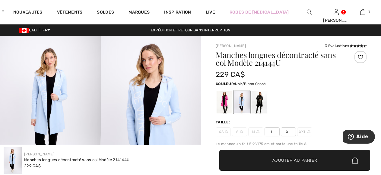
click at [257, 100] on div at bounding box center [259, 102] width 16 height 23
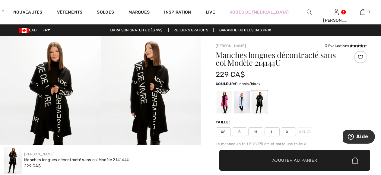
click at [221, 105] on div at bounding box center [224, 102] width 16 height 23
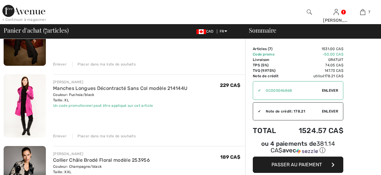
click at [57, 135] on div "Enlever" at bounding box center [60, 135] width 14 height 5
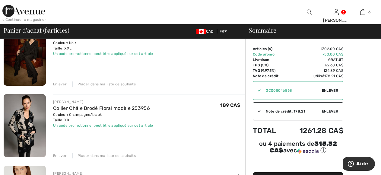
scroll to position [271, 0]
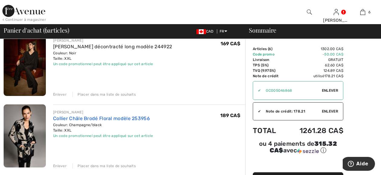
click at [63, 118] on link "Collier Châle Brodé Floral modèle 253956" at bounding box center [101, 118] width 97 height 6
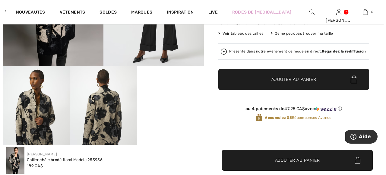
scroll to position [151, 0]
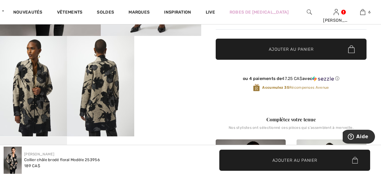
click at [98, 103] on img at bounding box center [100, 86] width 67 height 100
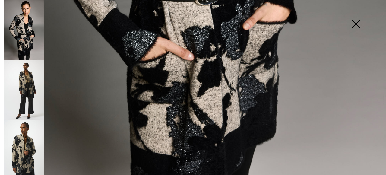
scroll to position [331, 0]
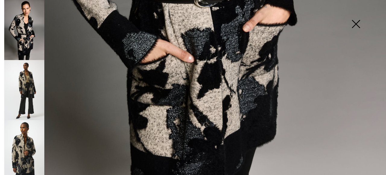
click at [30, 91] on img at bounding box center [24, 90] width 40 height 60
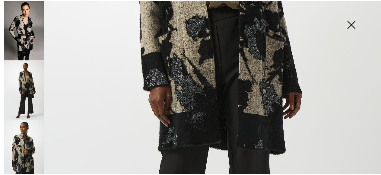
scroll to position [181, 0]
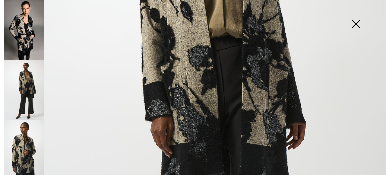
click at [356, 25] on img at bounding box center [355, 24] width 30 height 31
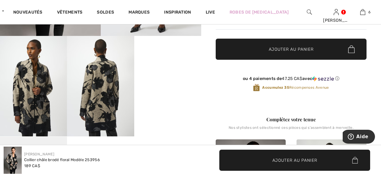
click at [172, 69] on video "Your browser does not support the video tag." at bounding box center [167, 52] width 67 height 33
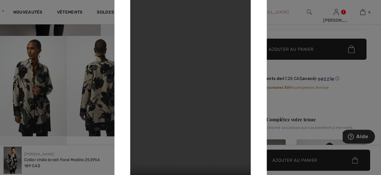
click at [27, 93] on div at bounding box center [190, 87] width 381 height 175
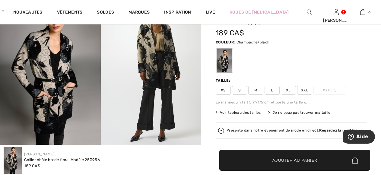
scroll to position [30, 0]
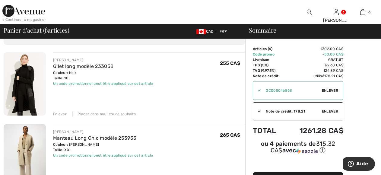
scroll to position [30, 0]
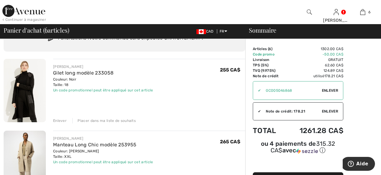
click at [328, 111] on span "Enlever" at bounding box center [330, 110] width 16 height 5
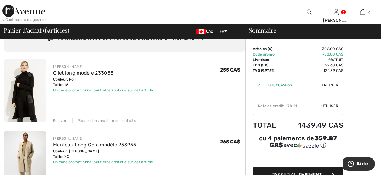
click at [330, 104] on span "Utiliser" at bounding box center [329, 105] width 17 height 5
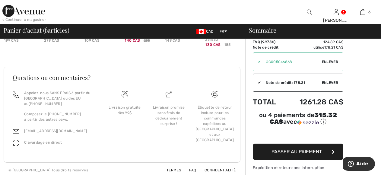
scroll to position [585, 0]
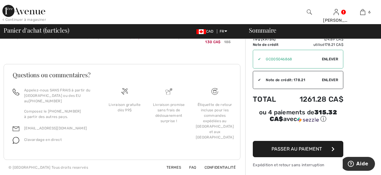
click at [298, 149] on span "Passer au paiement" at bounding box center [296, 149] width 50 height 6
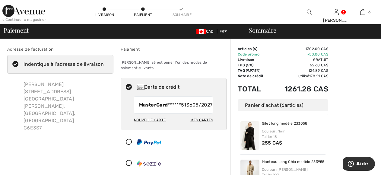
scroll to position [121, 0]
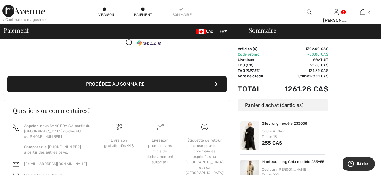
click at [103, 85] on button "Procédez au sommaire" at bounding box center [116, 84] width 219 height 16
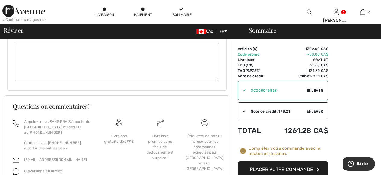
scroll to position [561, 0]
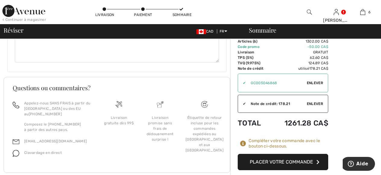
click at [278, 154] on button "Placer votre commande" at bounding box center [282, 162] width 90 height 16
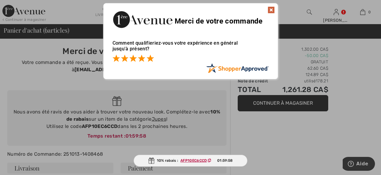
click at [151, 59] on span at bounding box center [149, 58] width 7 height 7
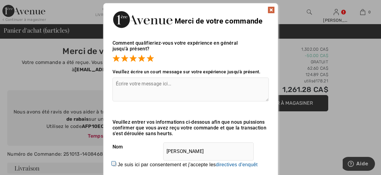
click at [272, 11] on img at bounding box center [270, 9] width 7 height 7
